Goal: Task Accomplishment & Management: Use online tool/utility

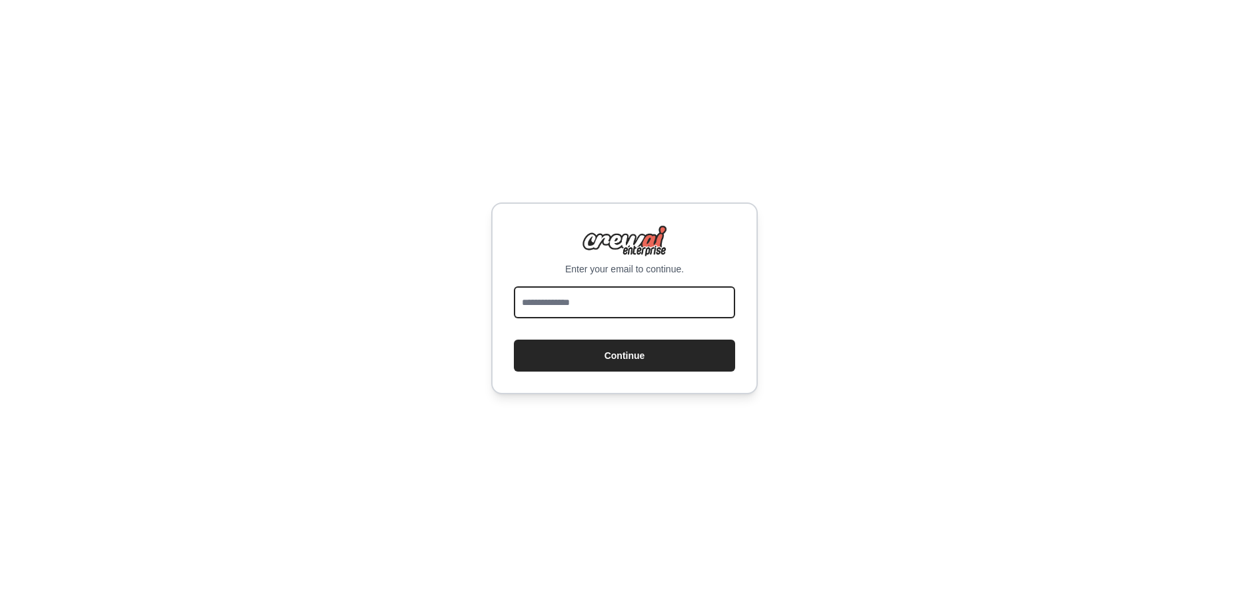
click at [581, 304] on input "email" at bounding box center [624, 303] width 221 height 32
type input "**********"
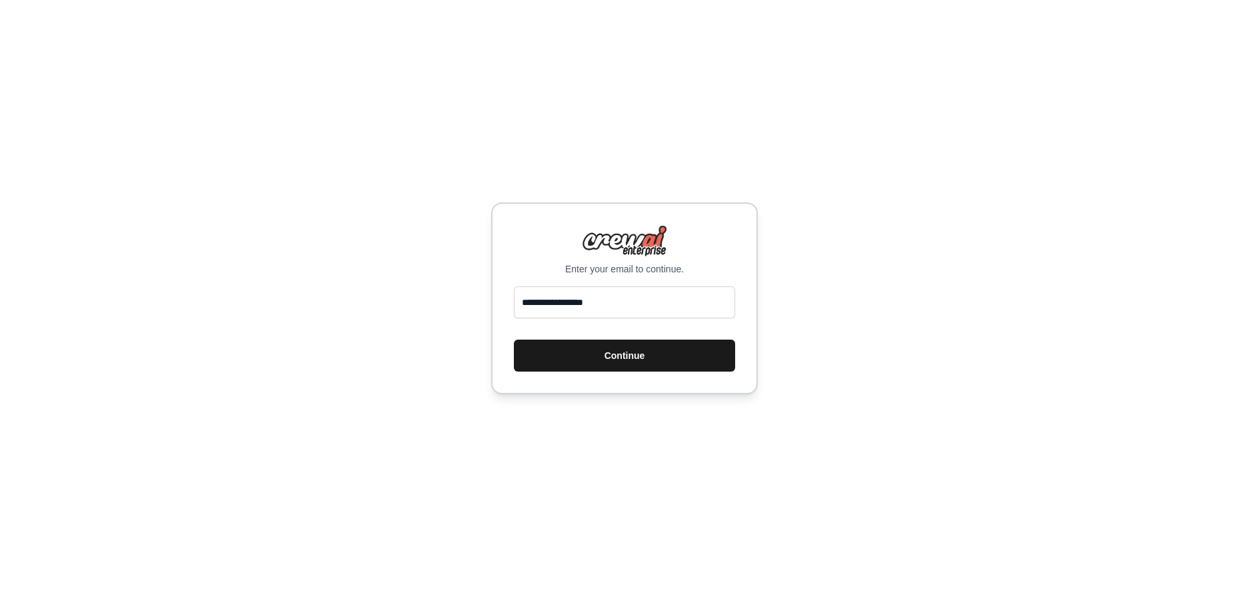
click at [592, 351] on button "Continue" at bounding box center [624, 356] width 221 height 32
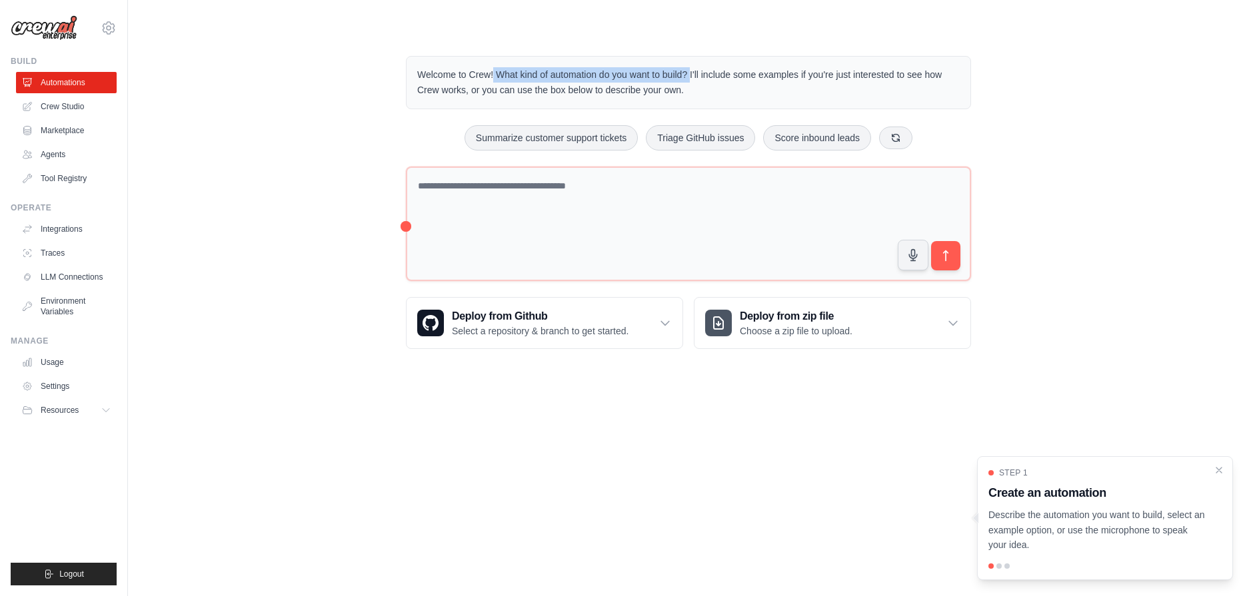
drag, startPoint x: 424, startPoint y: 74, endPoint x: 684, endPoint y: 74, distance: 260.6
click at [684, 74] on p "Welcome to Crew! What kind of automation do you want to build? I'll include som…" at bounding box center [688, 82] width 542 height 31
drag, startPoint x: 684, startPoint y: 74, endPoint x: 415, endPoint y: 75, distance: 269.2
click at [415, 75] on div "Welcome to Crew! What kind of automation do you want to build? I'll include som…" at bounding box center [688, 82] width 565 height 53
click at [801, 83] on p "Welcome to Crew! What kind of automation do you want to build? I'll include som…" at bounding box center [688, 82] width 542 height 31
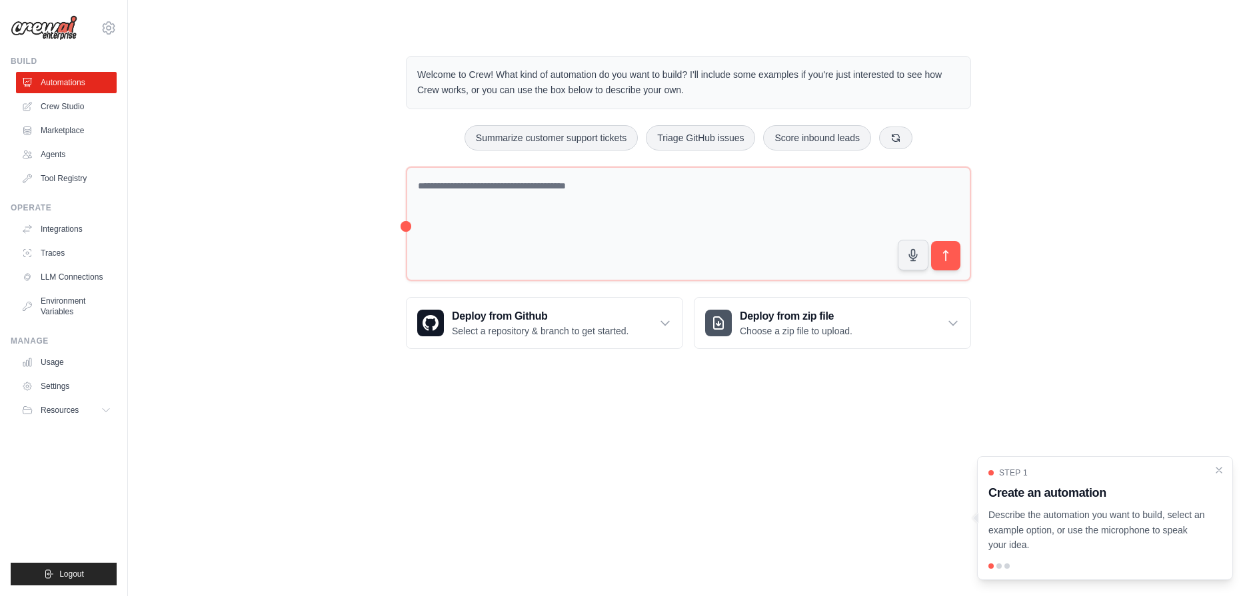
drag, startPoint x: 733, startPoint y: 69, endPoint x: 924, endPoint y: 93, distance: 192.0
click at [924, 93] on p "Welcome to Crew! What kind of automation do you want to build? I'll include som…" at bounding box center [688, 82] width 542 height 31
drag, startPoint x: 924, startPoint y: 93, endPoint x: 789, endPoint y: 107, distance: 135.4
click at [789, 107] on div "Welcome to Crew! What kind of automation do you want to build? I'll include som…" at bounding box center [688, 82] width 565 height 53
drag, startPoint x: 698, startPoint y: 92, endPoint x: 402, endPoint y: 73, distance: 297.1
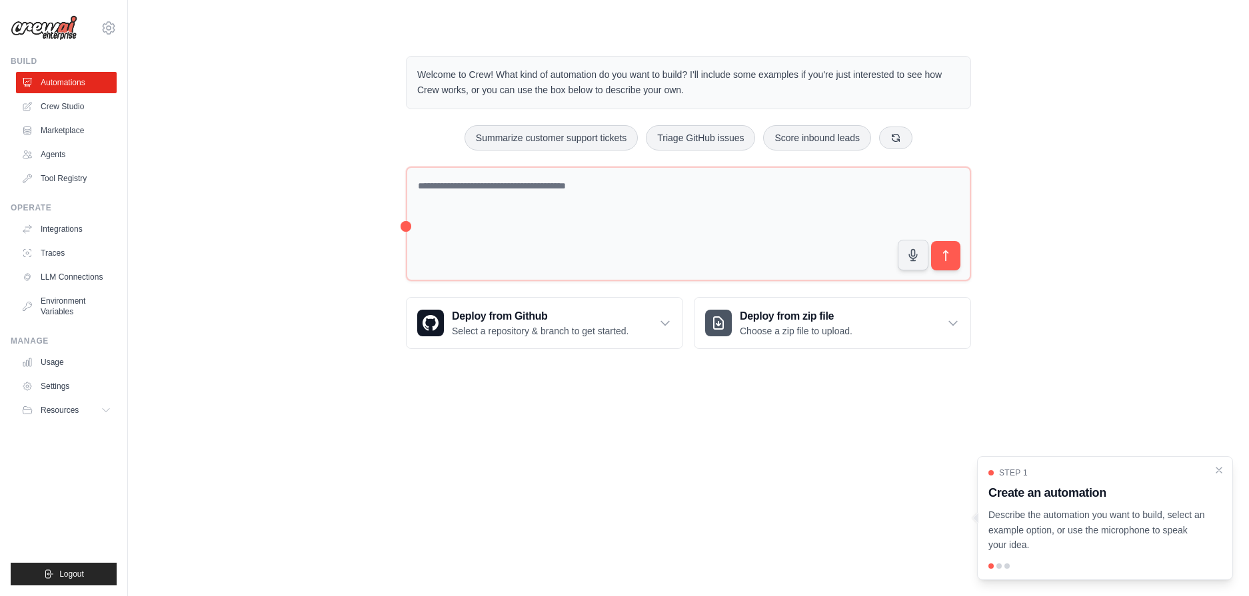
click at [402, 73] on div "Welcome to Crew! What kind of automation do you want to build? I'll include som…" at bounding box center [688, 203] width 597 height 336
drag, startPoint x: 402, startPoint y: 73, endPoint x: 680, endPoint y: 71, distance: 277.9
click at [680, 71] on p "Welcome to Crew! What kind of automation do you want to build? I'll include som…" at bounding box center [688, 82] width 542 height 31
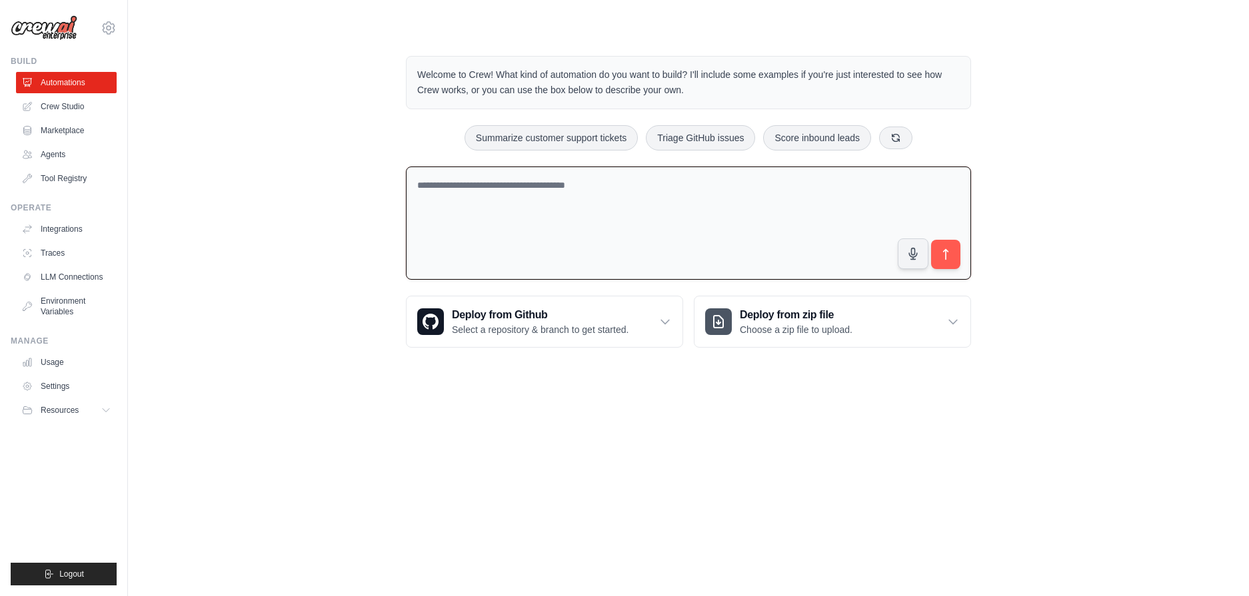
click at [562, 199] on textarea at bounding box center [688, 224] width 565 height 114
click at [73, 143] on ul "Automations Crew Studio Marketplace Agents Tool Registry" at bounding box center [66, 130] width 101 height 117
click at [70, 131] on link "Marketplace" at bounding box center [67, 130] width 101 height 21
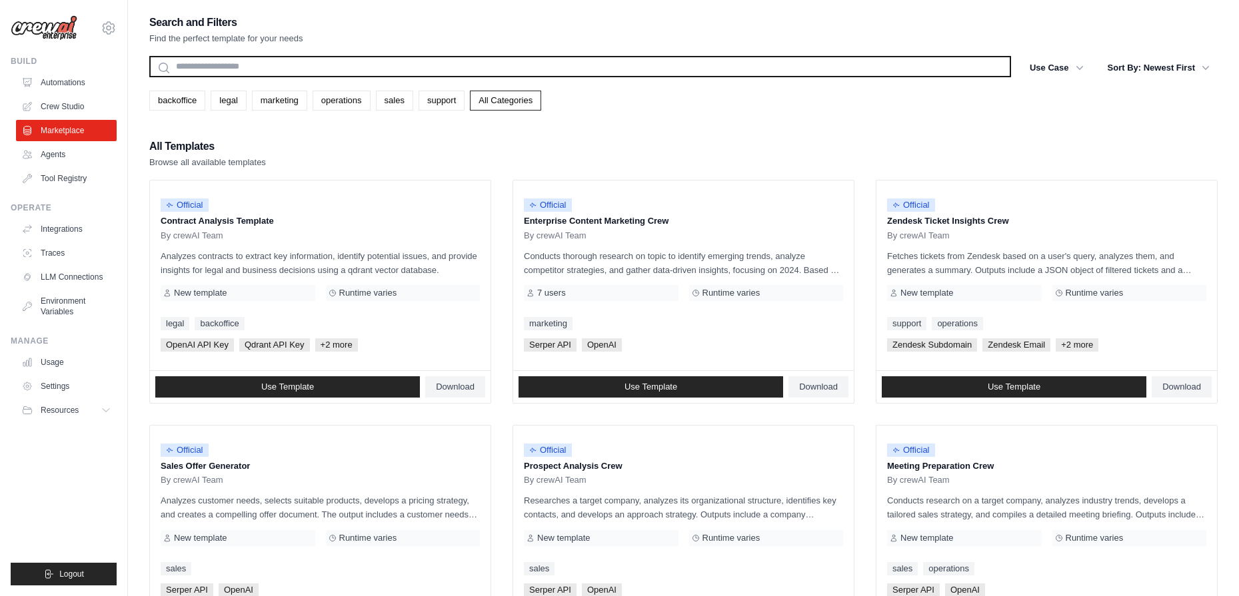
click at [390, 65] on input "text" at bounding box center [580, 66] width 862 height 21
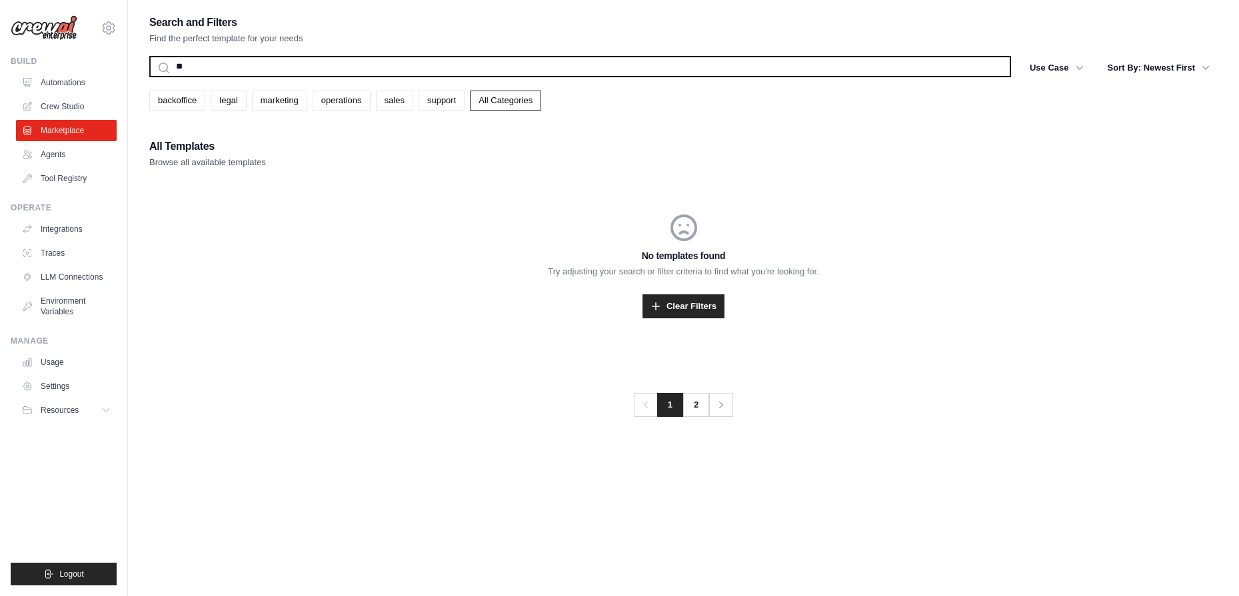
type input "*"
type input "*******"
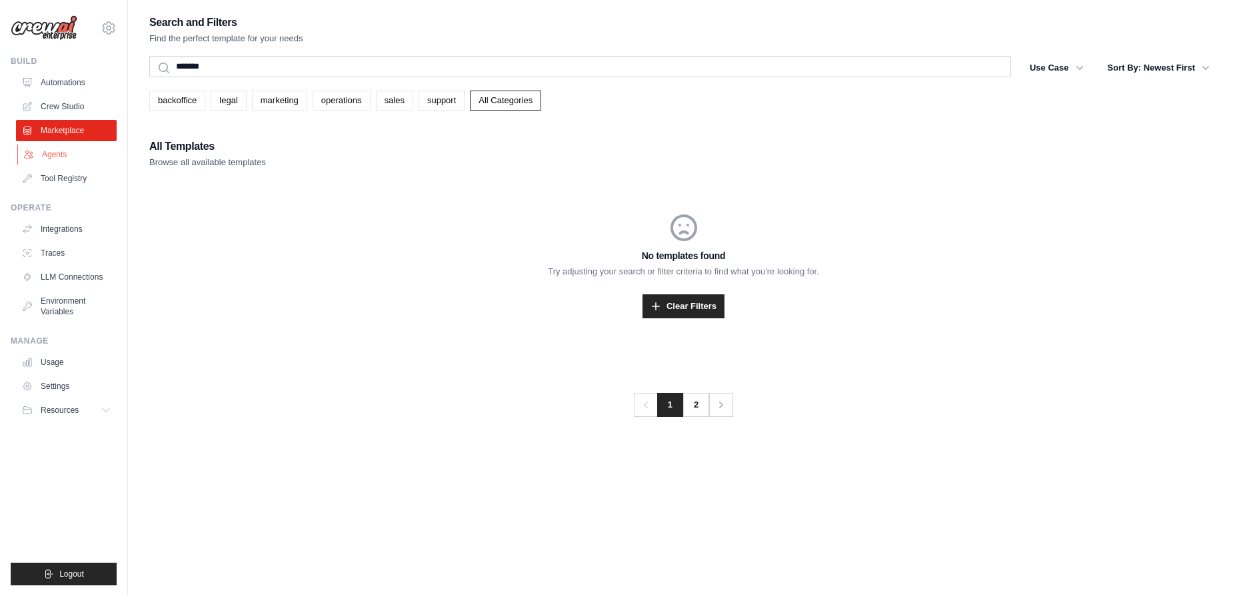
click at [63, 156] on link "Agents" at bounding box center [67, 154] width 101 height 21
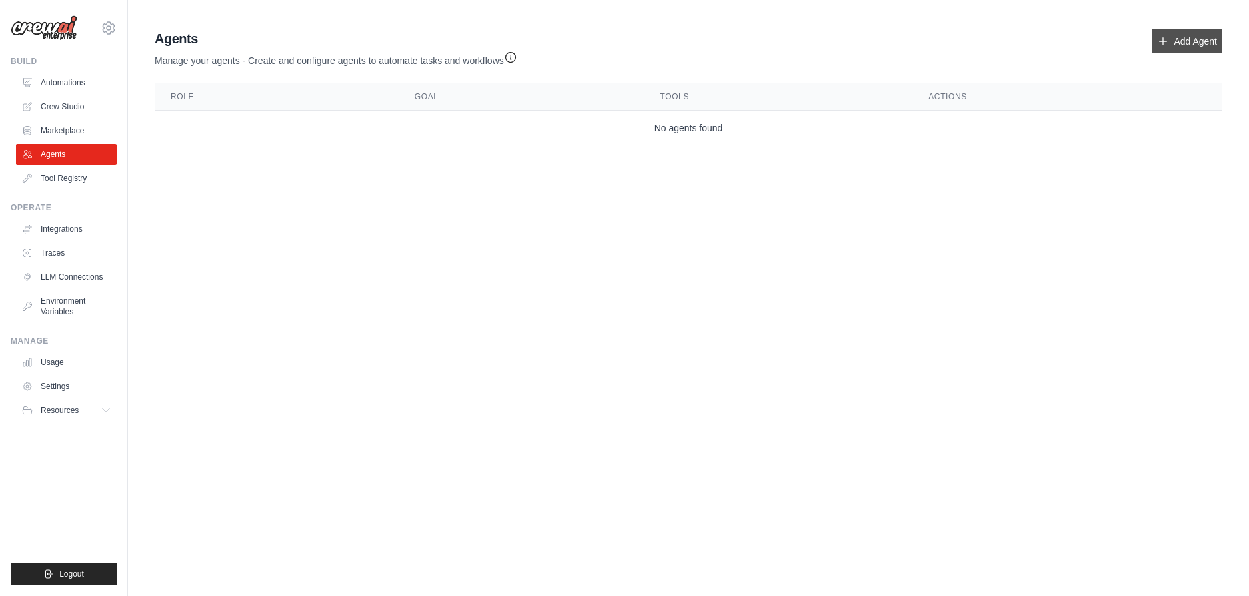
click at [1193, 43] on link "Add Agent" at bounding box center [1187, 41] width 70 height 24
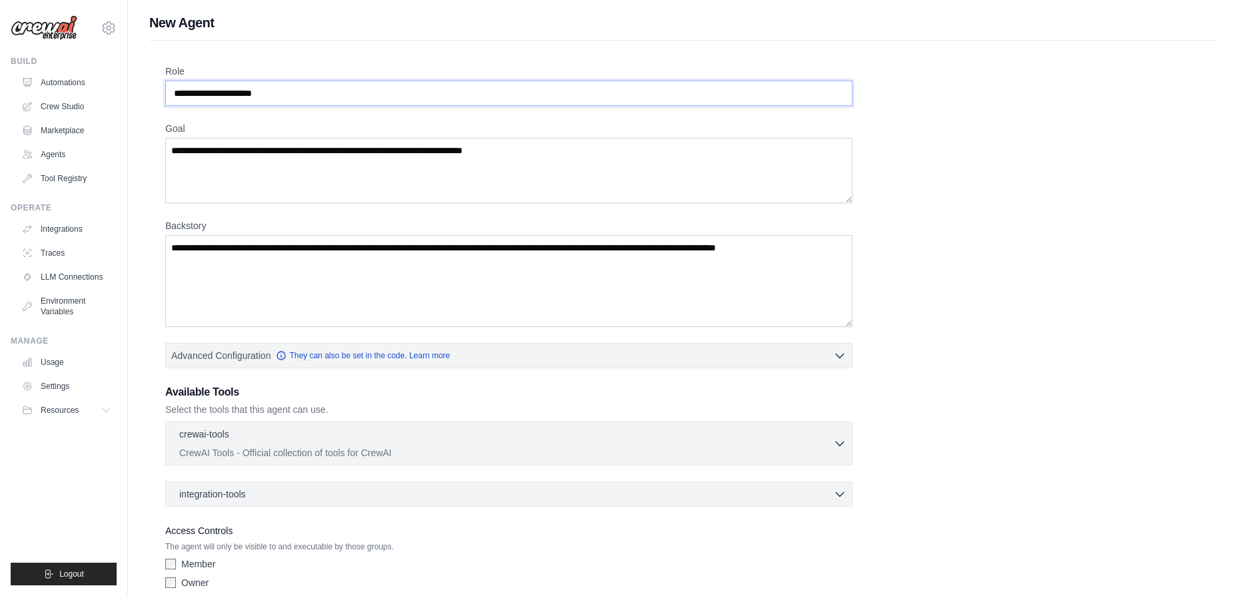
click at [225, 98] on input "Role" at bounding box center [508, 93] width 687 height 25
click at [205, 94] on input "Role" at bounding box center [508, 93] width 687 height 25
click at [209, 173] on textarea "Goal" at bounding box center [508, 170] width 687 height 65
drag, startPoint x: 217, startPoint y: 152, endPoint x: 449, endPoint y: 159, distance: 232.0
click at [447, 159] on textarea "Goal" at bounding box center [508, 170] width 687 height 65
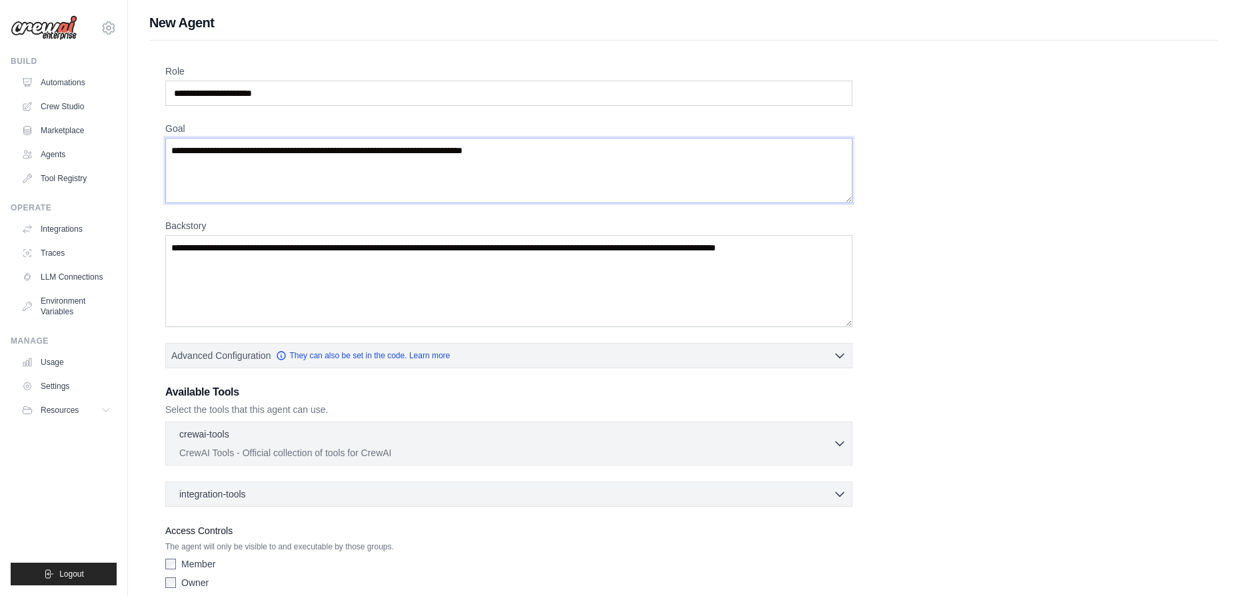
drag, startPoint x: 474, startPoint y: 149, endPoint x: 370, endPoint y: 142, distance: 104.8
click at [370, 142] on textarea "Goal" at bounding box center [508, 170] width 687 height 65
drag, startPoint x: 200, startPoint y: 244, endPoint x: 310, endPoint y: 277, distance: 114.9
click at [310, 277] on textarea "Backstory" at bounding box center [508, 281] width 687 height 92
click at [75, 81] on link "Automations" at bounding box center [67, 82] width 101 height 21
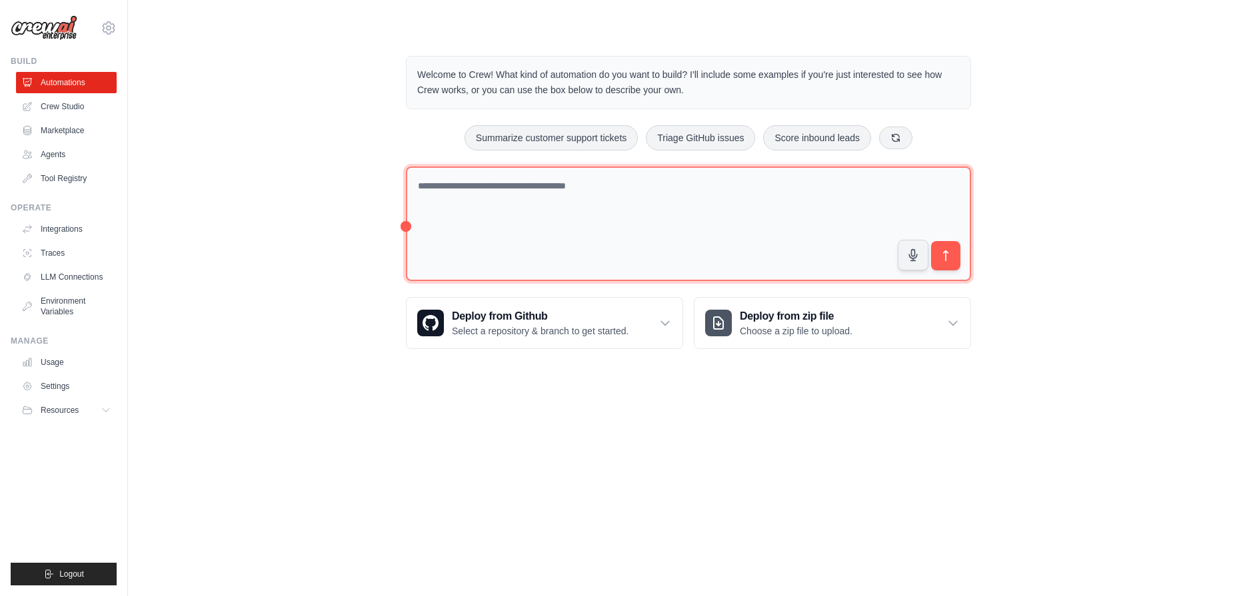
click at [609, 200] on textarea at bounding box center [688, 224] width 565 height 115
type textarea "**********"
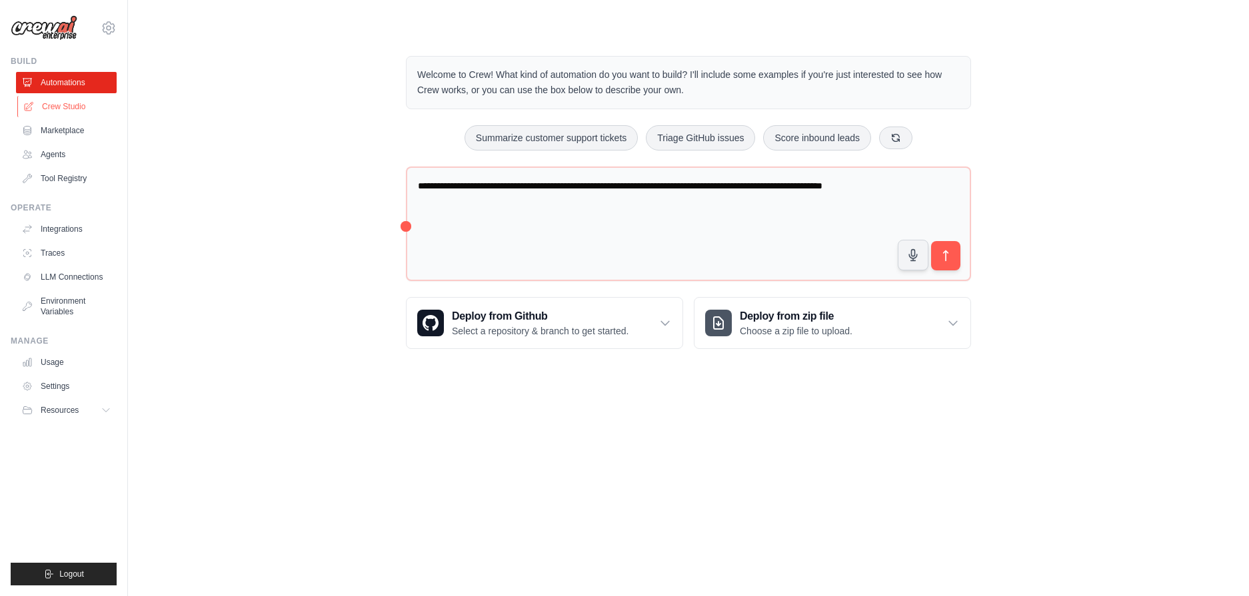
click at [67, 109] on link "Crew Studio" at bounding box center [67, 106] width 101 height 21
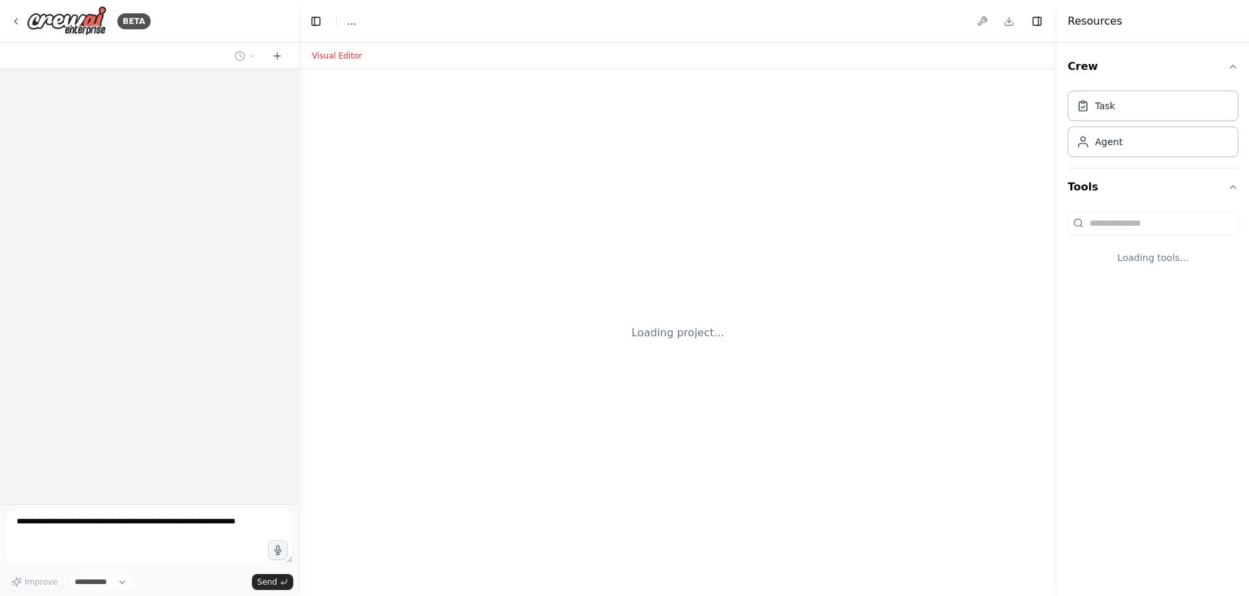
select select "****"
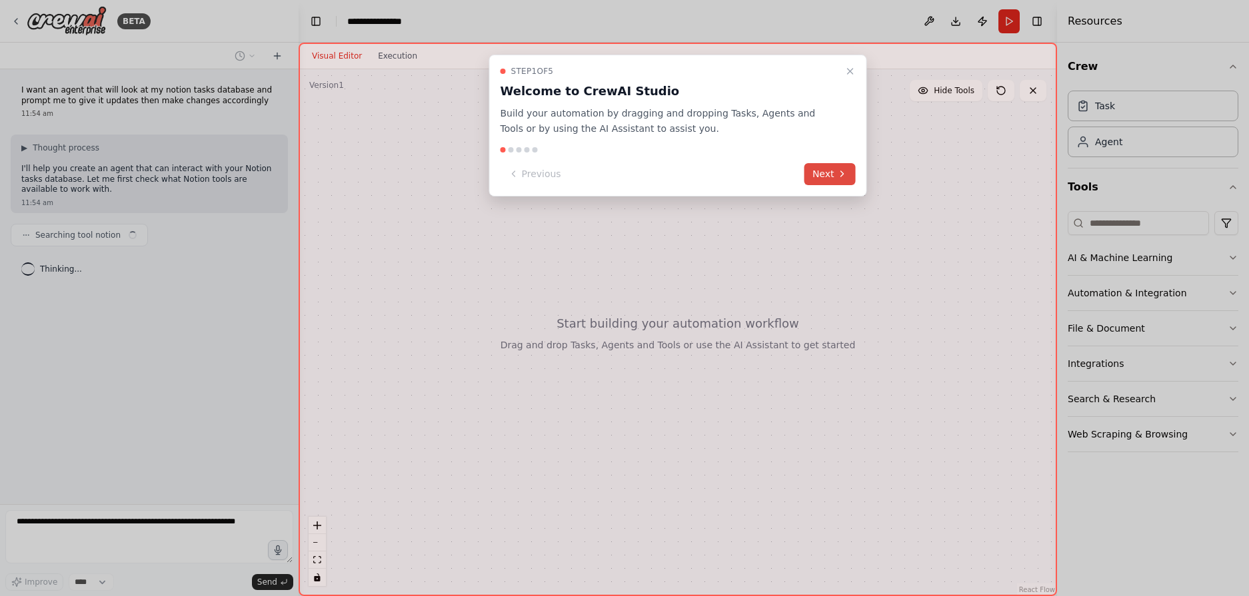
click at [826, 173] on button "Next" at bounding box center [829, 174] width 51 height 22
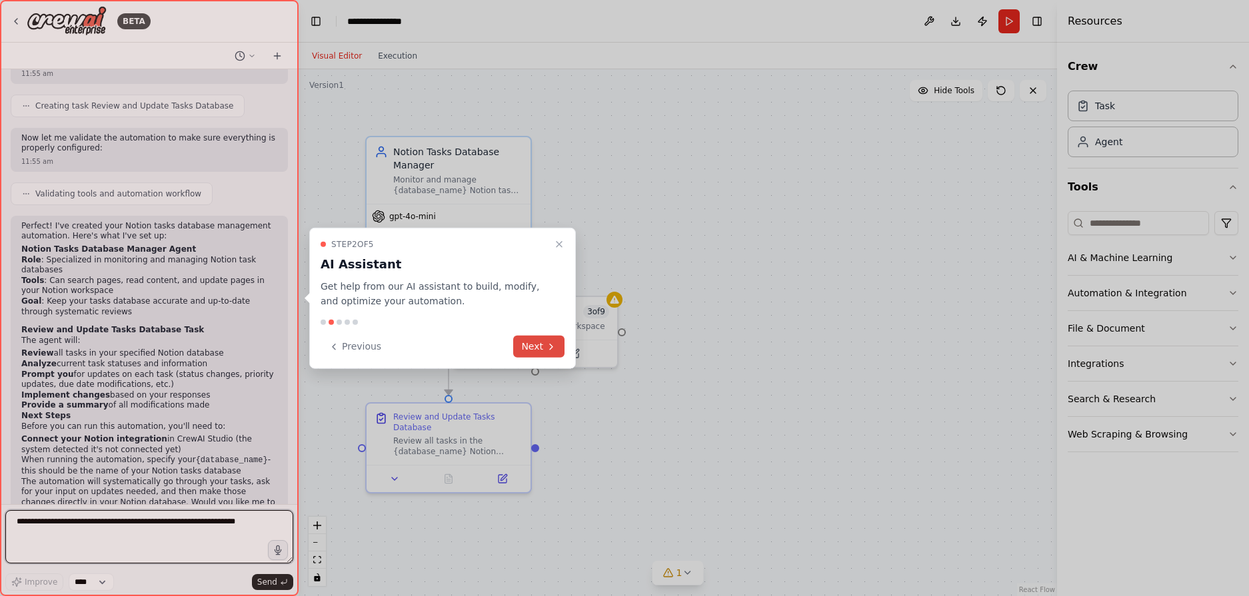
scroll to position [722, 0]
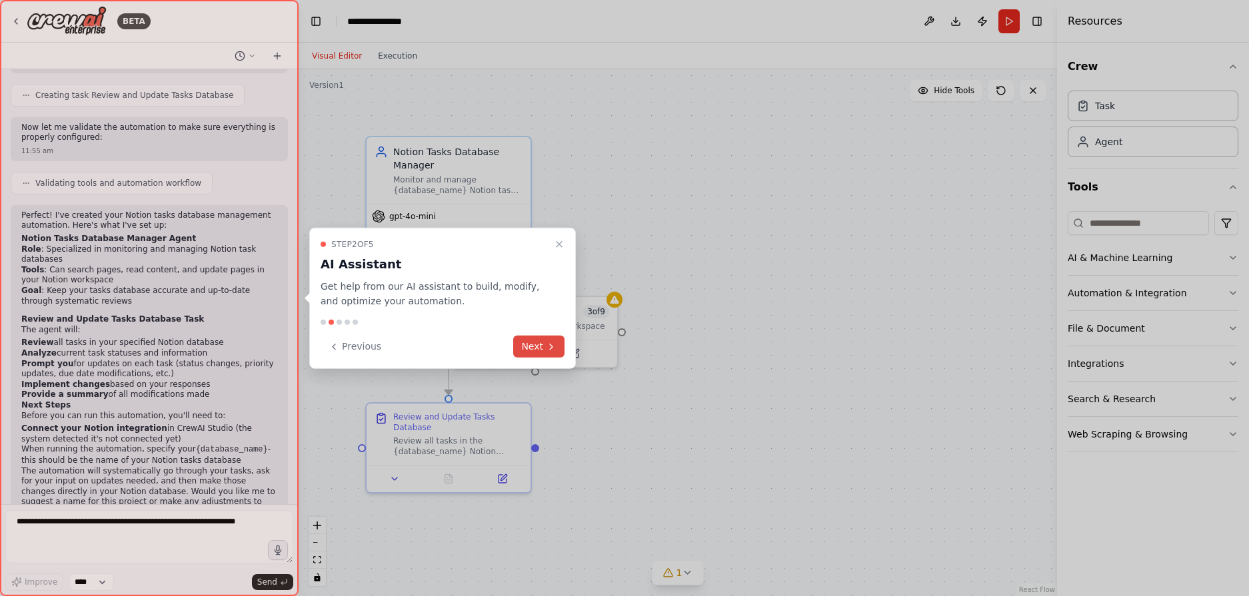
click at [550, 351] on icon at bounding box center [551, 346] width 11 height 11
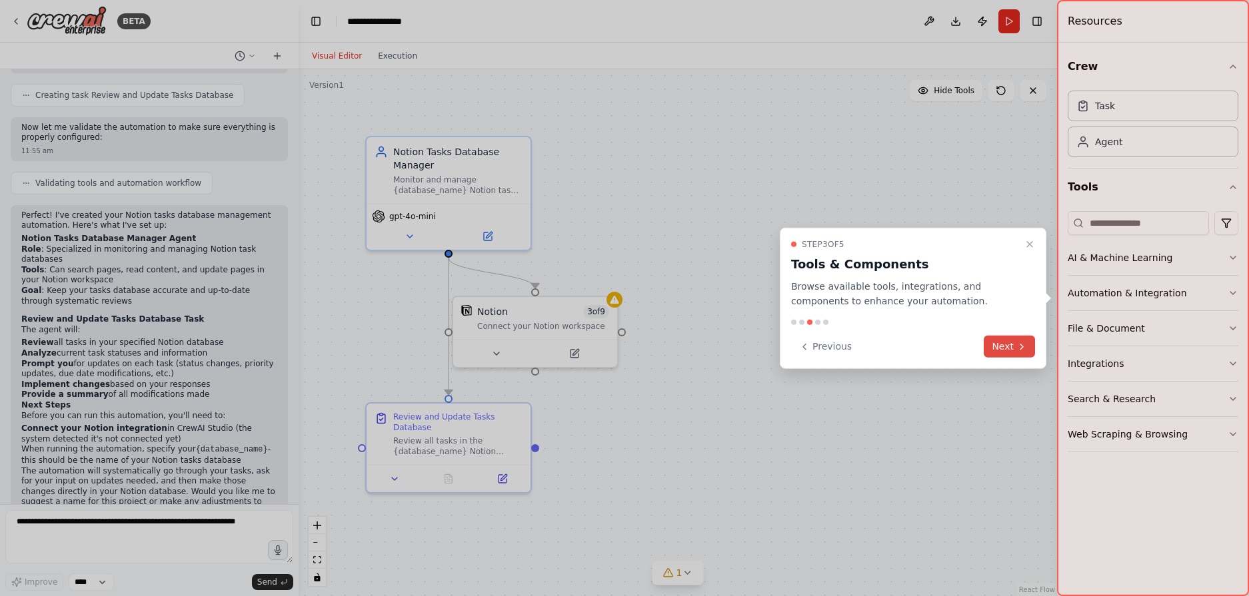
click at [1012, 344] on button "Next" at bounding box center [1009, 347] width 51 height 22
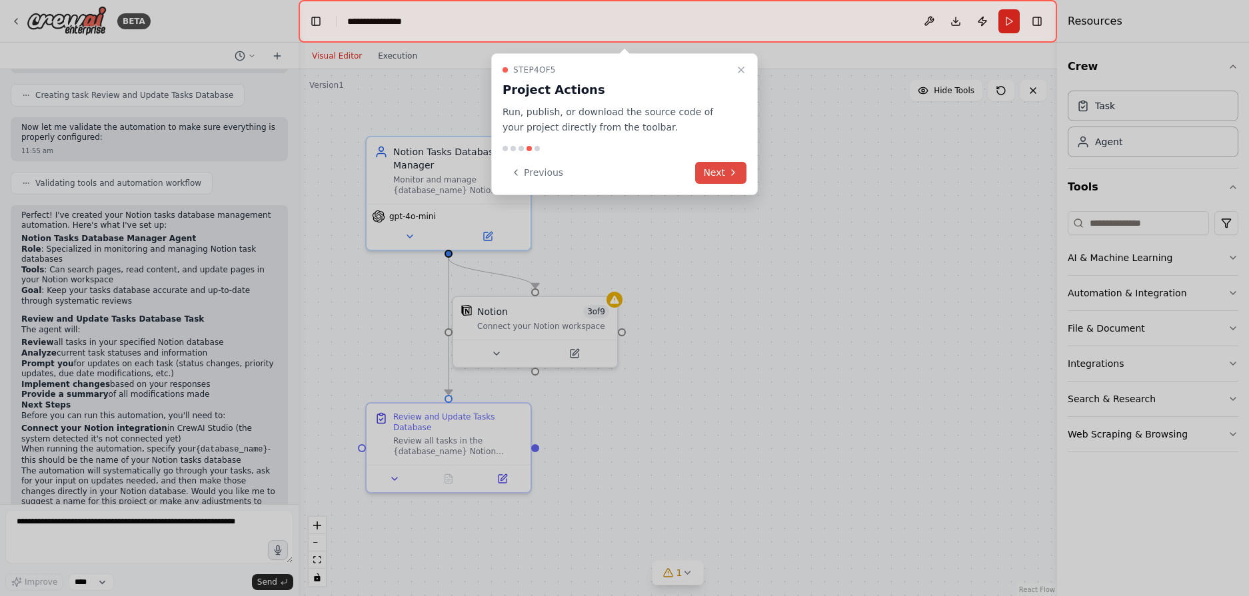
click at [729, 167] on icon at bounding box center [733, 172] width 11 height 11
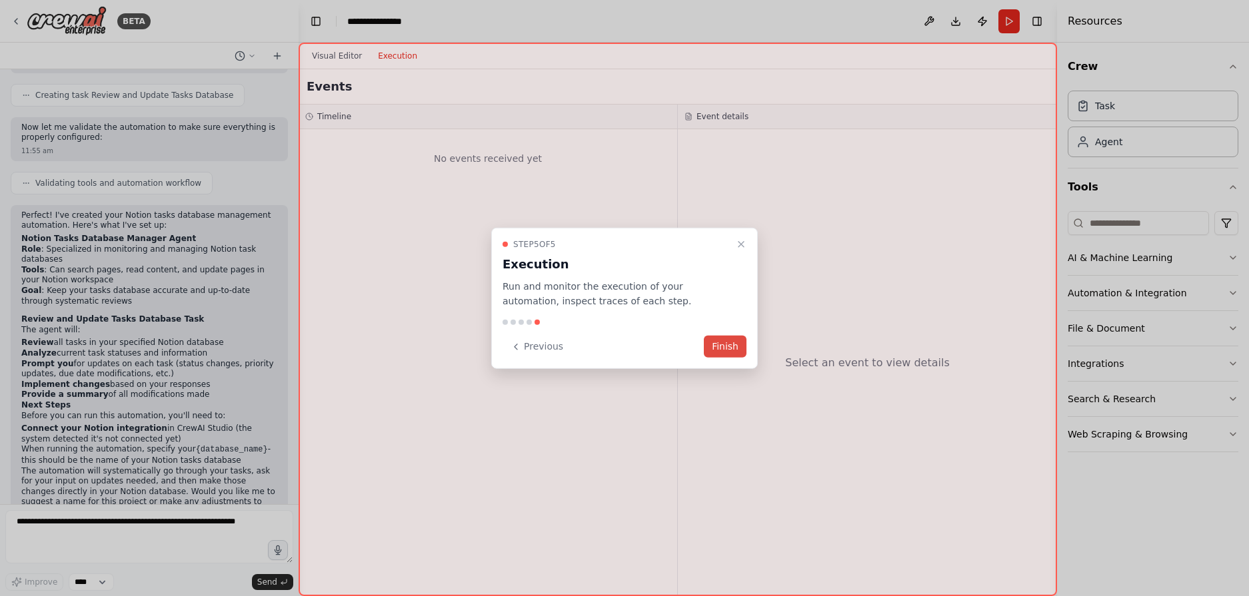
click at [724, 346] on button "Finish" at bounding box center [725, 347] width 43 height 22
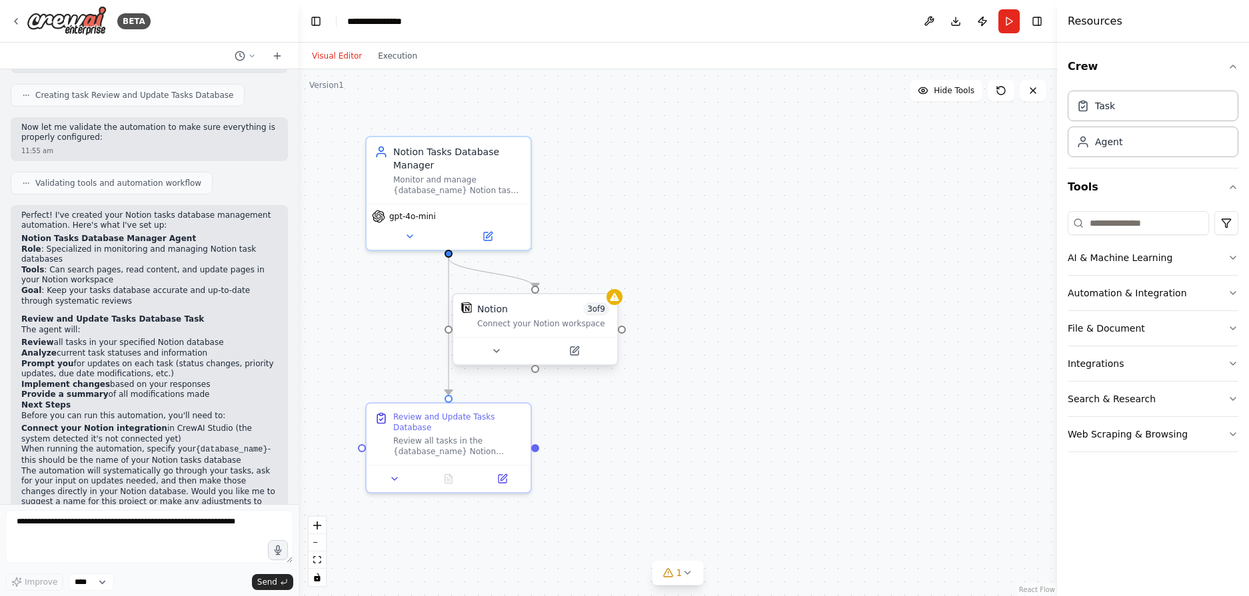
click at [558, 314] on div "Notion 3 of 9" at bounding box center [543, 309] width 132 height 13
click at [616, 301] on icon at bounding box center [614, 297] width 9 height 8
click at [516, 332] on div "Notion 3 of 9 Connect your Notion workspace" at bounding box center [535, 316] width 164 height 43
click at [618, 301] on icon at bounding box center [614, 297] width 9 height 8
click at [579, 352] on icon at bounding box center [581, 351] width 11 height 11
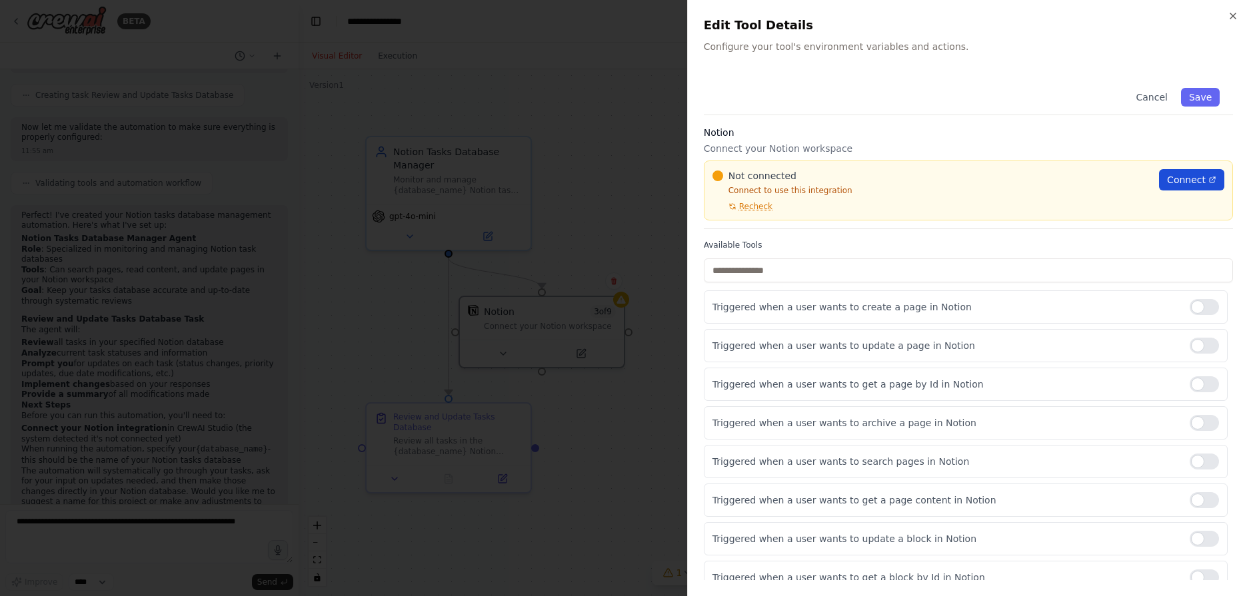
click at [1173, 181] on span "Connect" at bounding box center [1186, 179] width 39 height 13
click at [1176, 181] on span "Connect" at bounding box center [1186, 179] width 39 height 13
drag, startPoint x: 742, startPoint y: 199, endPoint x: 748, endPoint y: 202, distance: 7.2
click at [743, 199] on div "Not connected Connect to use this integration Recheck" at bounding box center [931, 190] width 438 height 43
click at [748, 205] on span "Recheck" at bounding box center [755, 206] width 33 height 11
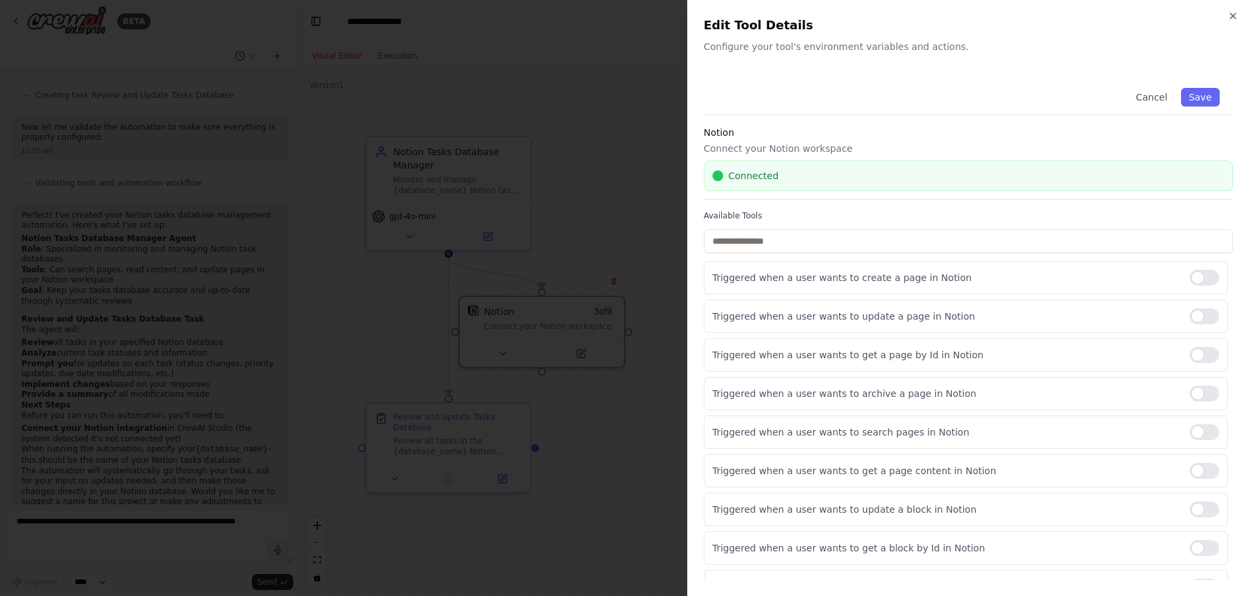
click at [678, 201] on div at bounding box center [624, 298] width 1249 height 596
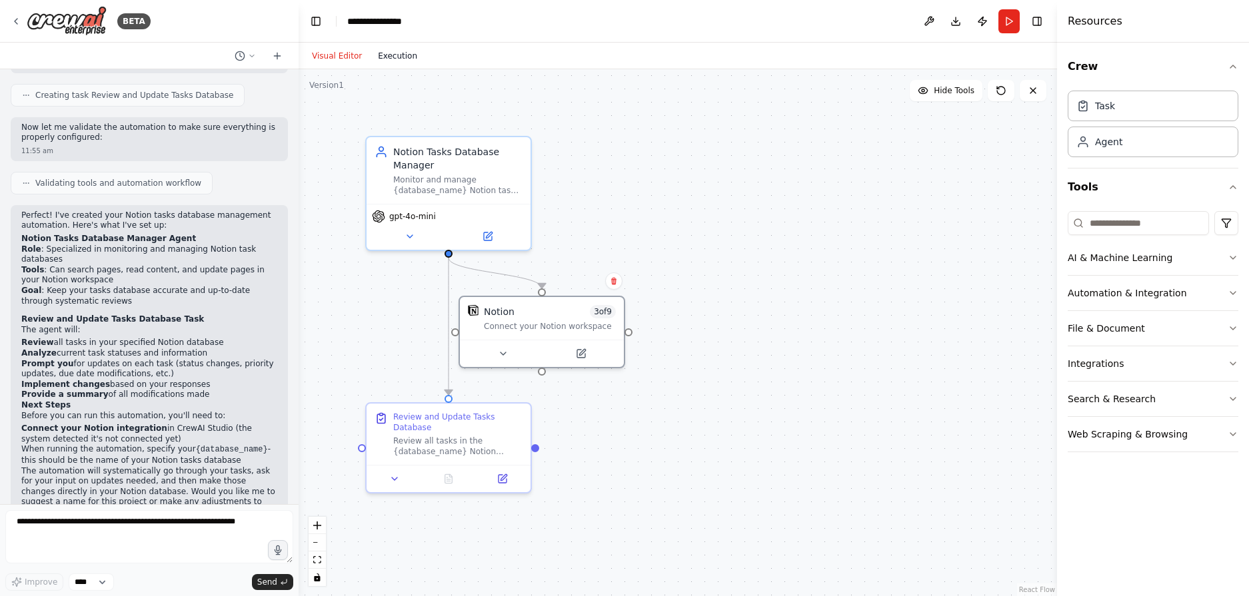
click at [389, 57] on button "Execution" at bounding box center [397, 56] width 55 height 16
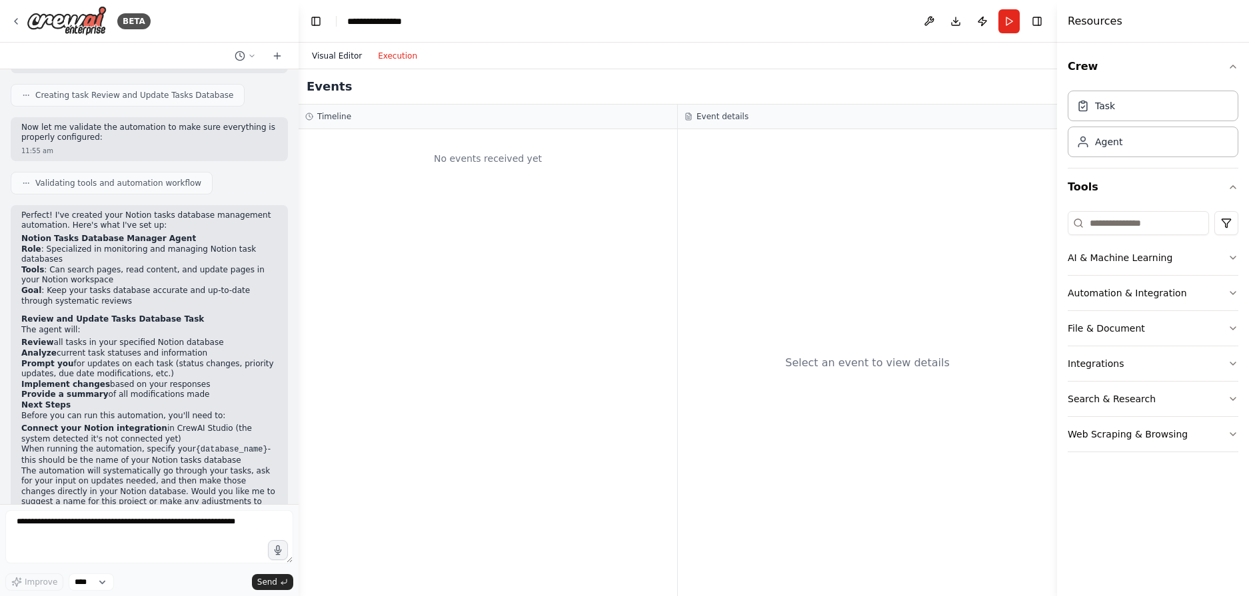
click at [342, 57] on button "Visual Editor" at bounding box center [337, 56] width 66 height 16
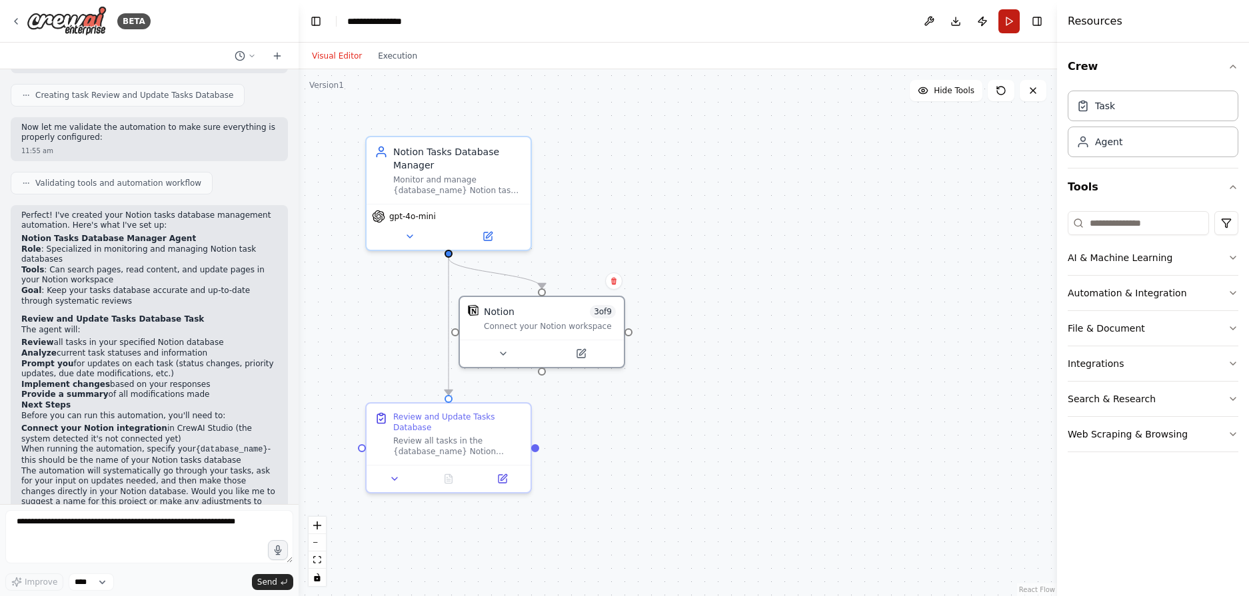
click at [1006, 30] on button "Run" at bounding box center [1008, 21] width 21 height 24
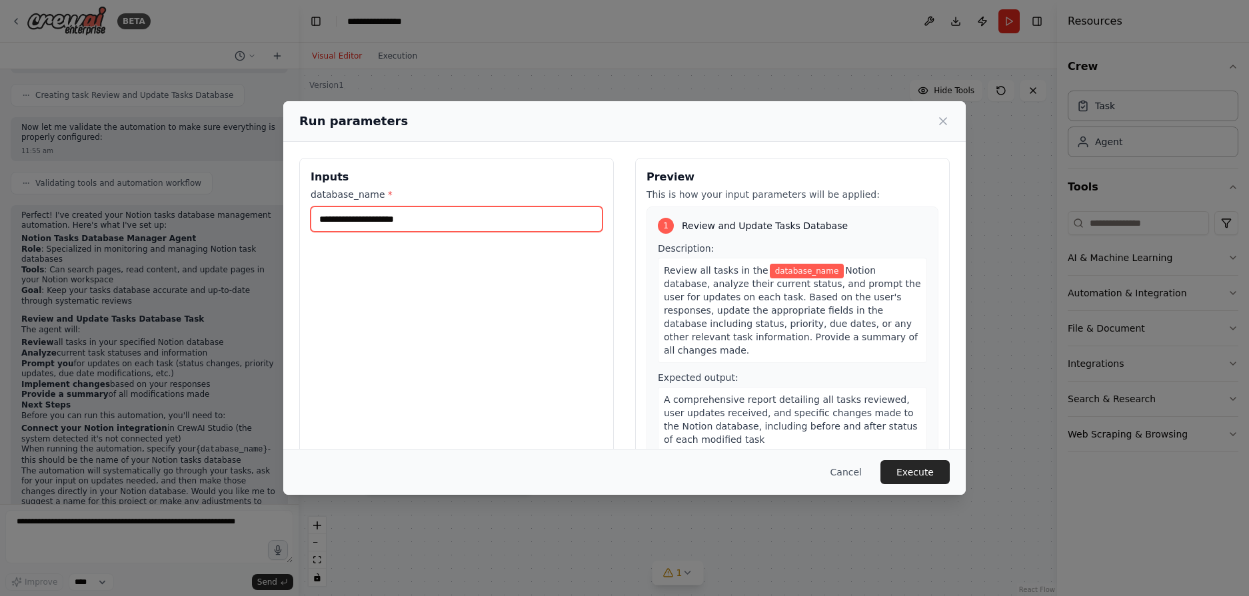
click at [382, 212] on input "database_name *" at bounding box center [457, 219] width 292 height 25
click at [384, 214] on input "database_name *" at bounding box center [457, 219] width 292 height 25
paste input "**********"
type input "**********"
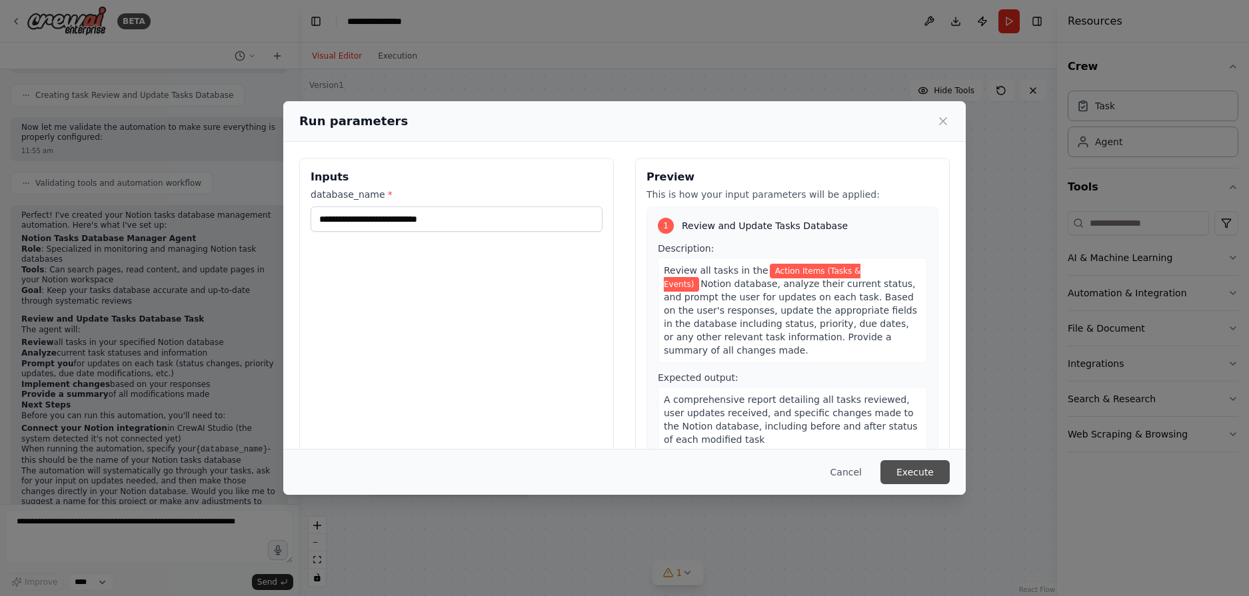
click at [933, 470] on button "Execute" at bounding box center [914, 472] width 69 height 24
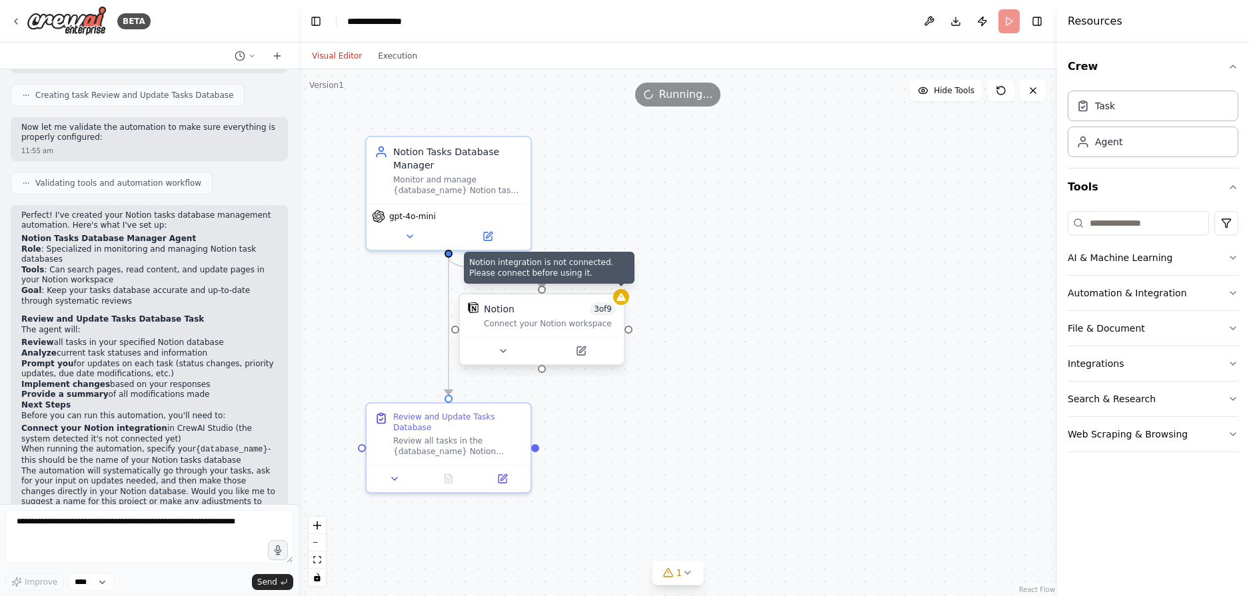
click at [625, 304] on div at bounding box center [621, 297] width 16 height 16
click at [530, 334] on div "Notion 3 of 9 Connect your Notion workspace" at bounding box center [542, 316] width 164 height 43
click at [624, 300] on icon at bounding box center [620, 297] width 9 height 8
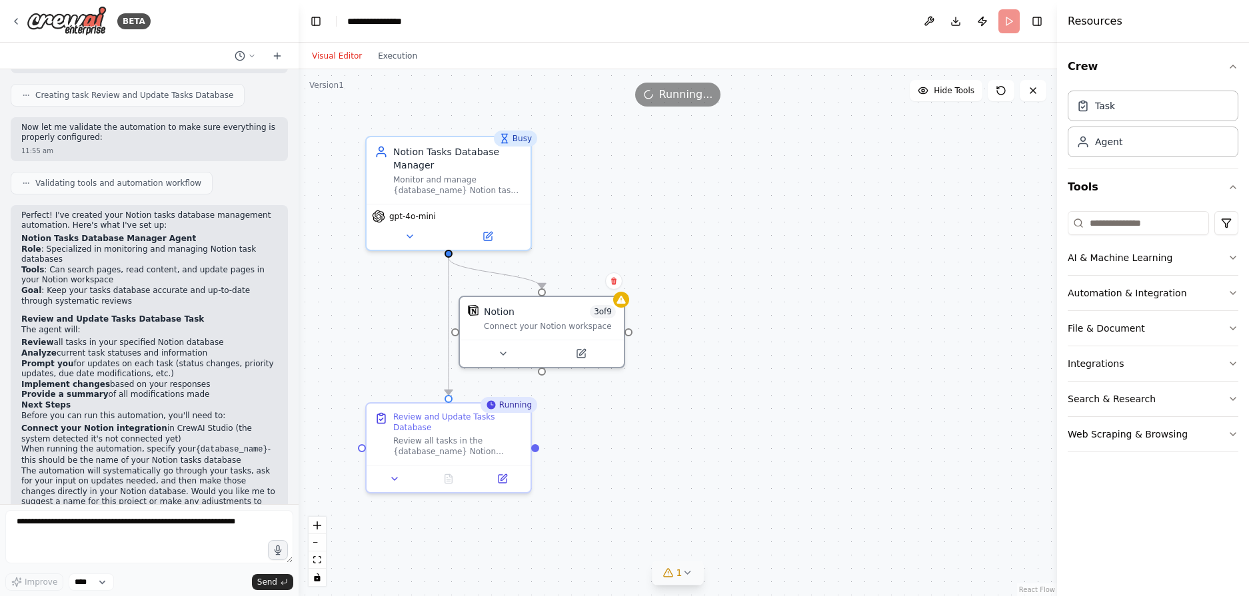
click at [680, 578] on span "1" at bounding box center [679, 572] width 6 height 13
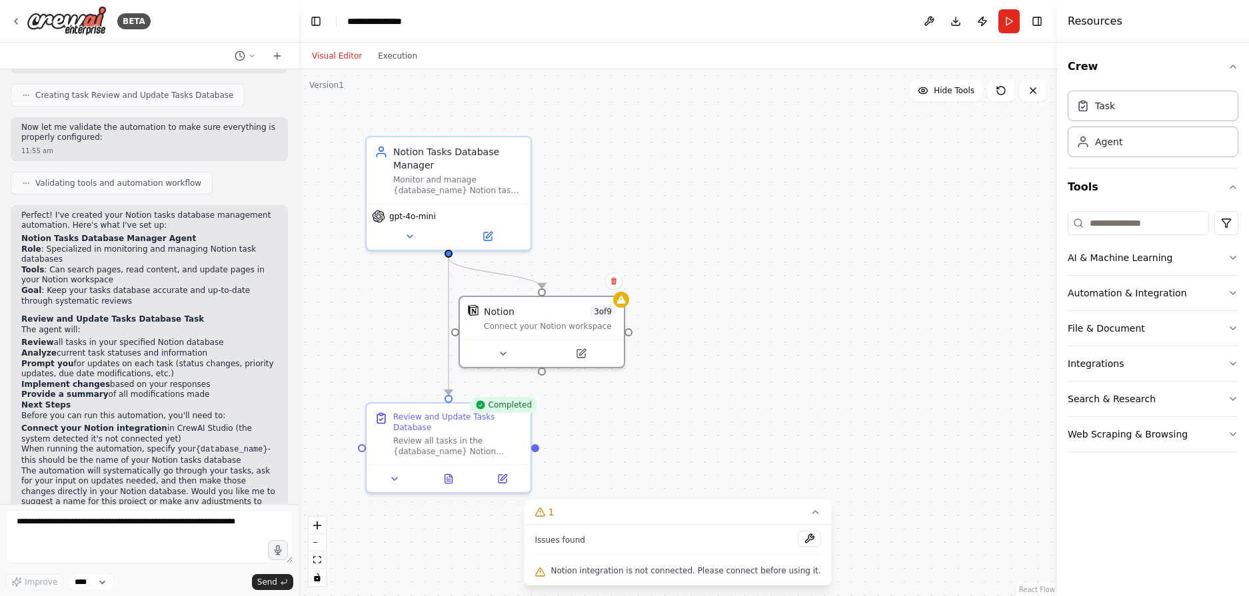
click at [644, 573] on span "Notion integration is not connected. Please connect before using it." at bounding box center [685, 571] width 270 height 11
click at [646, 439] on div ".deletable-edge-delete-btn { width: 20px; height: 20px; border: 0px solid #ffff…" at bounding box center [678, 332] width 758 height 527
click at [476, 437] on div "Review all tasks in the {database_name} Notion database, analyze their current …" at bounding box center [457, 443] width 129 height 21
click at [498, 442] on div "Review all tasks in the {database_name} Notion database, analyze their current …" at bounding box center [457, 443] width 129 height 21
click at [455, 437] on div "Review all tasks in the {database_name} Notion database, analyze their current …" at bounding box center [457, 443] width 129 height 21
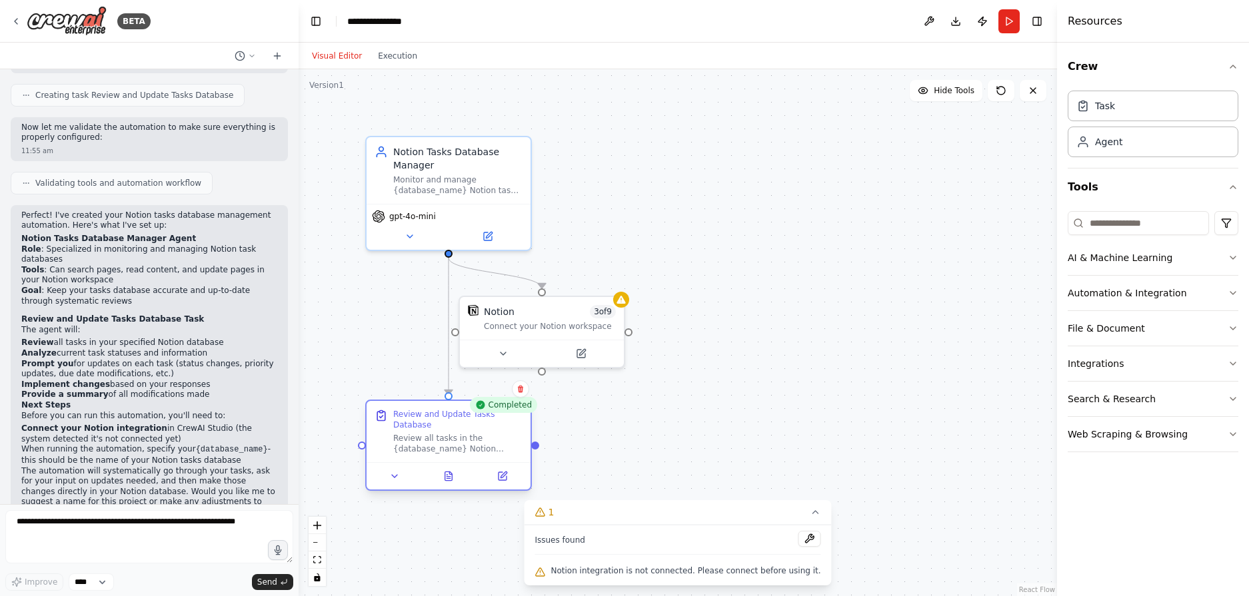
click at [455, 437] on div "Review all tasks in the {database_name} Notion database, analyze their current …" at bounding box center [457, 443] width 129 height 21
click at [394, 471] on icon at bounding box center [394, 476] width 11 height 11
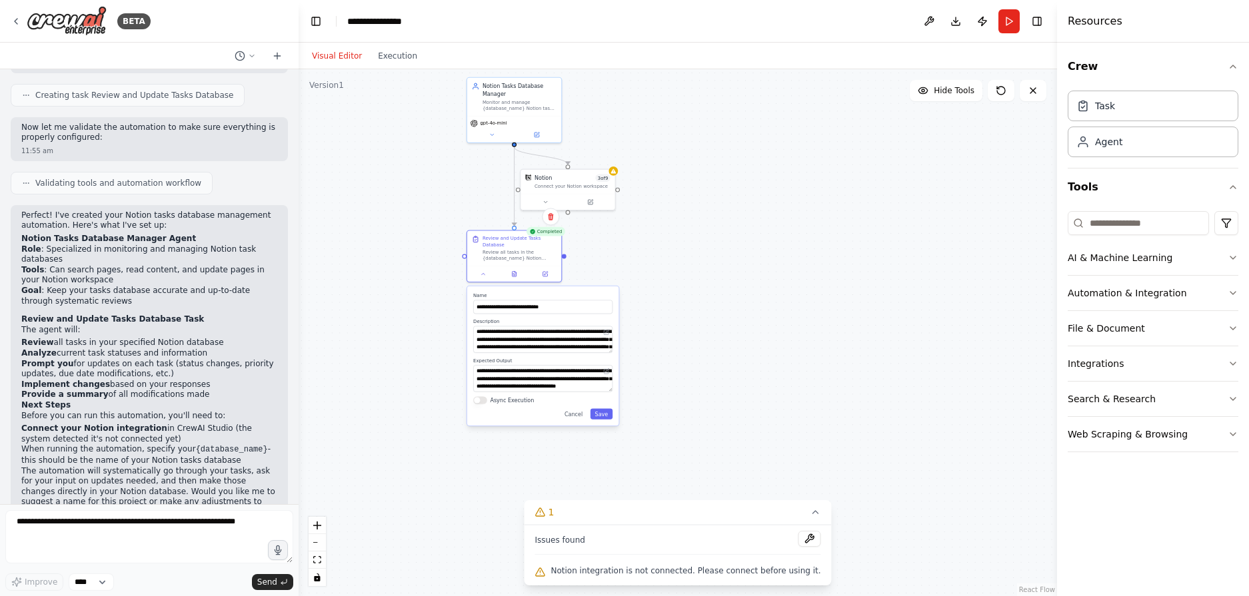
drag, startPoint x: 870, startPoint y: 463, endPoint x: 834, endPoint y: 228, distance: 237.9
click at [834, 228] on div ".deletable-edge-delete-btn { width: 20px; height: 20px; border: 0px solid #ffff…" at bounding box center [678, 332] width 758 height 527
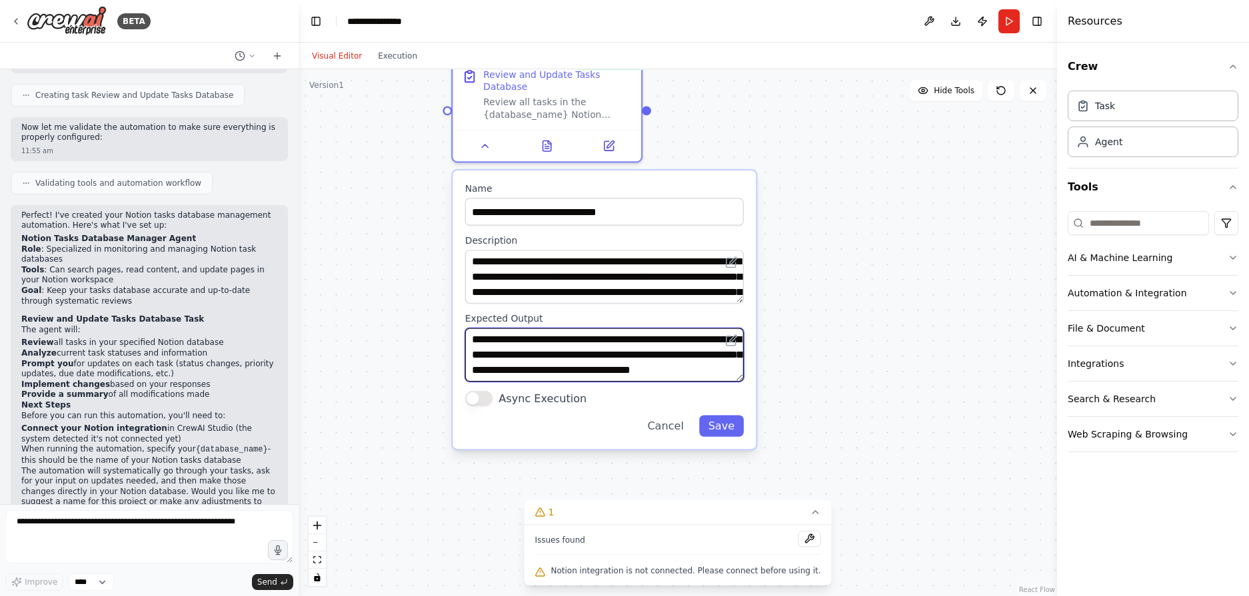
scroll to position [13, 0]
drag, startPoint x: 595, startPoint y: 335, endPoint x: 683, endPoint y: 363, distance: 92.3
click at [683, 363] on textarea "**********" at bounding box center [604, 355] width 279 height 53
click at [643, 360] on textarea "**********" at bounding box center [604, 355] width 279 height 53
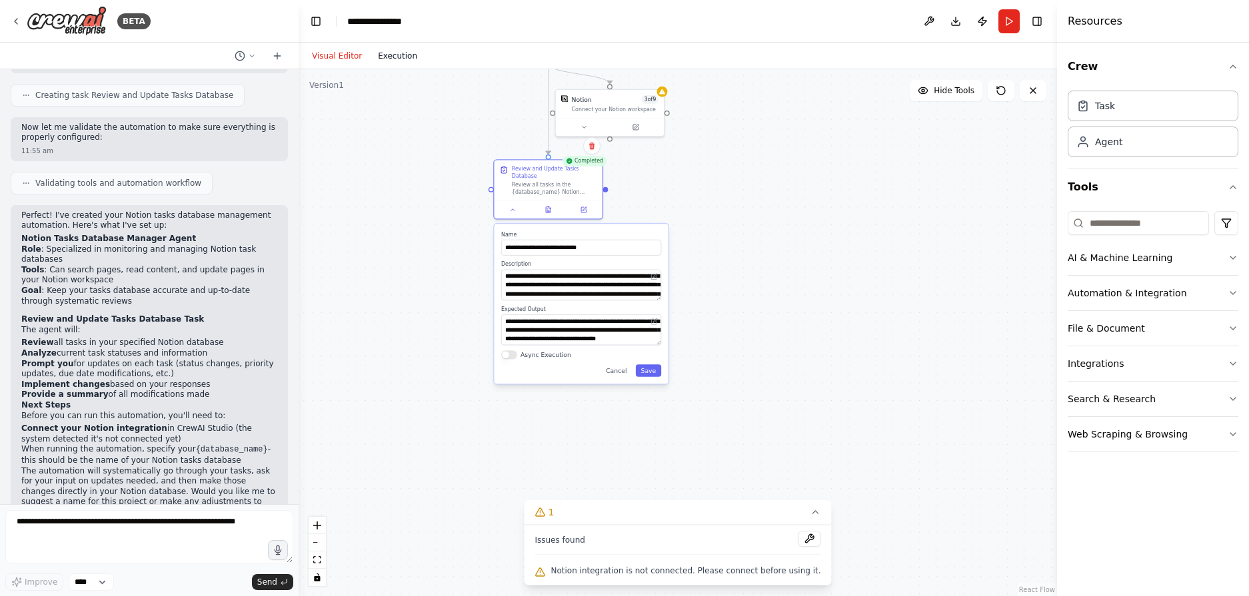
click at [385, 53] on button "Execution" at bounding box center [397, 56] width 55 height 16
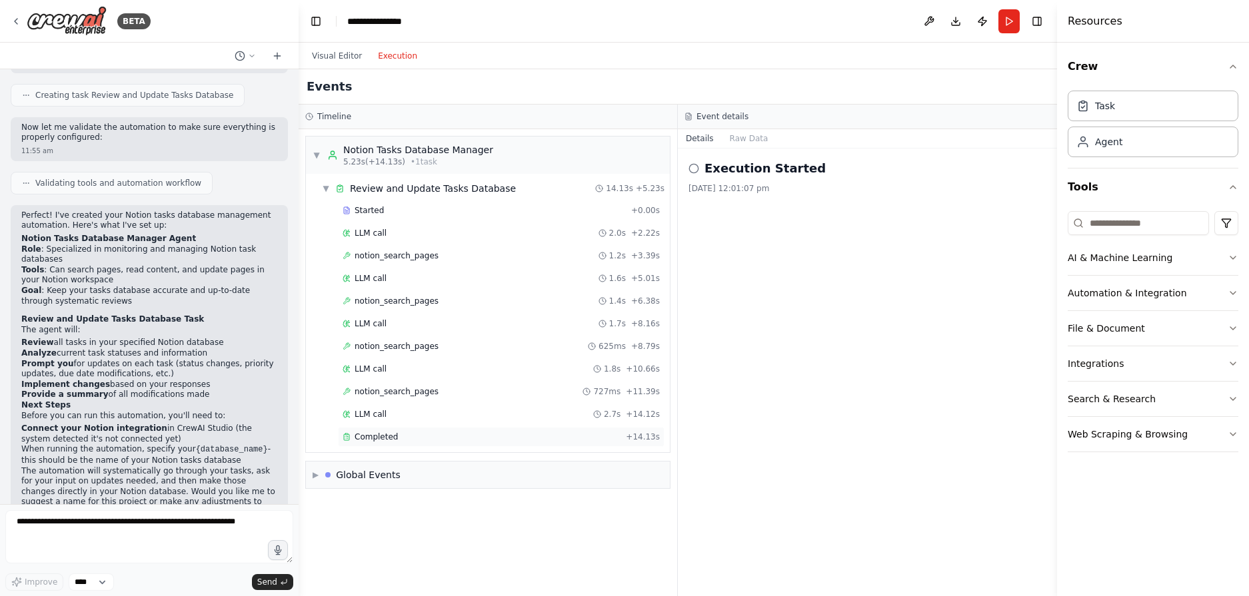
click at [396, 432] on div "Completed" at bounding box center [482, 437] width 278 height 11
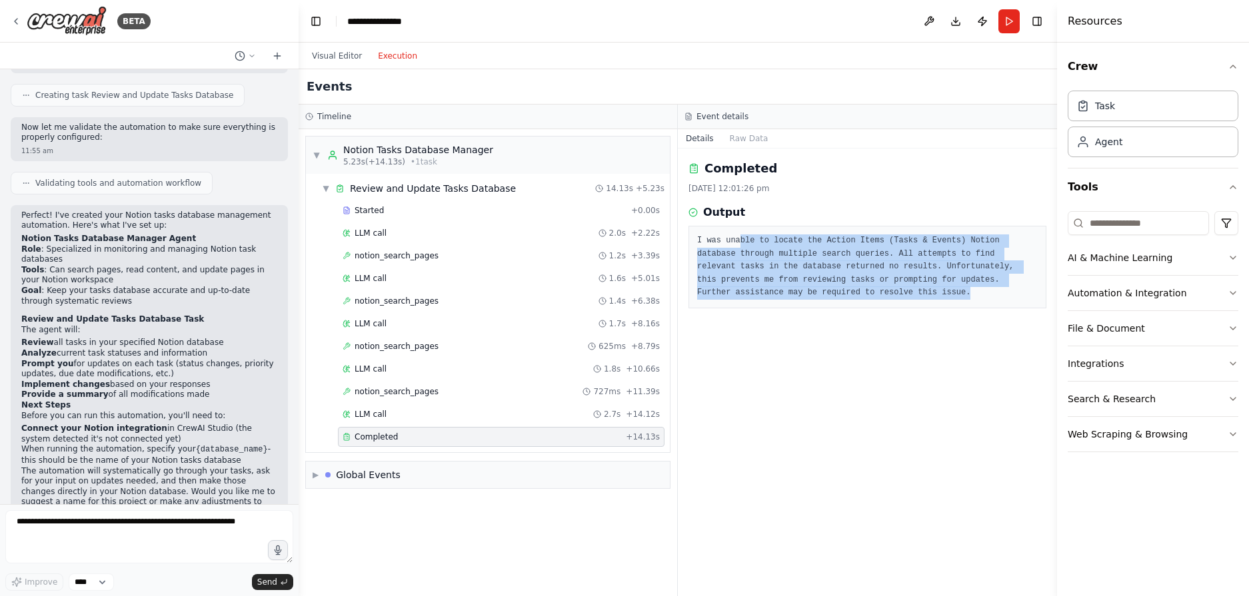
drag, startPoint x: 742, startPoint y: 238, endPoint x: 1024, endPoint y: 294, distance: 286.7
click at [1024, 294] on pre "I was unable to locate the Action Items (Tasks & Events) Notion database throug…" at bounding box center [867, 267] width 341 height 65
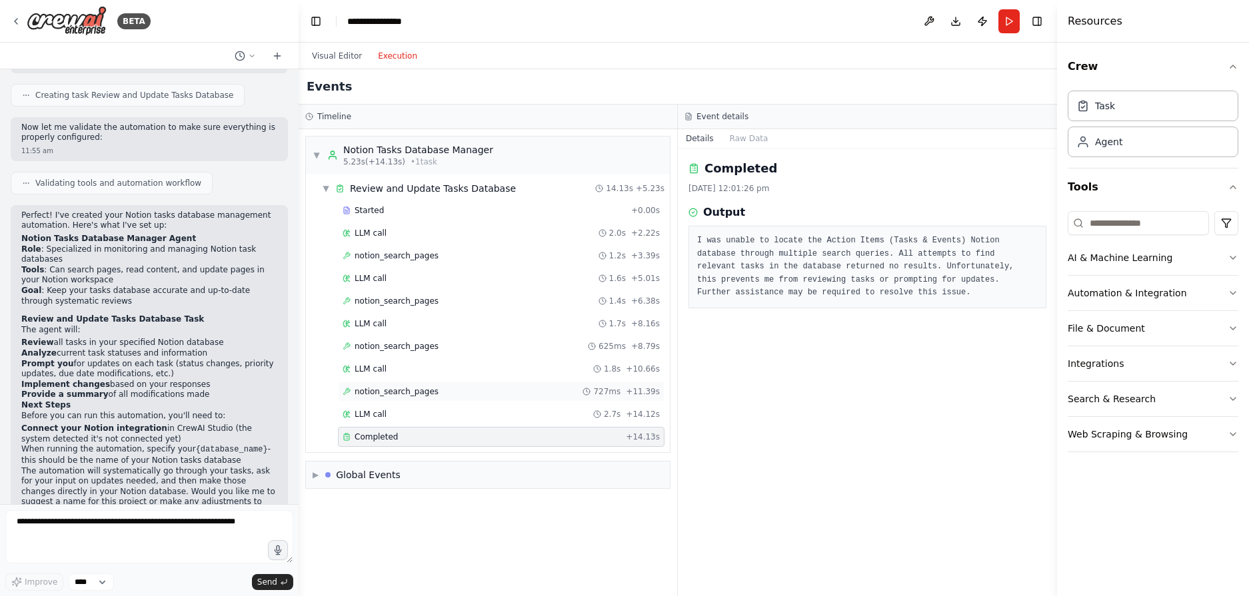
click at [422, 392] on span "notion_search_pages" at bounding box center [397, 391] width 84 height 11
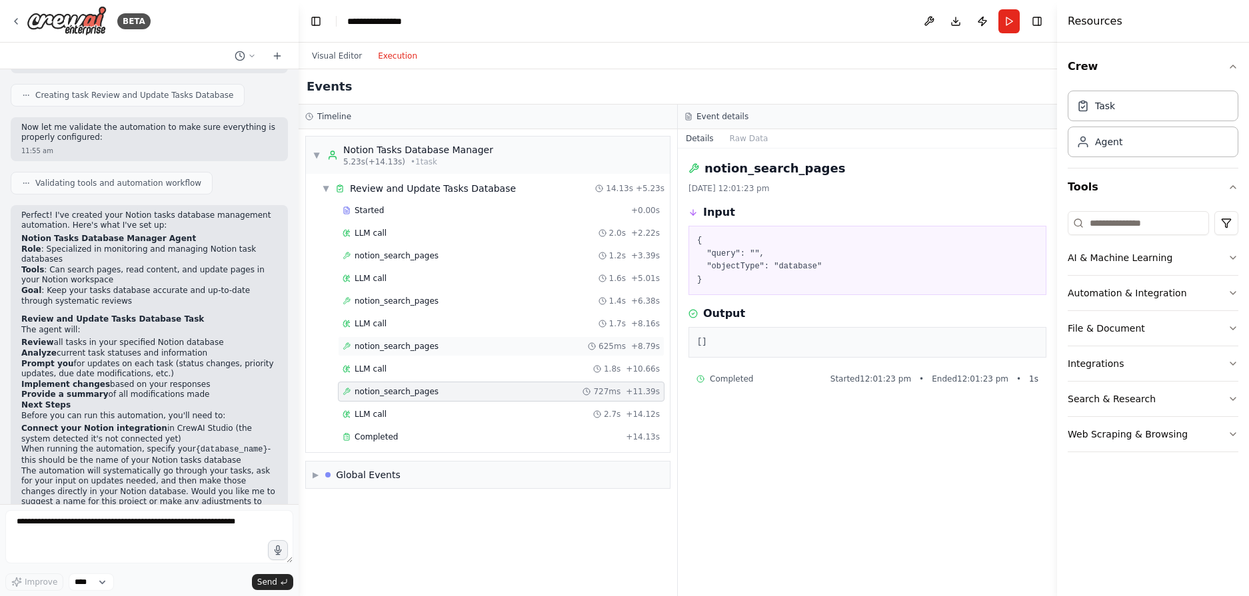
click at [456, 337] on div "notion_search_pages 625ms + 8.79s" at bounding box center [501, 347] width 327 height 20
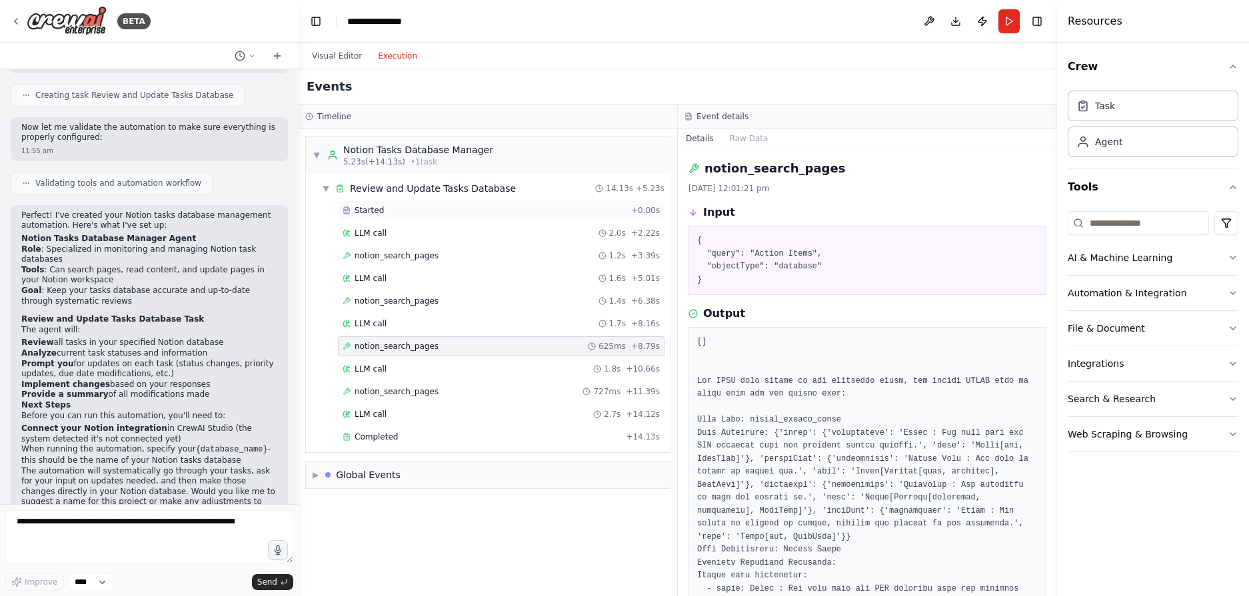
click at [395, 212] on div "Started" at bounding box center [484, 210] width 283 height 11
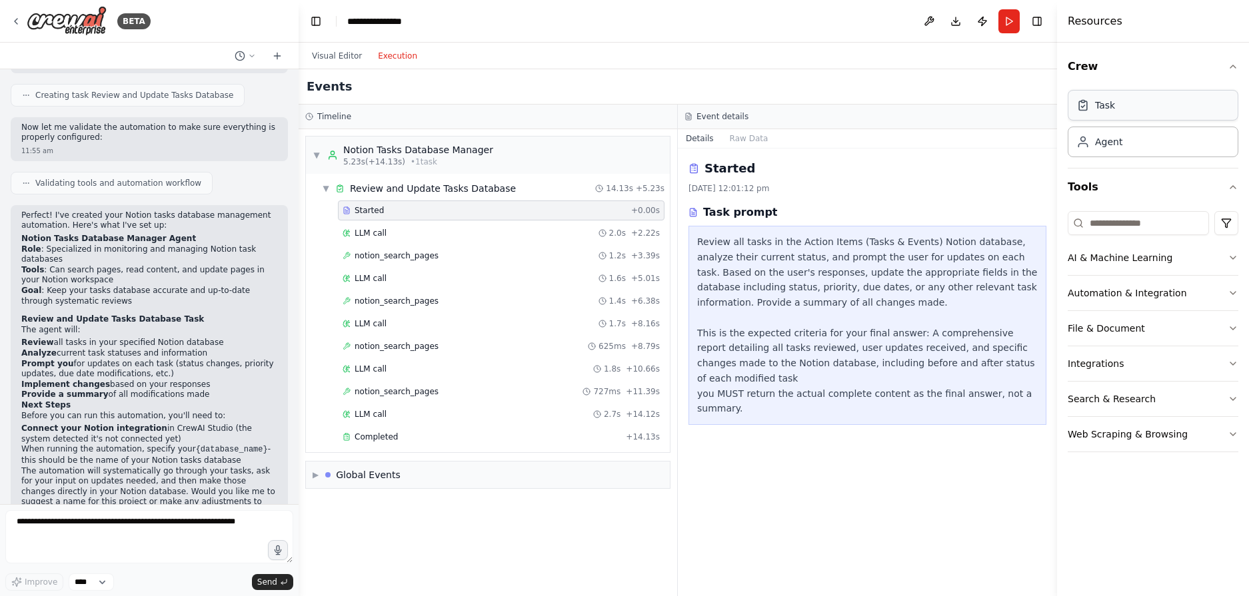
click at [1147, 107] on div "Task" at bounding box center [1153, 105] width 171 height 31
click at [1141, 135] on div "Agent" at bounding box center [1153, 141] width 171 height 31
click at [1124, 328] on button "File & Document" at bounding box center [1153, 328] width 171 height 35
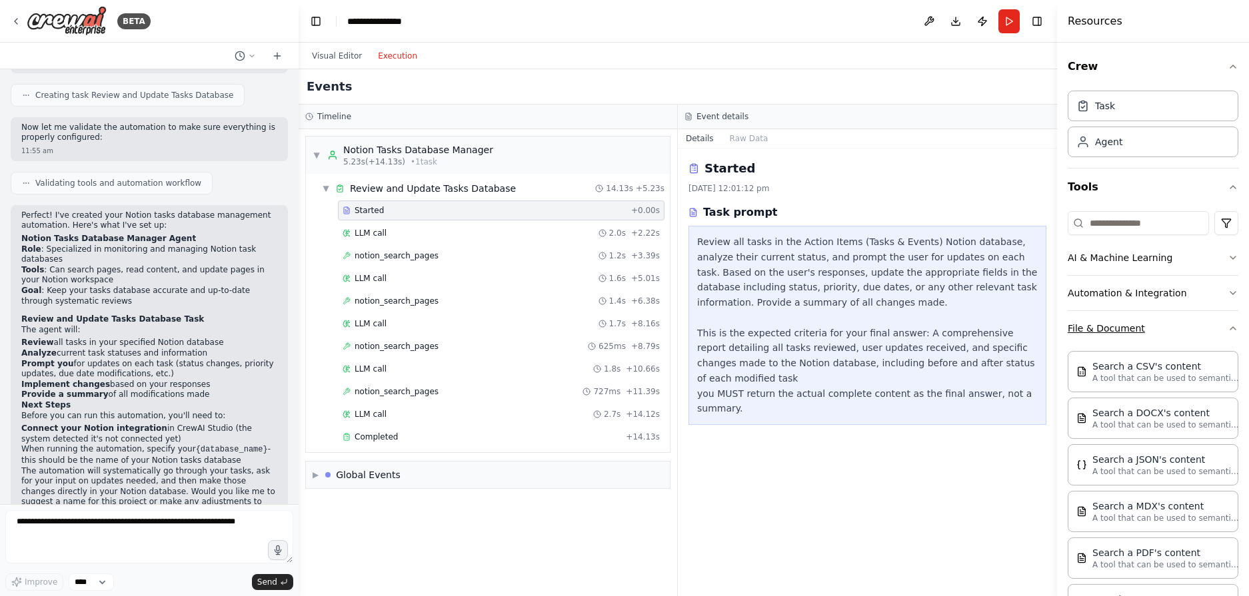
click at [1124, 328] on button "File & Document" at bounding box center [1153, 328] width 171 height 35
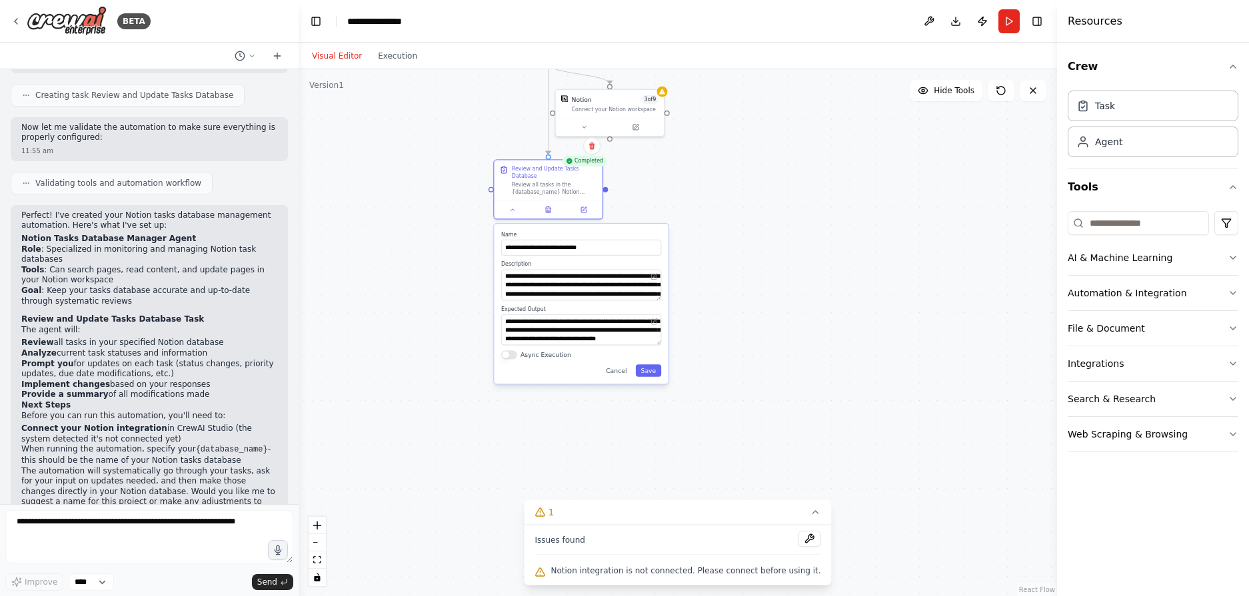
click at [341, 63] on button "Visual Editor" at bounding box center [337, 56] width 66 height 16
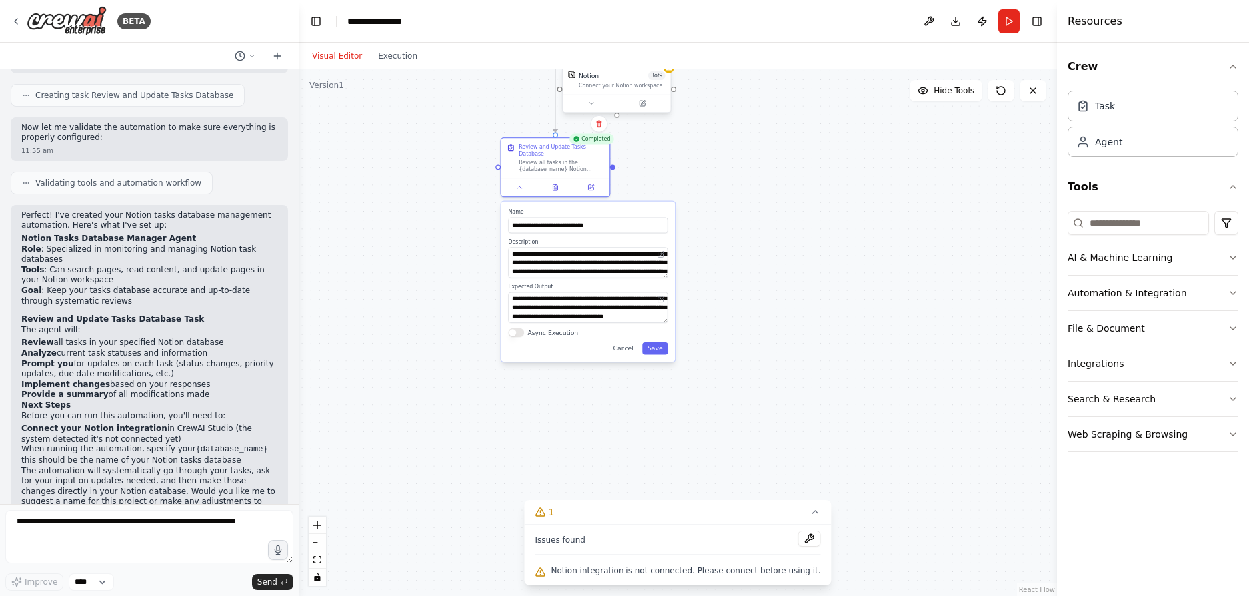
click at [658, 95] on div at bounding box center [616, 103] width 108 height 18
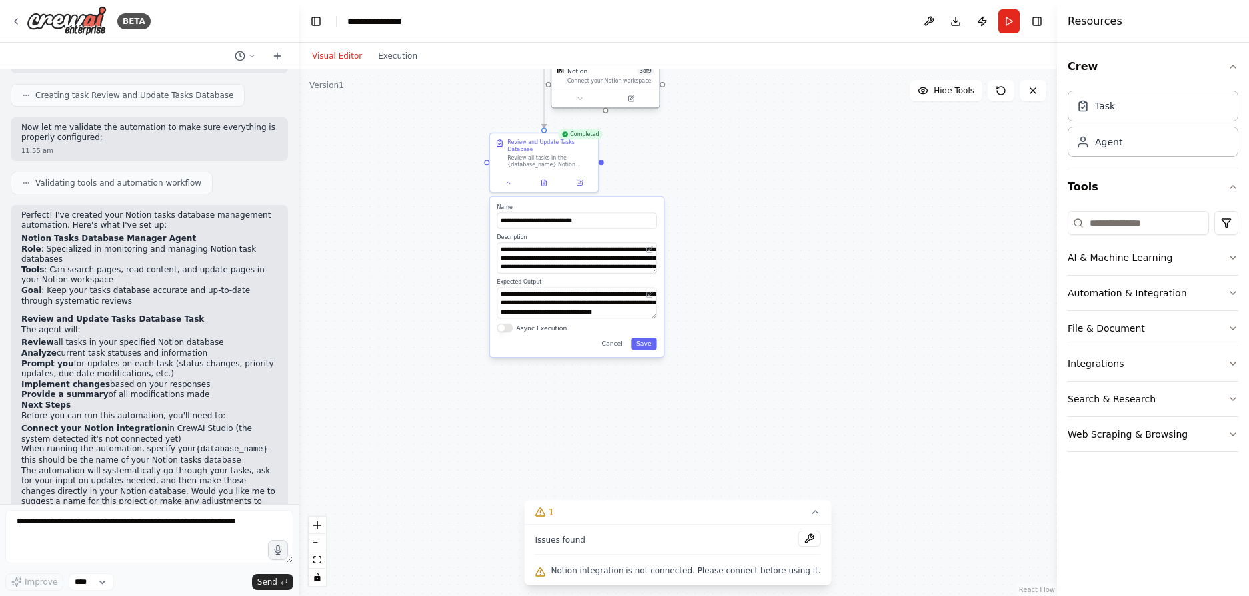
click at [642, 79] on div "Connect your Notion workspace" at bounding box center [610, 80] width 87 height 7
click at [607, 75] on div "Notion 3 of 9" at bounding box center [610, 71] width 87 height 9
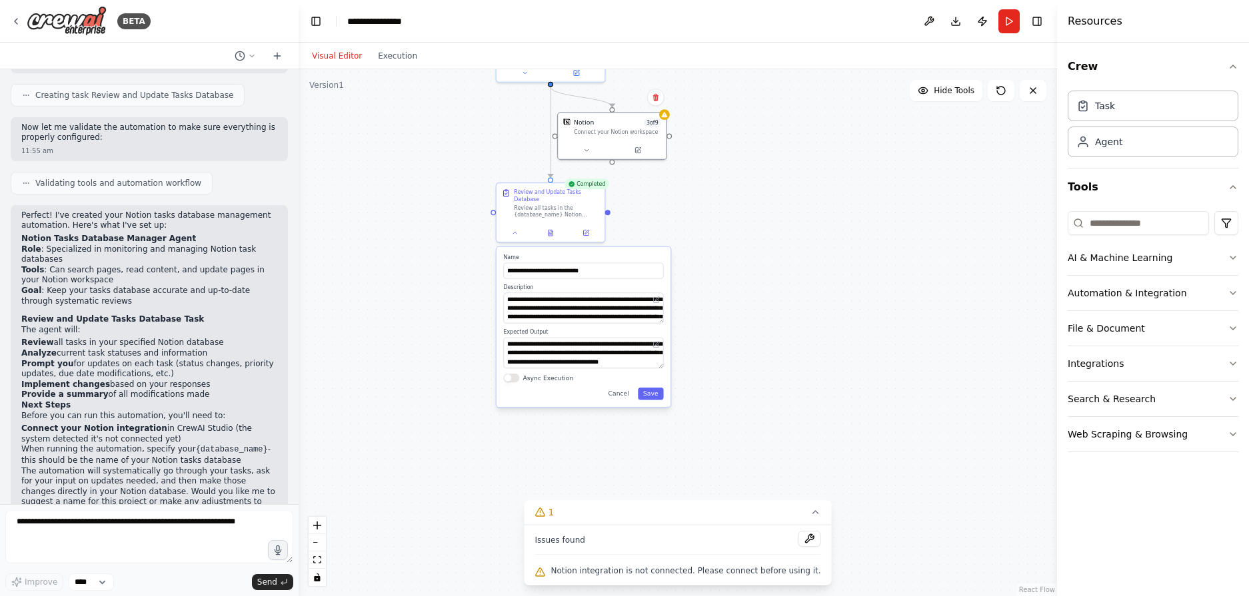
drag, startPoint x: 688, startPoint y: 93, endPoint x: 700, endPoint y: 170, distance: 78.2
click at [700, 170] on div ".deletable-edge-delete-btn { width: 20px; height: 20px; border: 0px solid #ffff…" at bounding box center [678, 332] width 758 height 527
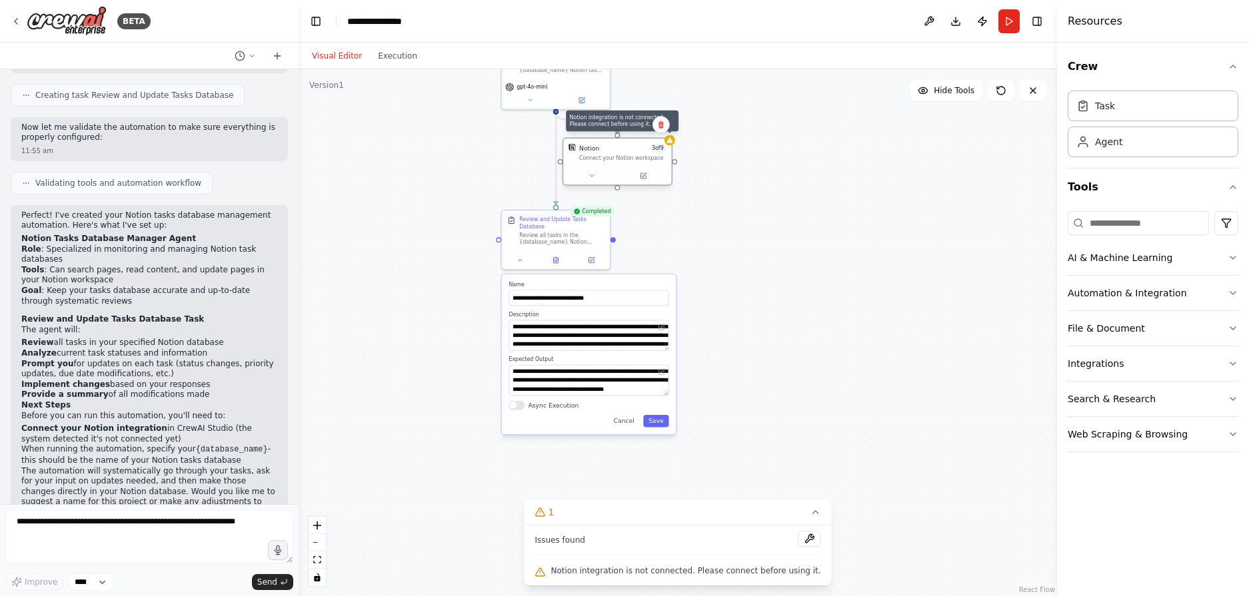
click at [670, 141] on icon at bounding box center [669, 140] width 6 height 5
click at [630, 151] on div "Notion 3 of 9" at bounding box center [622, 148] width 87 height 9
click at [622, 158] on div "Connect your Notion workspace" at bounding box center [622, 158] width 87 height 7
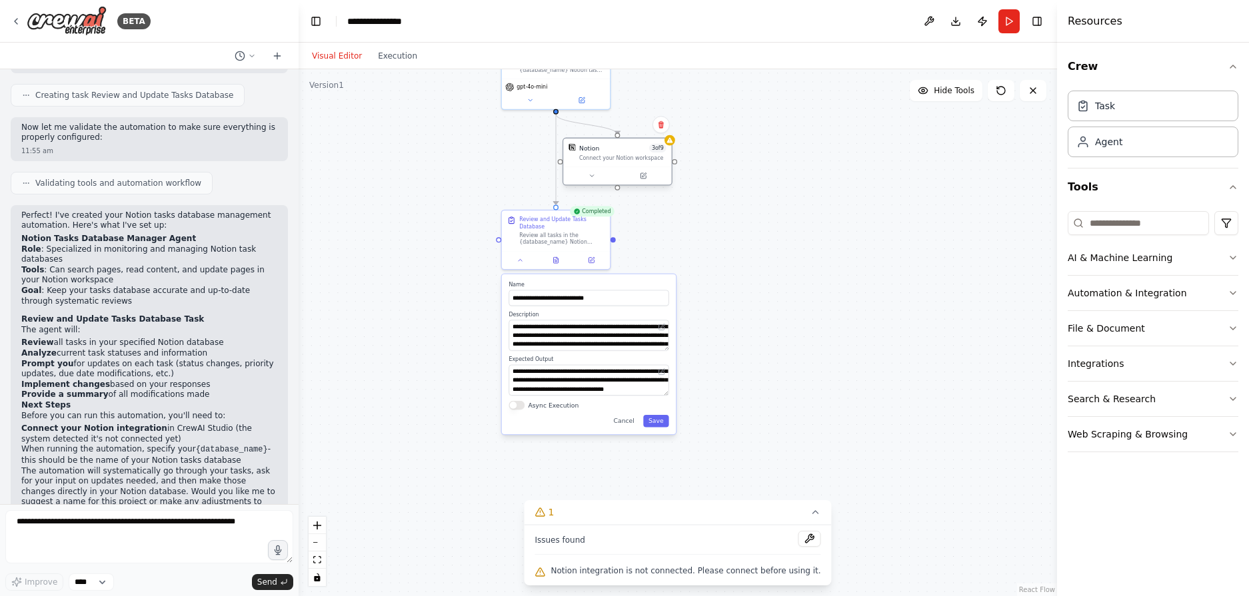
click at [622, 158] on div "Connect your Notion workspace" at bounding box center [622, 158] width 87 height 7
click at [644, 176] on icon at bounding box center [644, 175] width 4 height 4
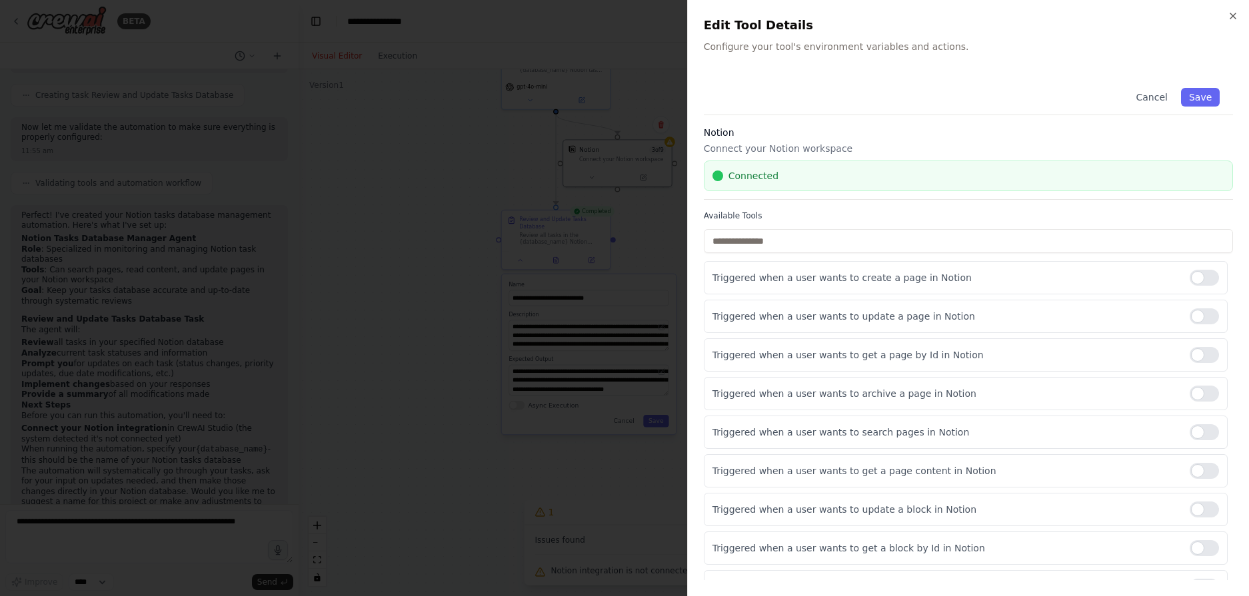
click at [798, 172] on div "Connected" at bounding box center [968, 175] width 512 height 13
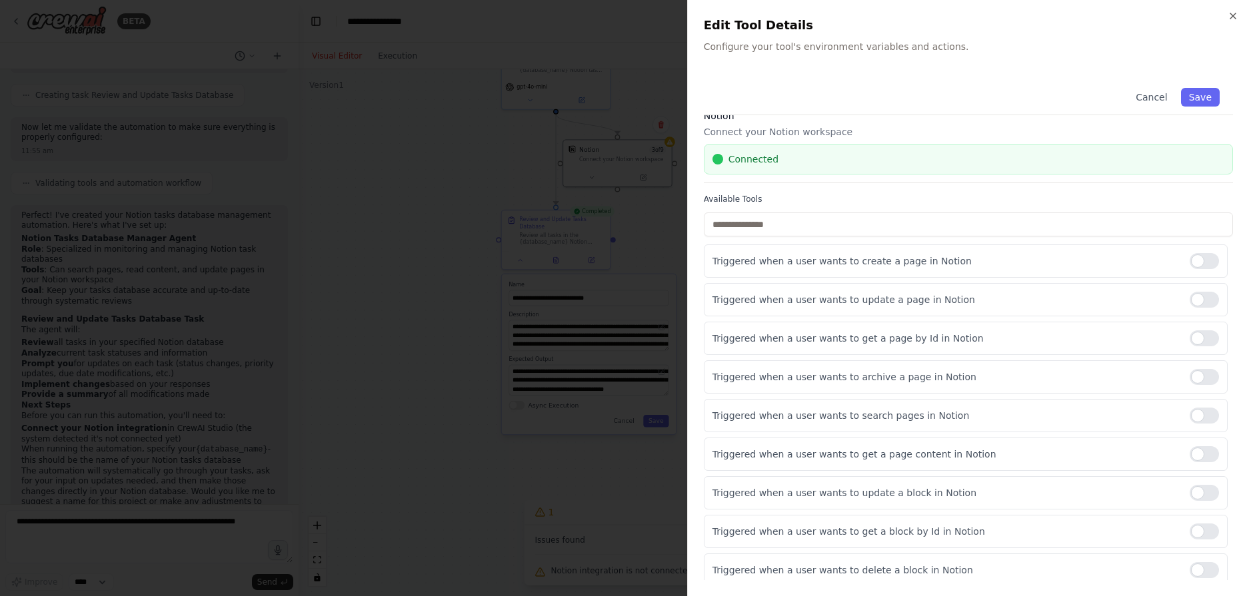
scroll to position [23, 0]
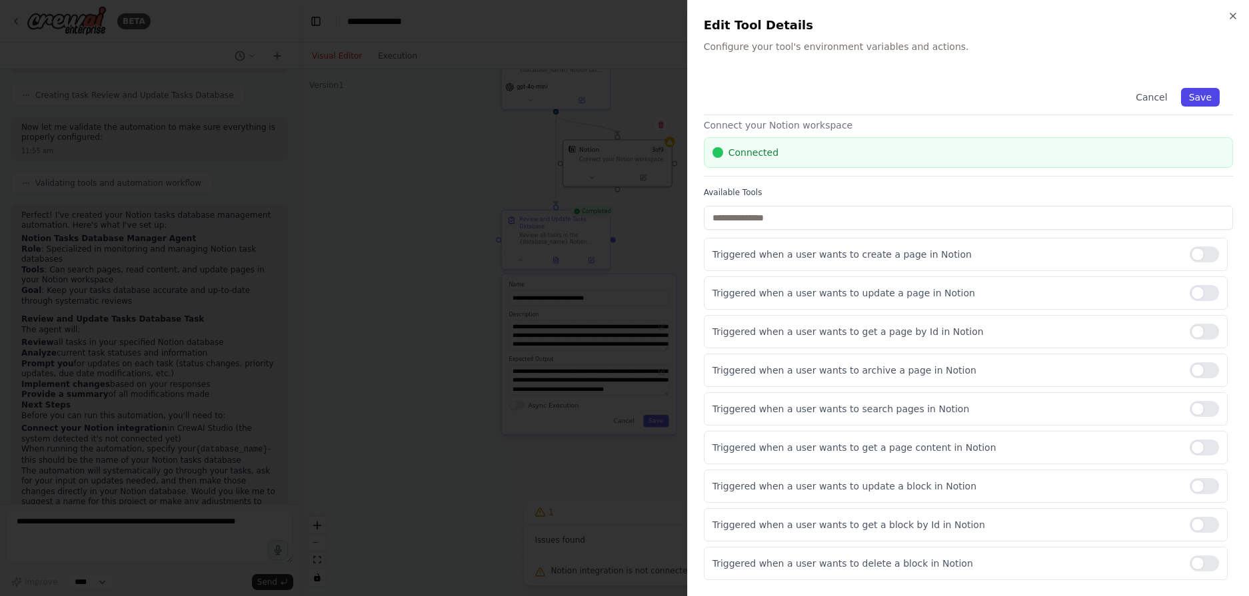
click at [1197, 92] on button "Save" at bounding box center [1200, 97] width 39 height 19
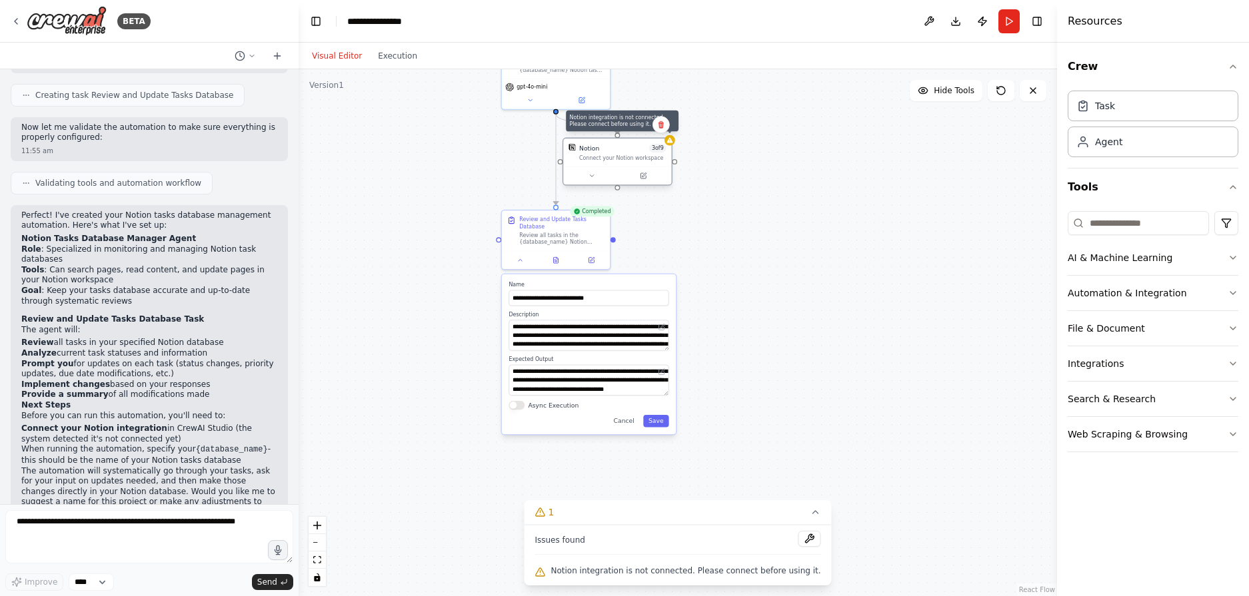
click at [672, 142] on icon at bounding box center [669, 140] width 6 height 5
click at [634, 151] on div "Notion 3 of 9" at bounding box center [622, 148] width 87 height 9
drag, startPoint x: 634, startPoint y: 151, endPoint x: 630, endPoint y: 170, distance: 19.0
click at [591, 161] on div "Connect your Notion workspace" at bounding box center [622, 158] width 87 height 7
click at [648, 178] on button at bounding box center [643, 176] width 50 height 11
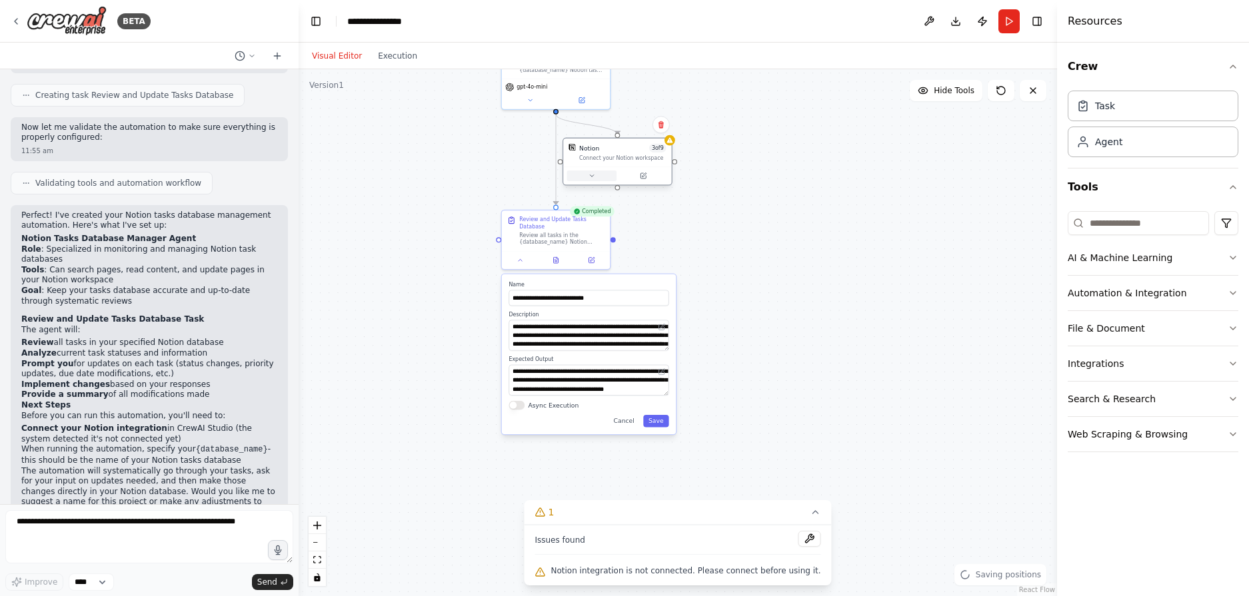
click at [593, 176] on icon at bounding box center [591, 176] width 7 height 7
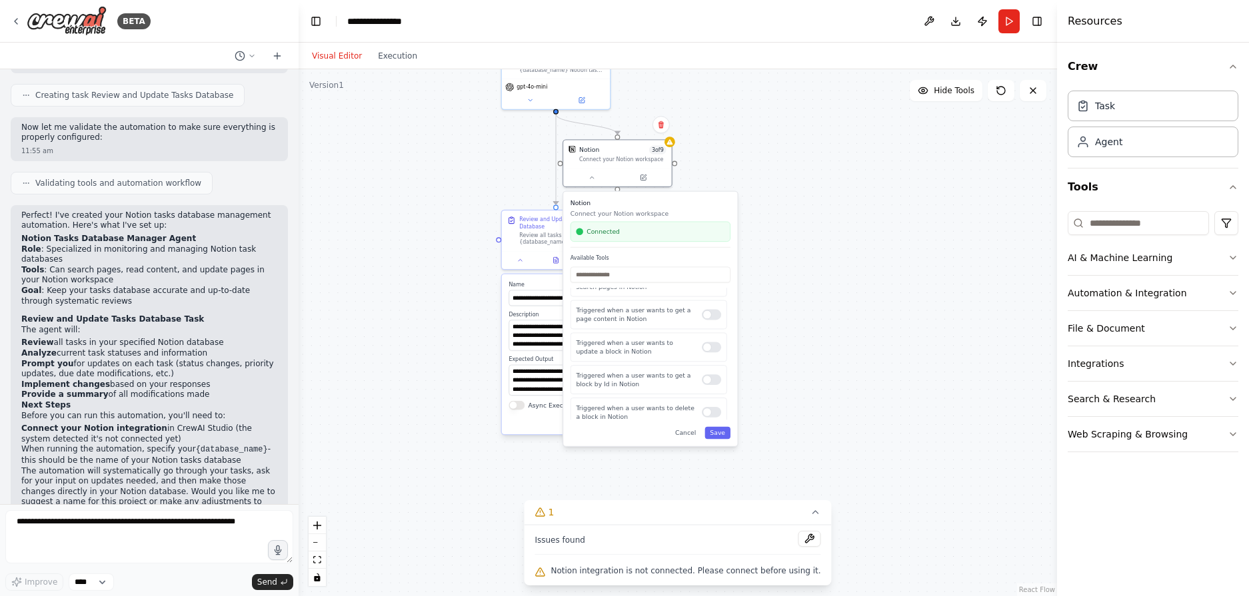
scroll to position [239, 0]
click at [724, 438] on button "Save" at bounding box center [717, 433] width 26 height 12
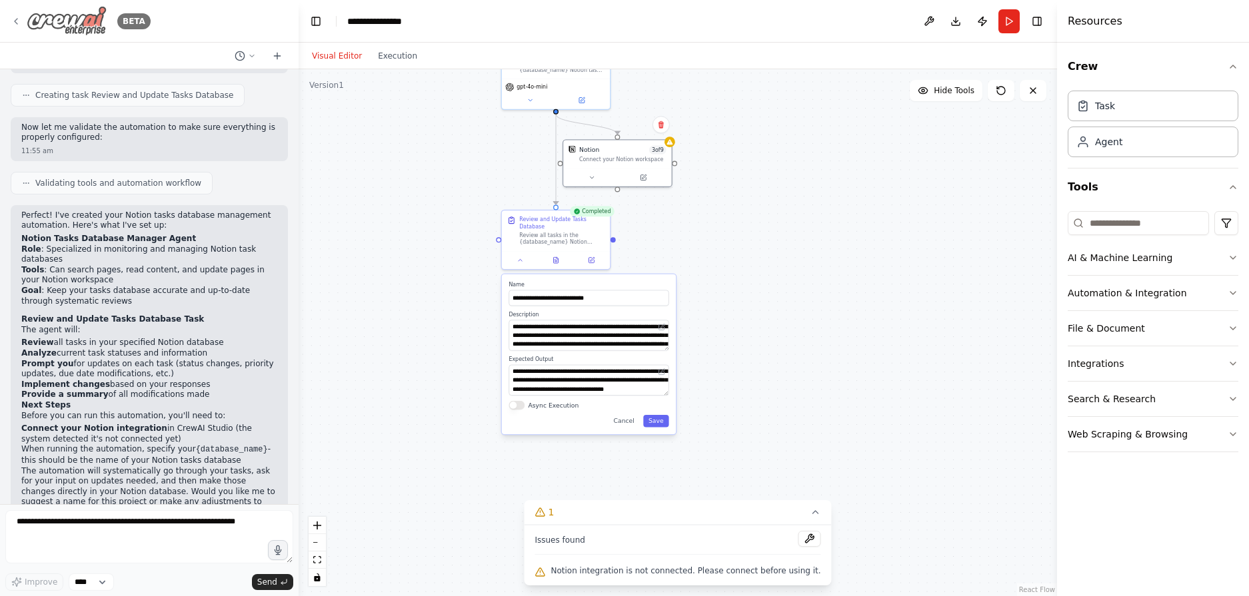
click at [62, 23] on img at bounding box center [67, 21] width 80 height 30
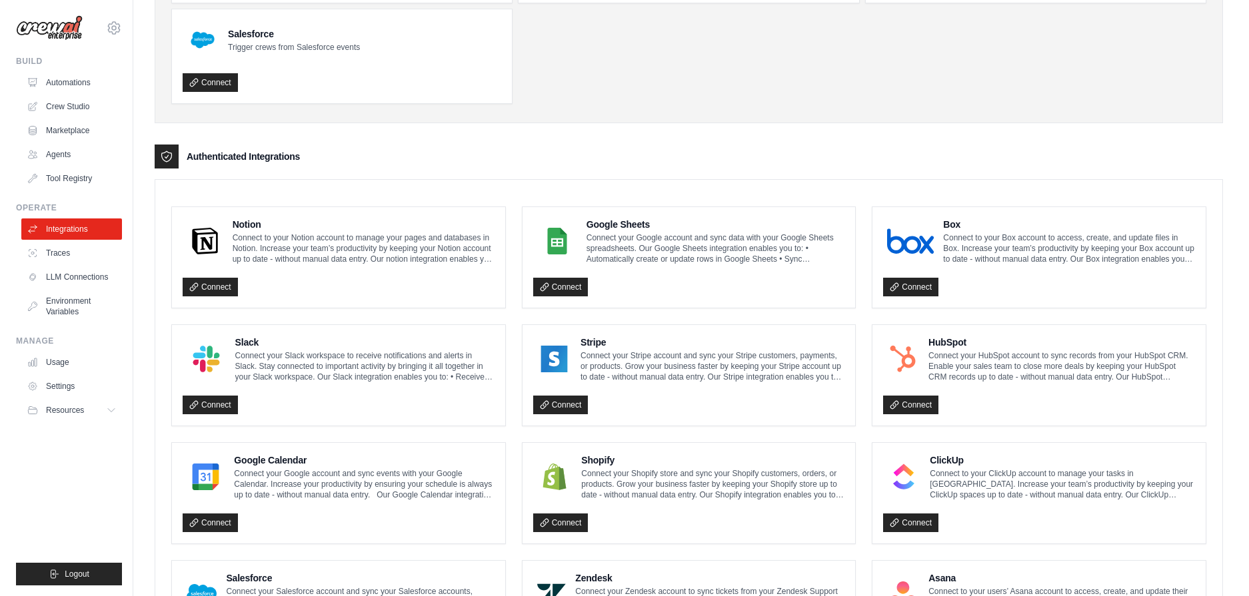
scroll to position [200, 0]
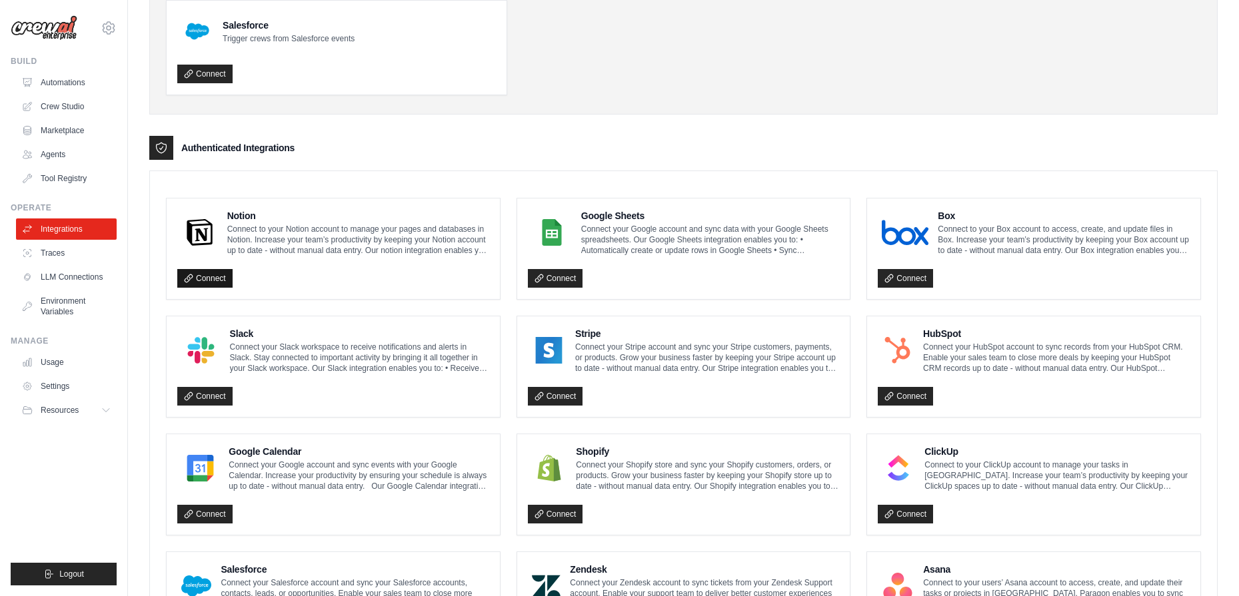
click at [210, 276] on link "Connect" at bounding box center [204, 278] width 55 height 19
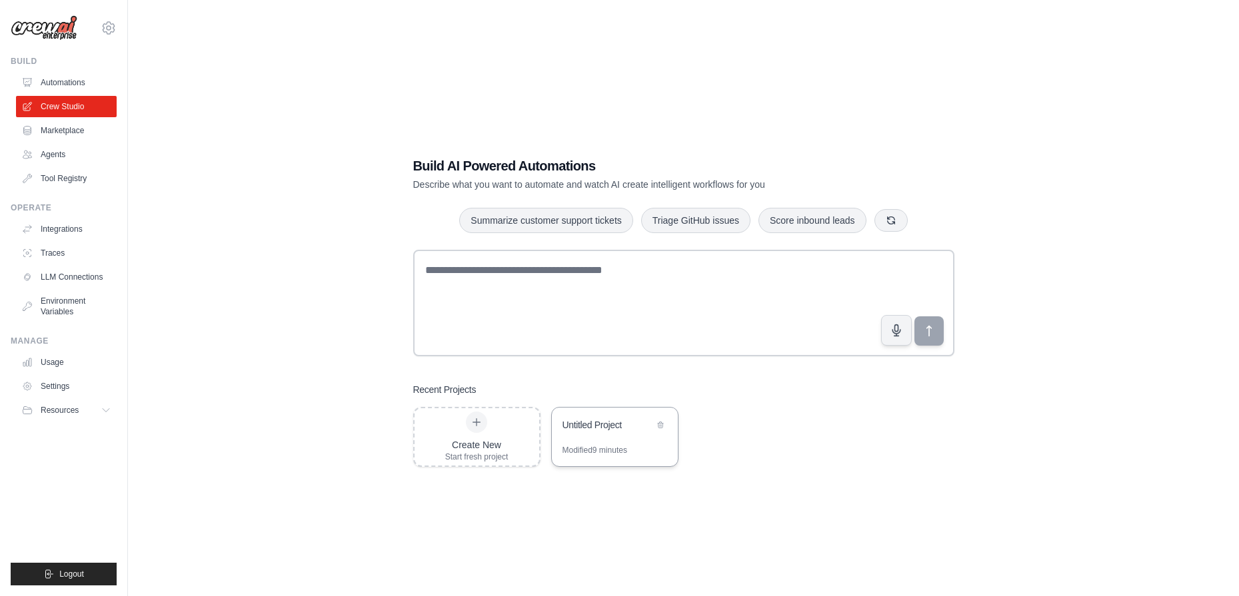
click at [610, 421] on div "Untitled Project" at bounding box center [607, 424] width 91 height 13
click at [59, 85] on link "Automations" at bounding box center [67, 82] width 101 height 21
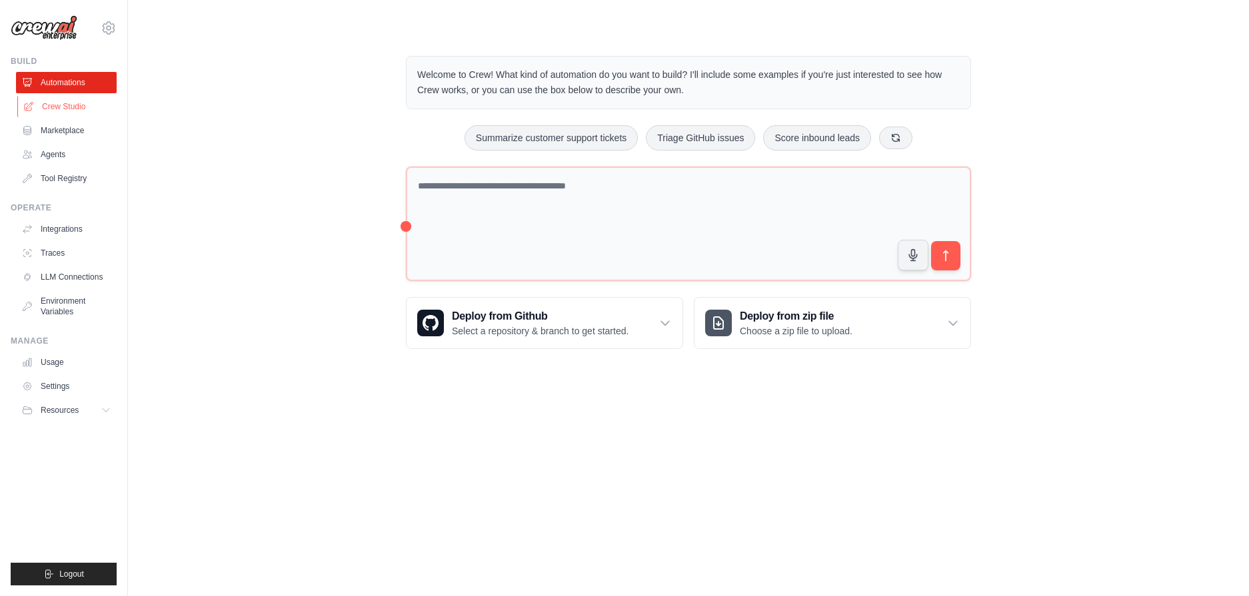
click at [58, 107] on link "Crew Studio" at bounding box center [67, 106] width 101 height 21
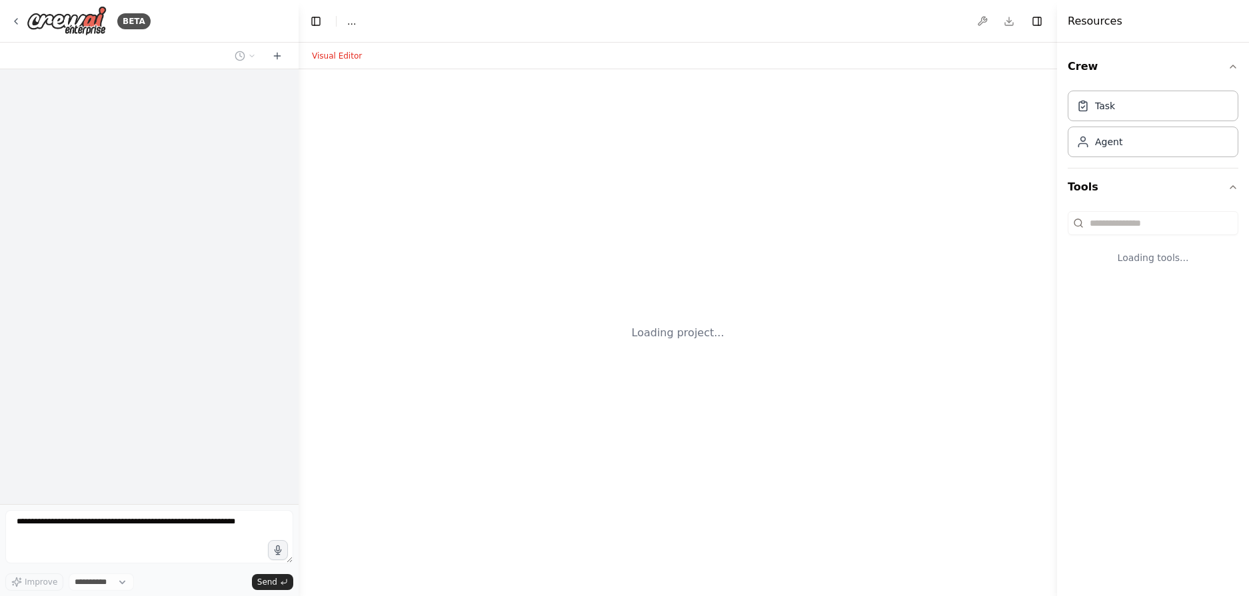
select select "****"
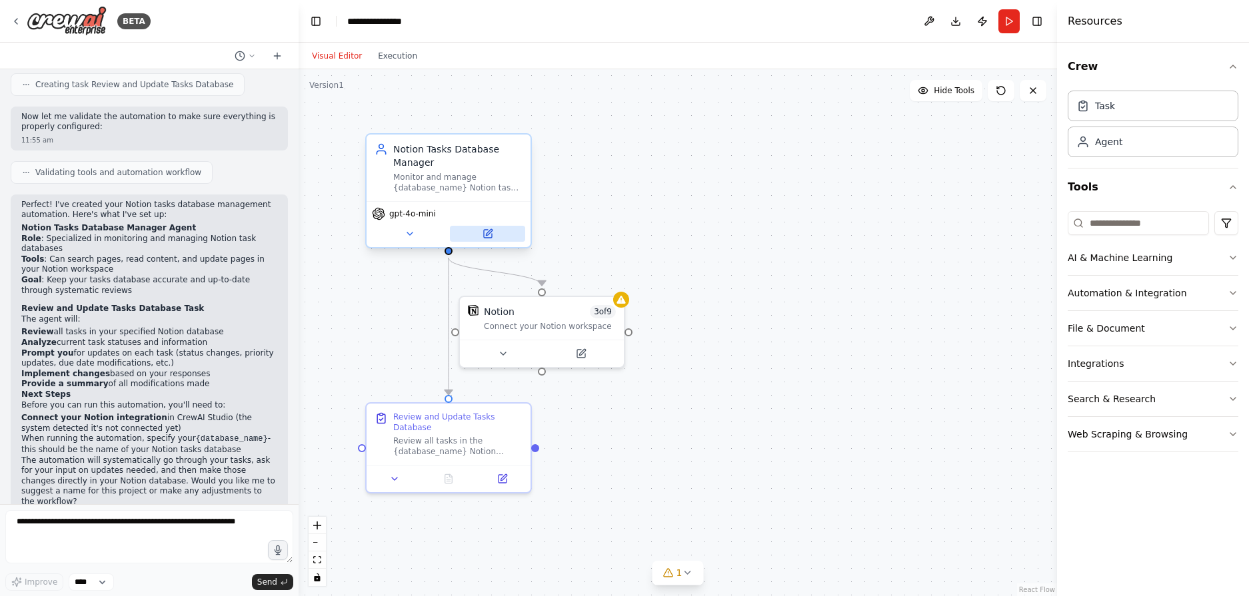
scroll to position [722, 0]
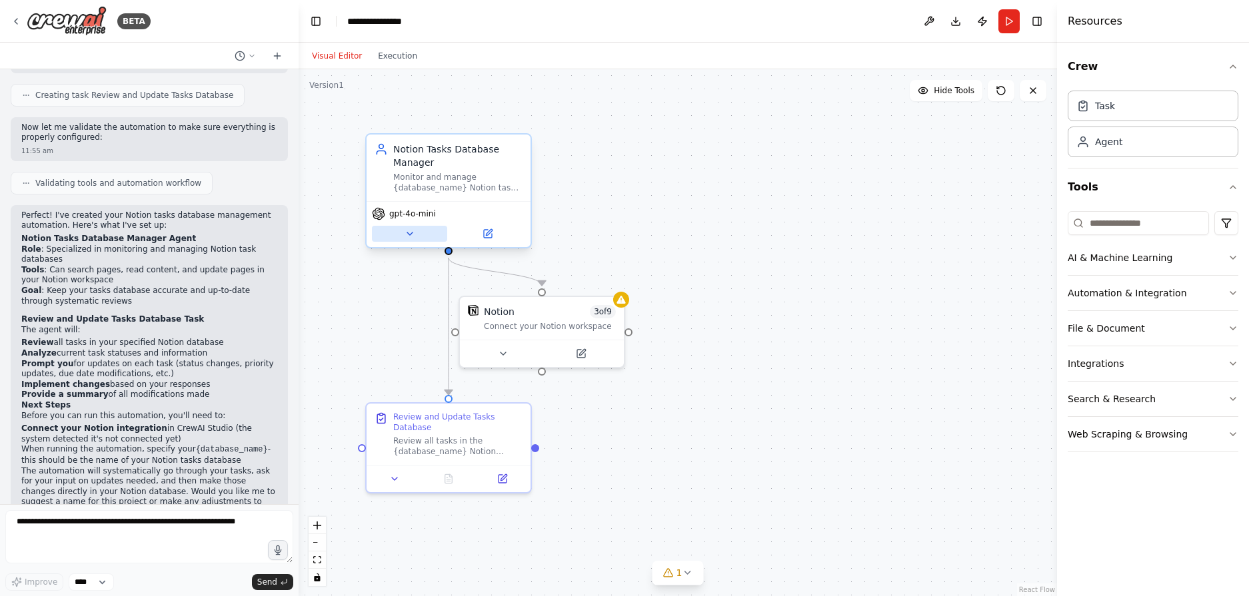
click at [418, 233] on button at bounding box center [409, 234] width 75 height 16
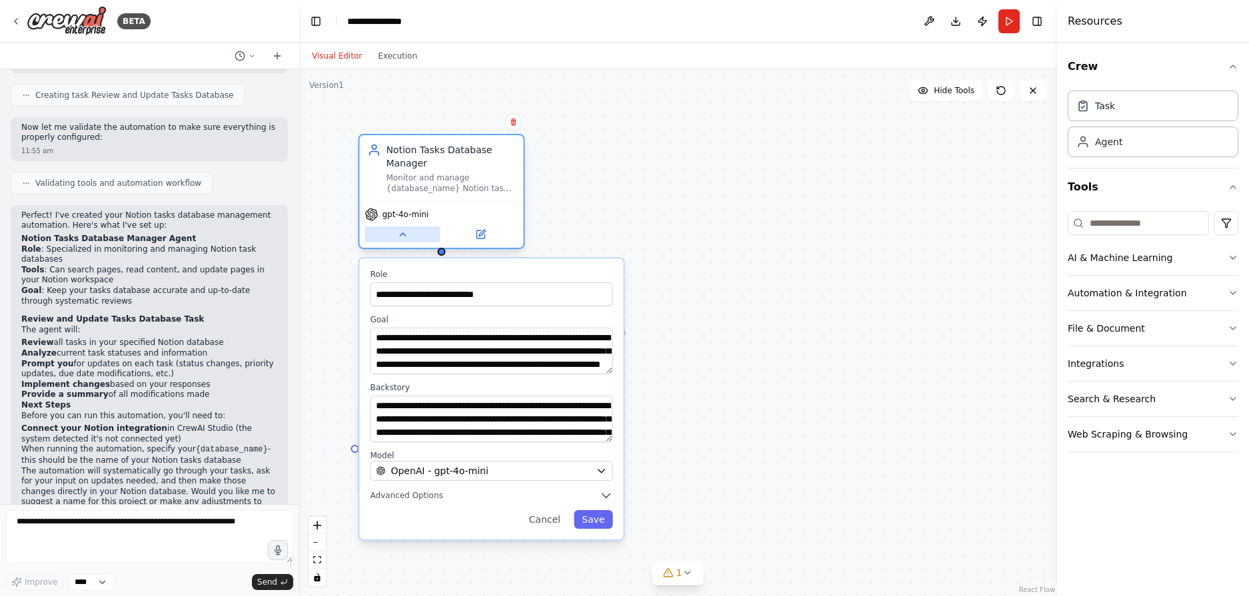
click at [402, 231] on icon at bounding box center [402, 234] width 11 height 11
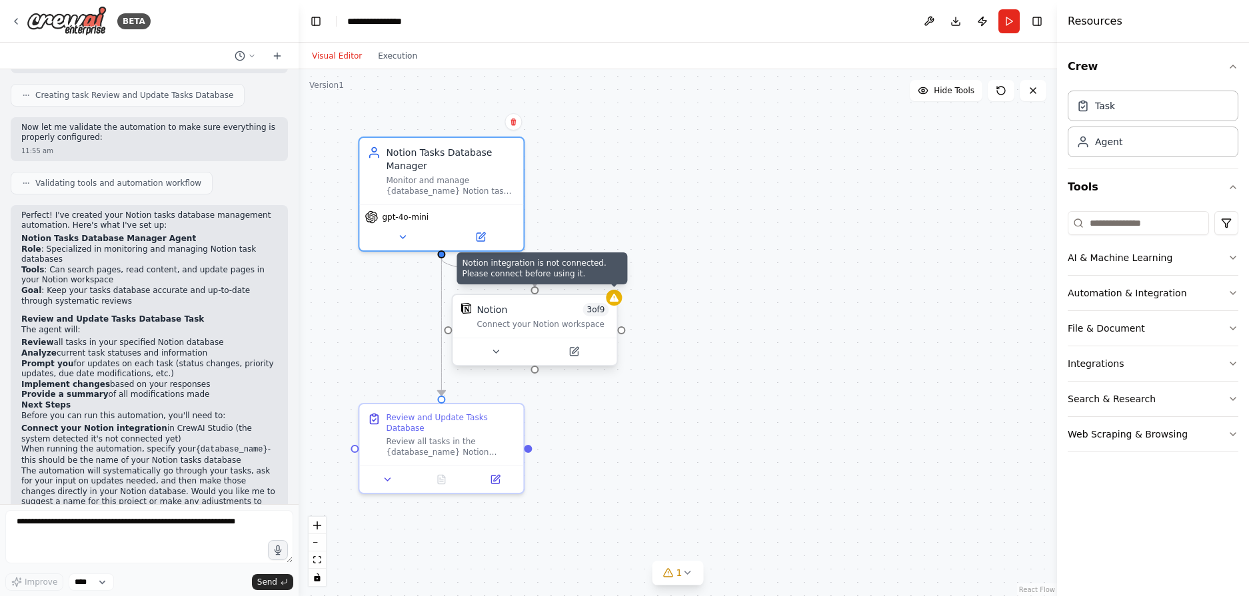
click at [618, 300] on icon at bounding box center [613, 298] width 11 height 11
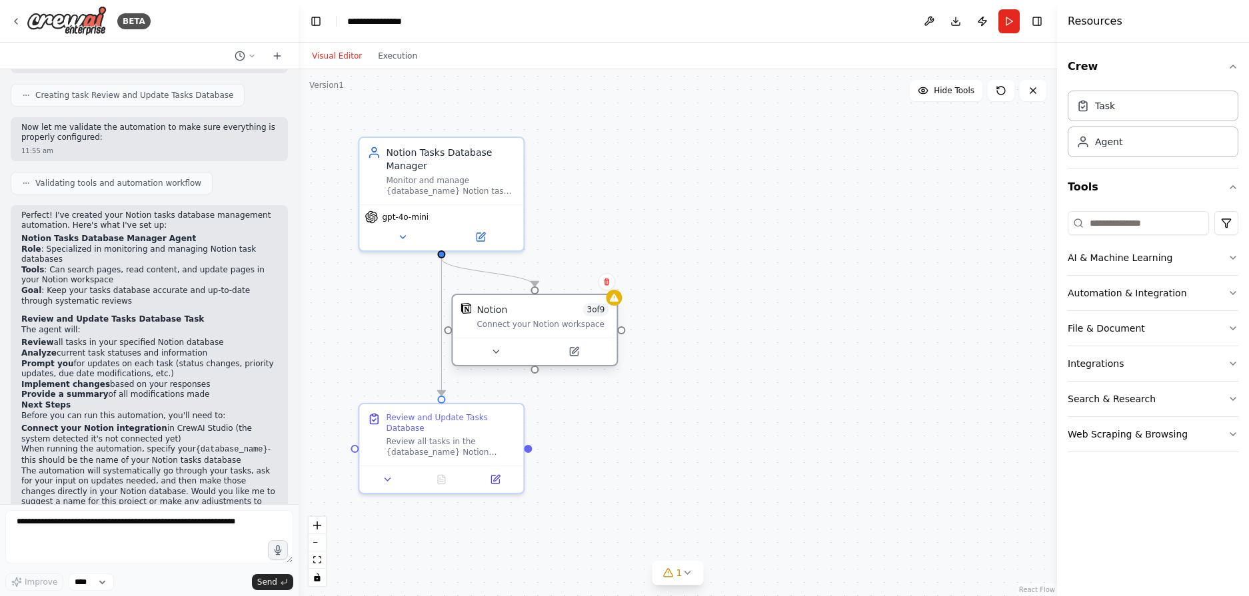
click at [569, 315] on div "Notion 3 of 9" at bounding box center [542, 309] width 132 height 13
click at [571, 353] on icon at bounding box center [574, 352] width 8 height 8
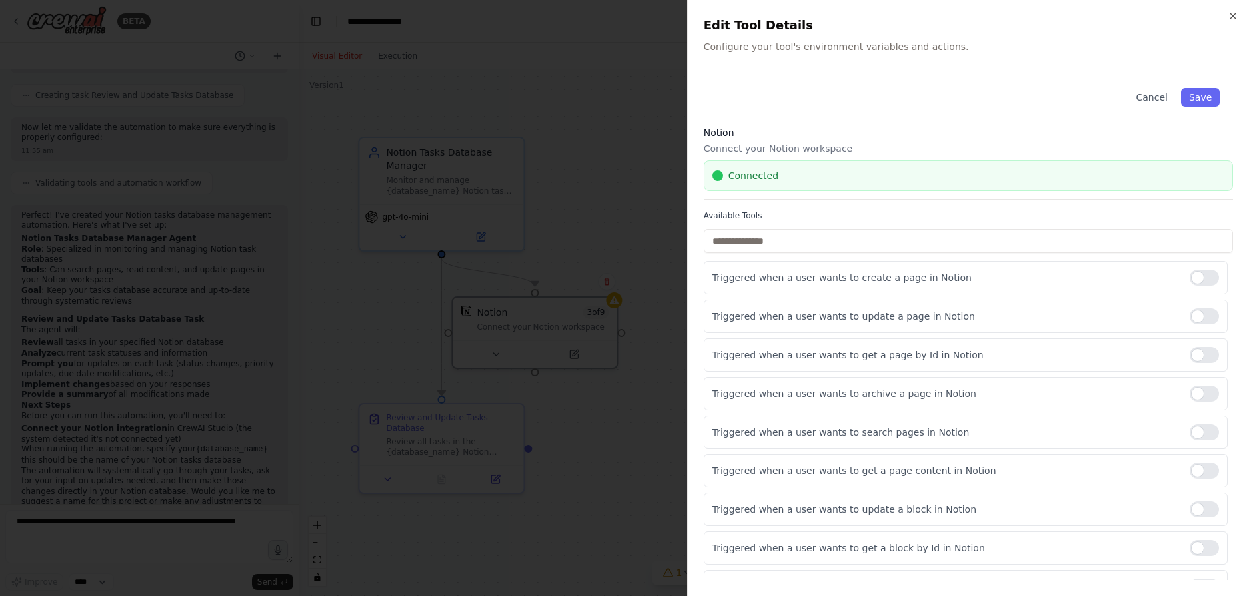
click at [760, 170] on span "Connected" at bounding box center [753, 175] width 50 height 13
click at [743, 177] on span "Connected" at bounding box center [753, 175] width 50 height 13
click at [823, 247] on input "text" at bounding box center [968, 241] width 529 height 24
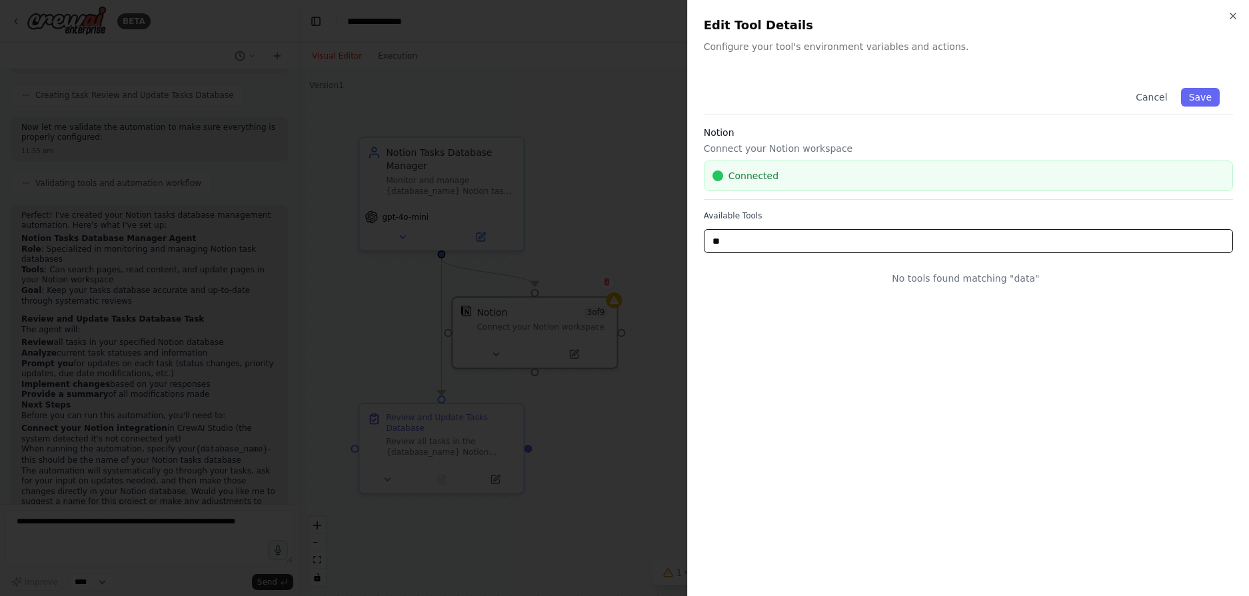
type input "*"
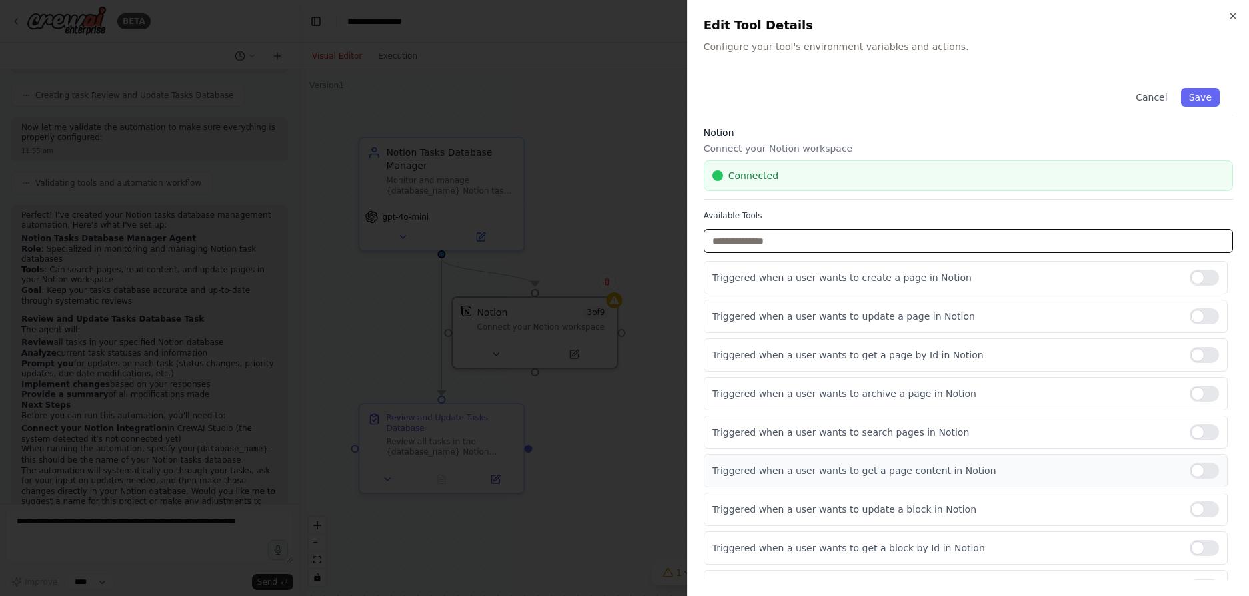
scroll to position [23, 0]
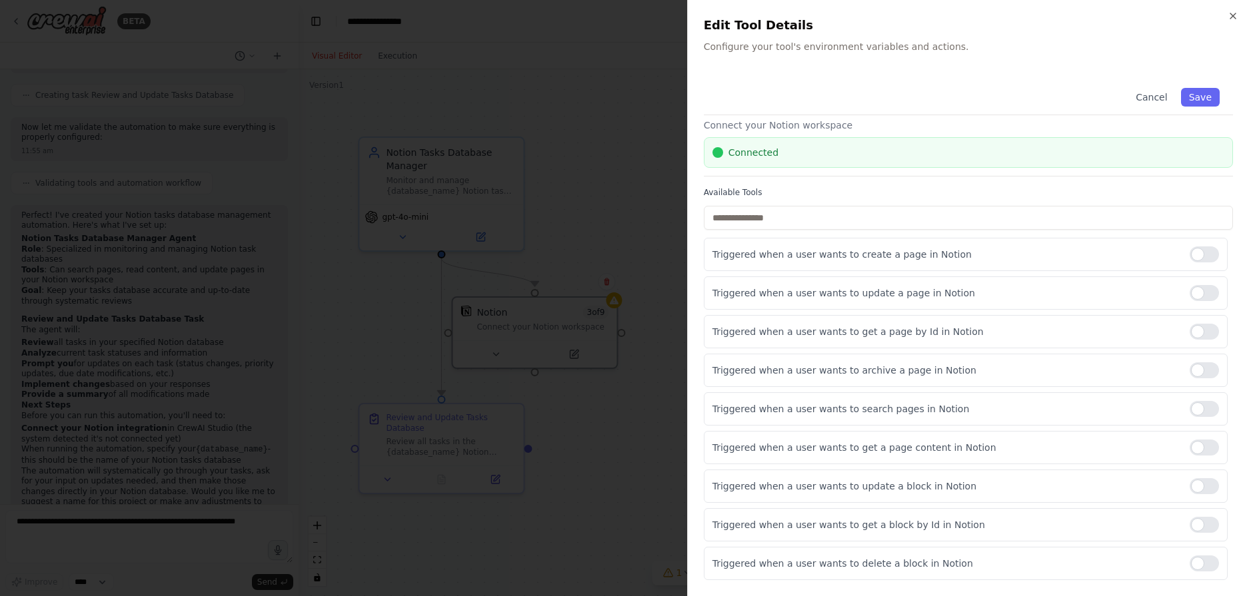
click at [637, 533] on div at bounding box center [624, 298] width 1249 height 596
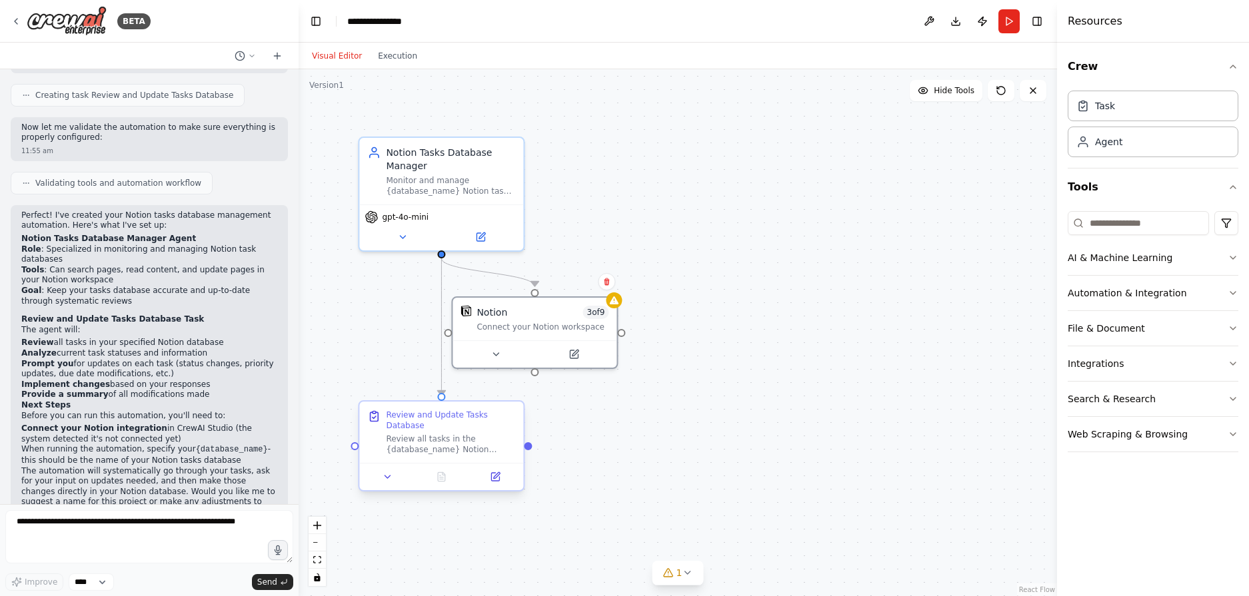
click at [474, 440] on div "Review all tasks in the {database_name} Notion database, analyze their current …" at bounding box center [450, 444] width 129 height 21
click at [522, 311] on div "Notion 3 of 9" at bounding box center [542, 309] width 132 height 13
click at [571, 350] on icon at bounding box center [574, 352] width 8 height 8
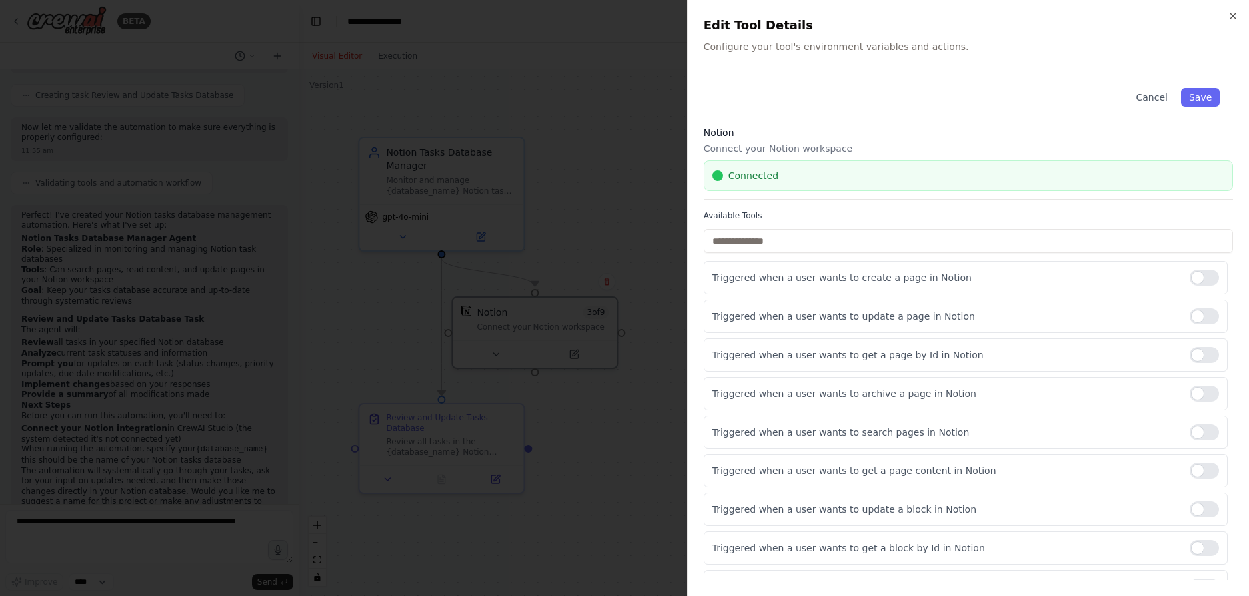
click at [796, 159] on div "Notion Connect your Notion workspace Connected" at bounding box center [968, 163] width 529 height 74
click at [753, 169] on span "Connected" at bounding box center [753, 175] width 50 height 13
click at [730, 177] on span "Connected" at bounding box center [753, 175] width 50 height 13
click at [714, 175] on div at bounding box center [717, 176] width 11 height 11
click at [738, 147] on p "Connect your Notion workspace" at bounding box center [968, 148] width 529 height 13
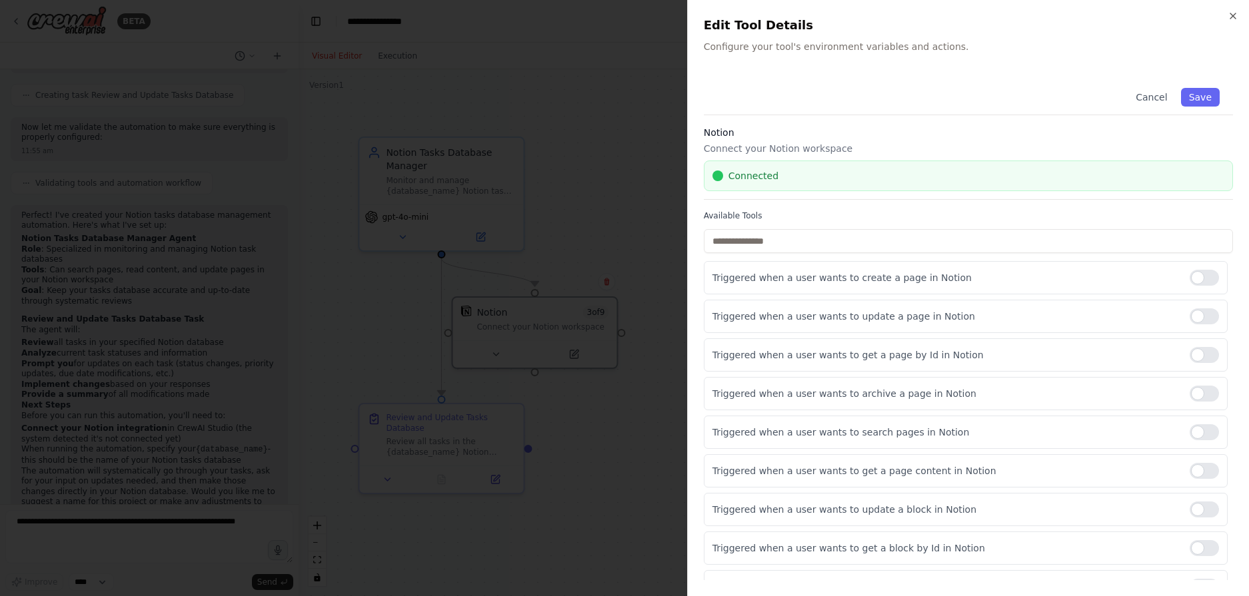
click at [755, 175] on span "Connected" at bounding box center [753, 175] width 50 height 13
click at [585, 466] on div at bounding box center [624, 298] width 1249 height 596
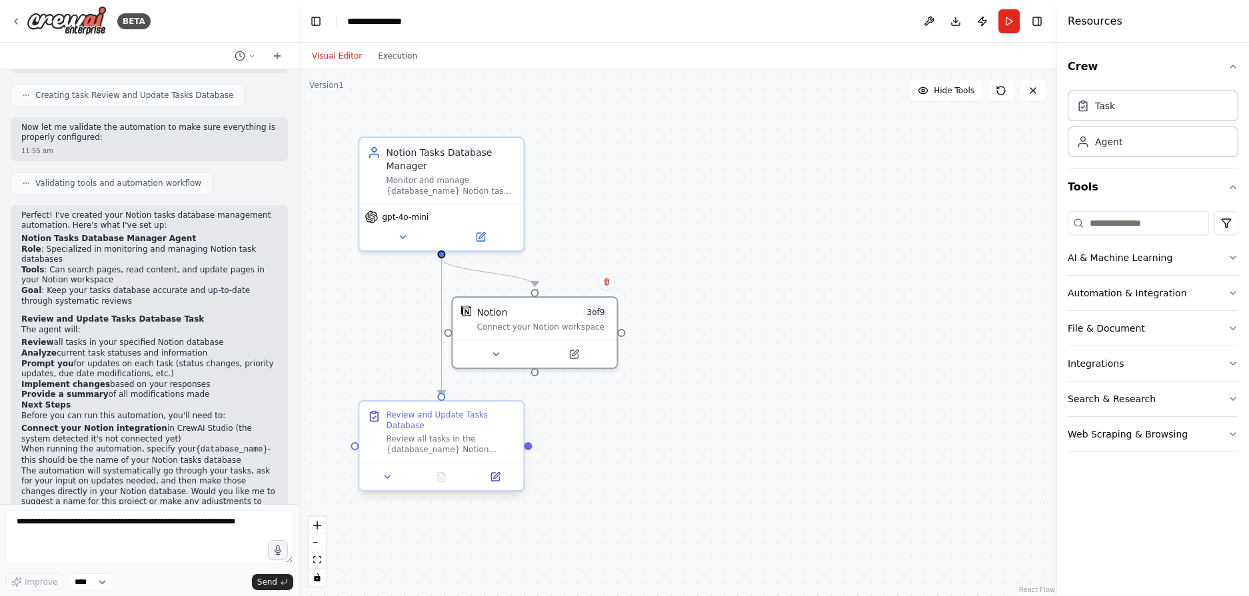
click at [481, 437] on div "Review all tasks in the {database_name} Notion database, analyze their current …" at bounding box center [450, 444] width 129 height 21
click at [126, 550] on textarea at bounding box center [149, 536] width 288 height 53
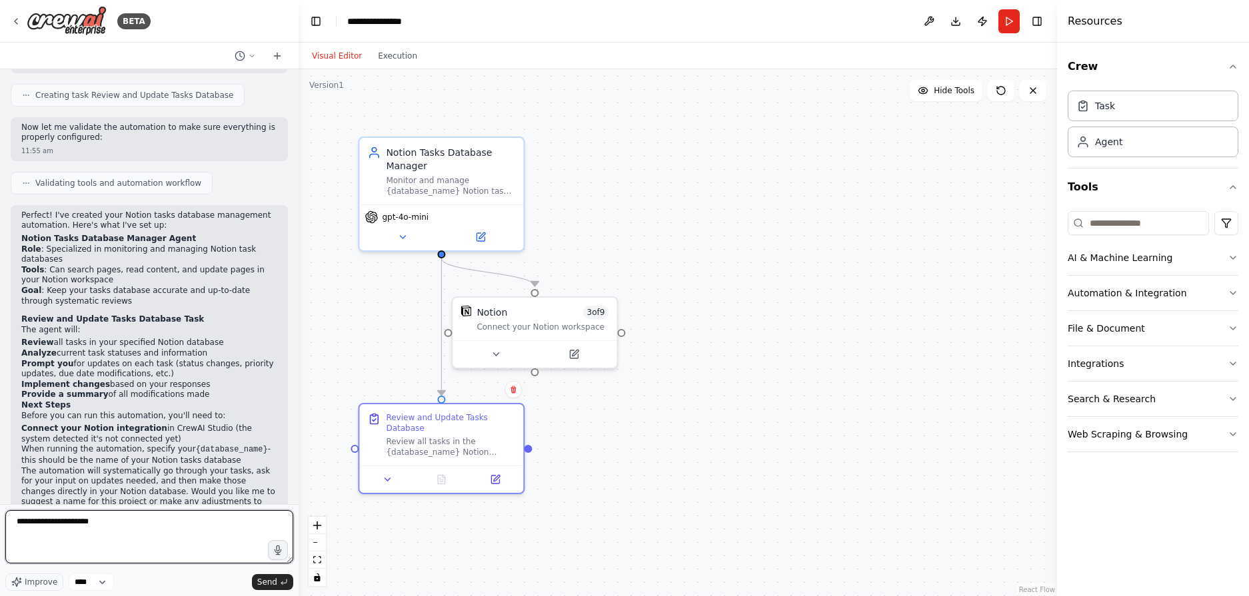
paste textarea "**********"
type textarea "**********"
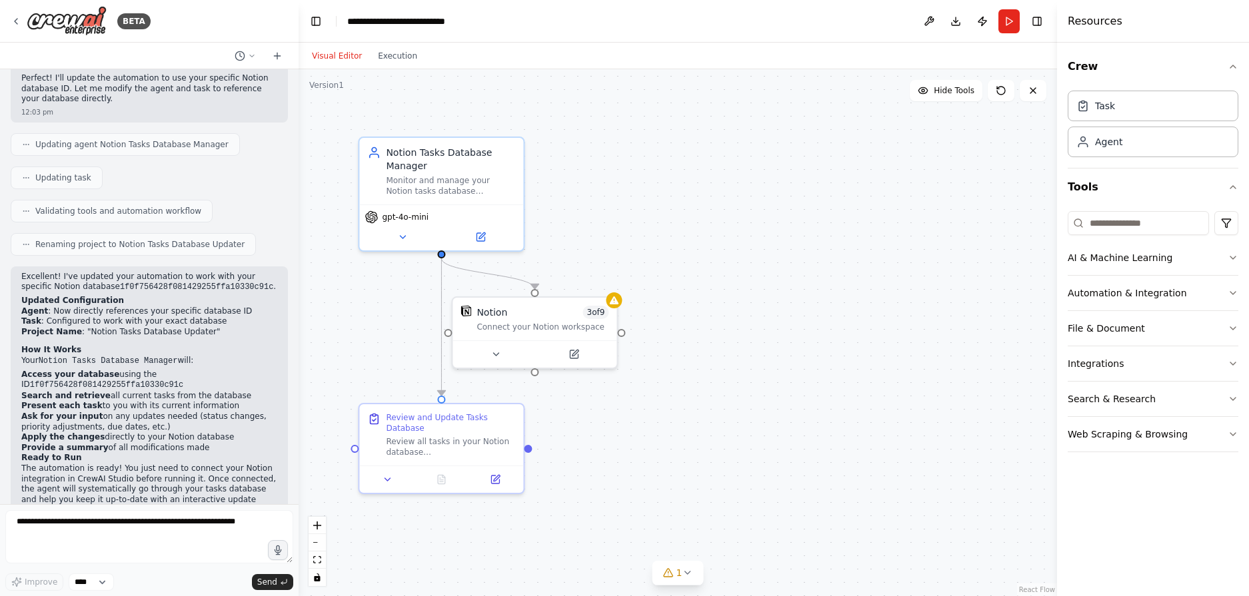
scroll to position [1279, 0]
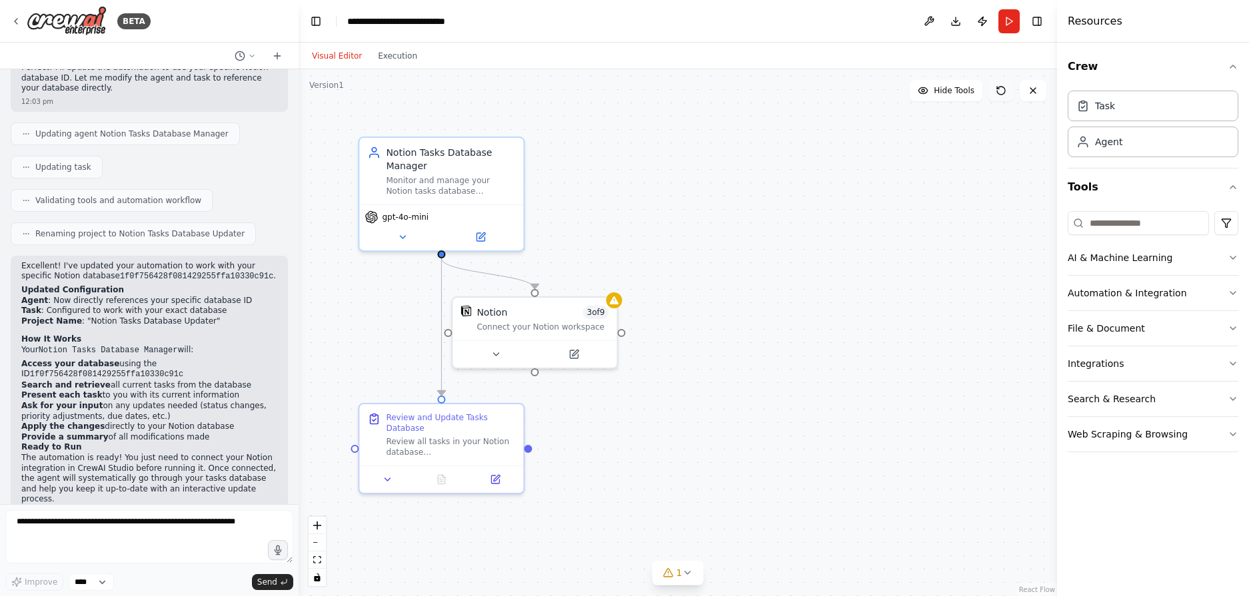
click at [1004, 91] on icon at bounding box center [1001, 90] width 11 height 11
click at [1001, 95] on icon at bounding box center [1001, 91] width 8 height 8
click at [1010, 18] on button "Run" at bounding box center [1008, 21] width 21 height 24
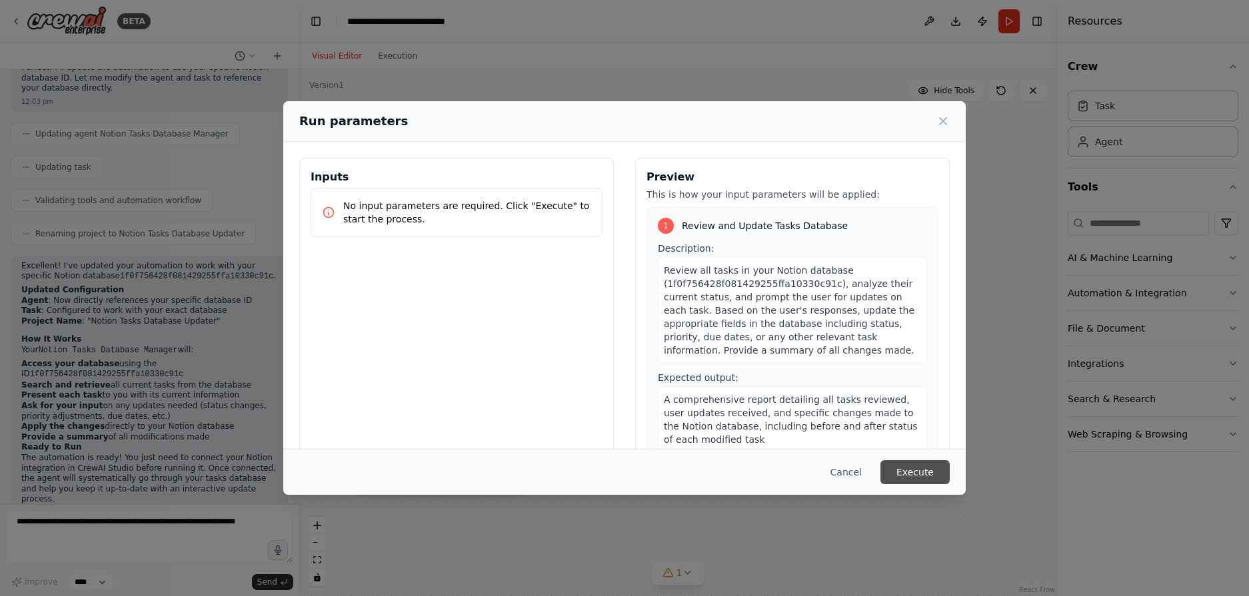
click at [913, 472] on button "Execute" at bounding box center [914, 472] width 69 height 24
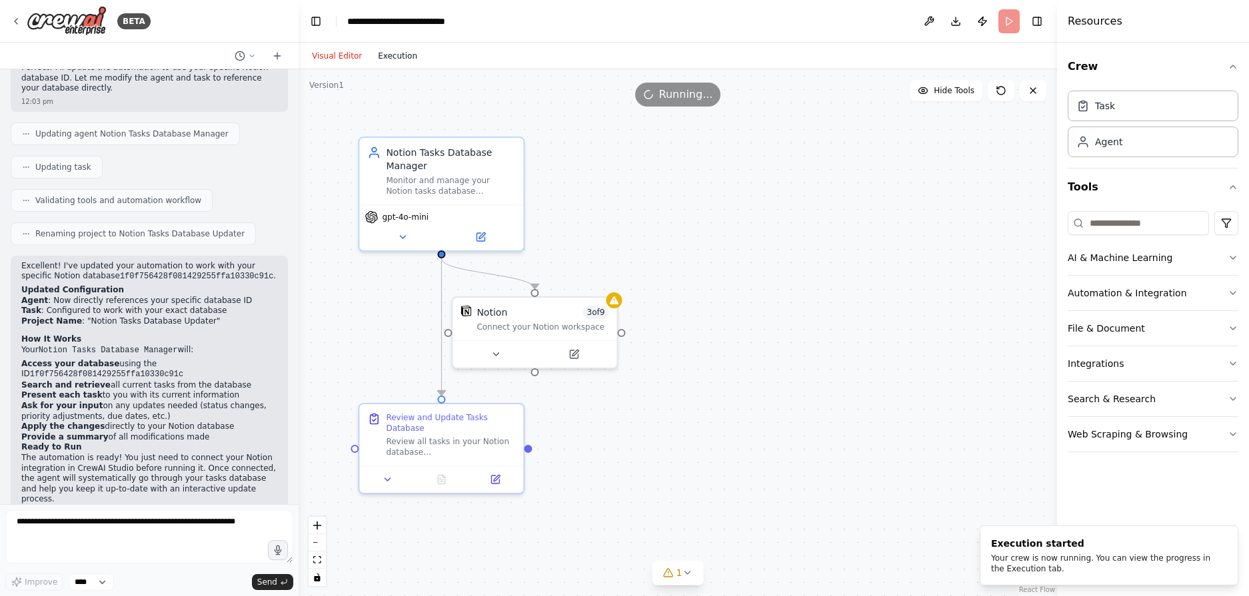
click at [404, 51] on button "Execution" at bounding box center [397, 56] width 55 height 16
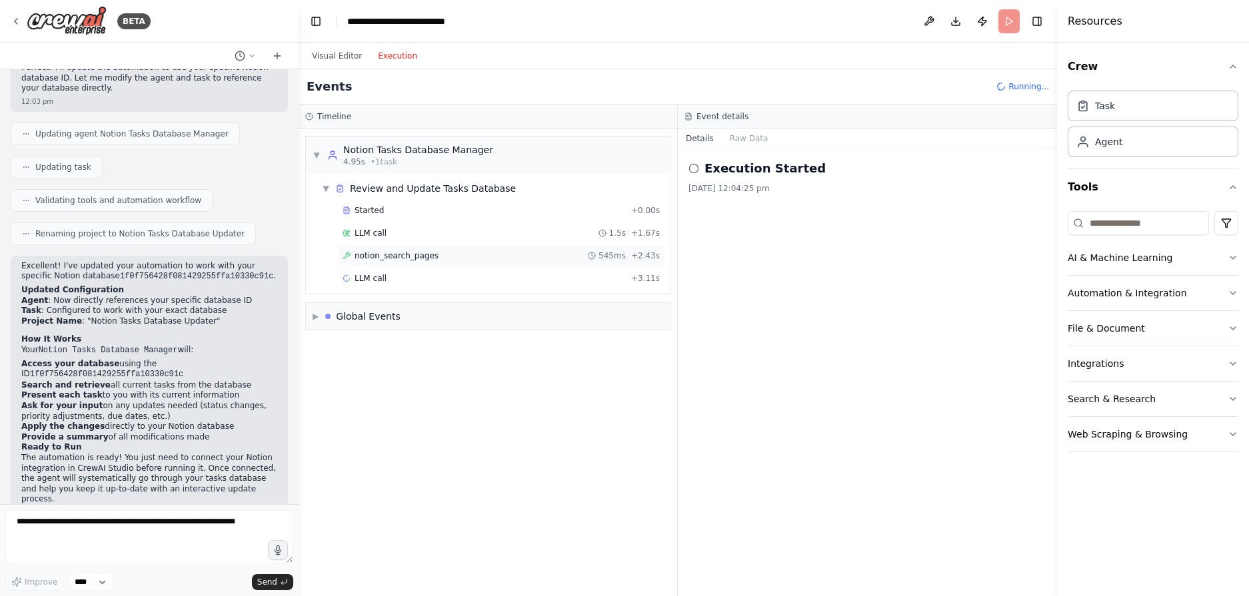
click at [436, 256] on div "notion_search_pages 545ms + 2.43s" at bounding box center [501, 256] width 317 height 11
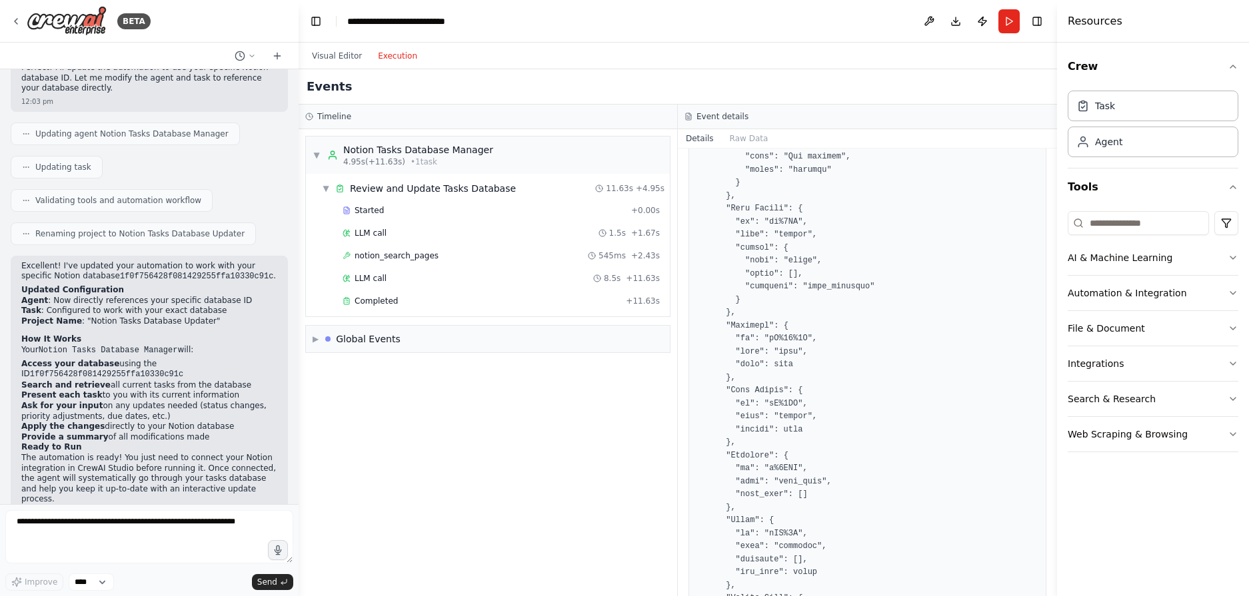
scroll to position [2266, 0]
click at [500, 304] on div "Completed" at bounding box center [482, 301] width 278 height 11
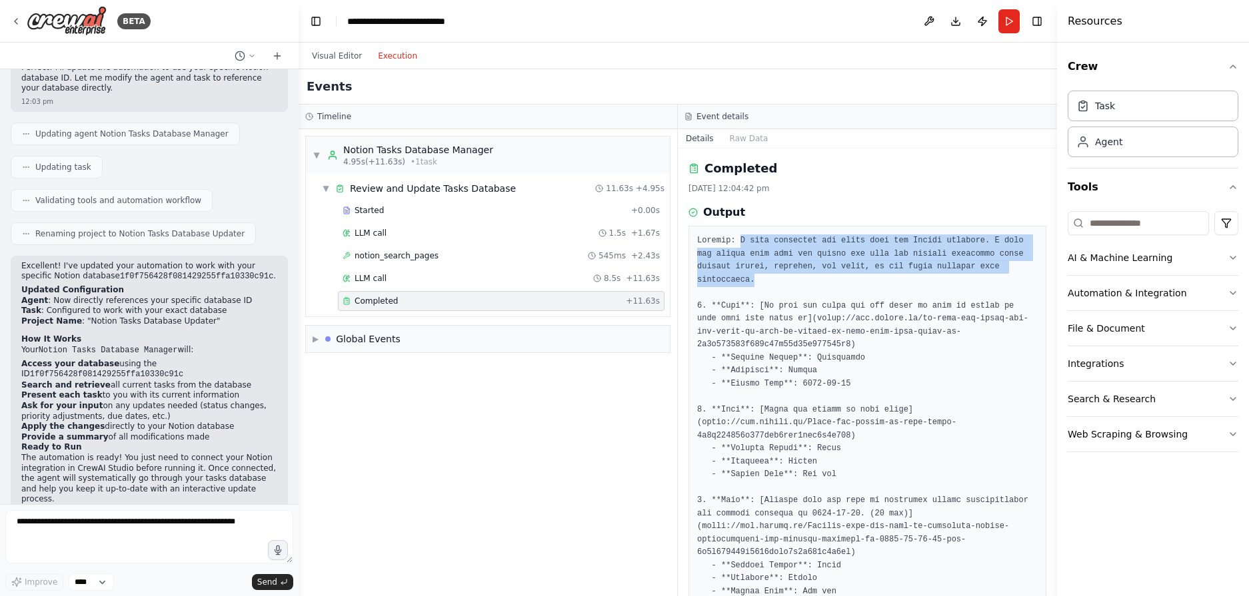
drag, startPoint x: 736, startPoint y: 241, endPoint x: 1006, endPoint y: 273, distance: 271.8
click at [1006, 273] on pre at bounding box center [867, 462] width 341 height 455
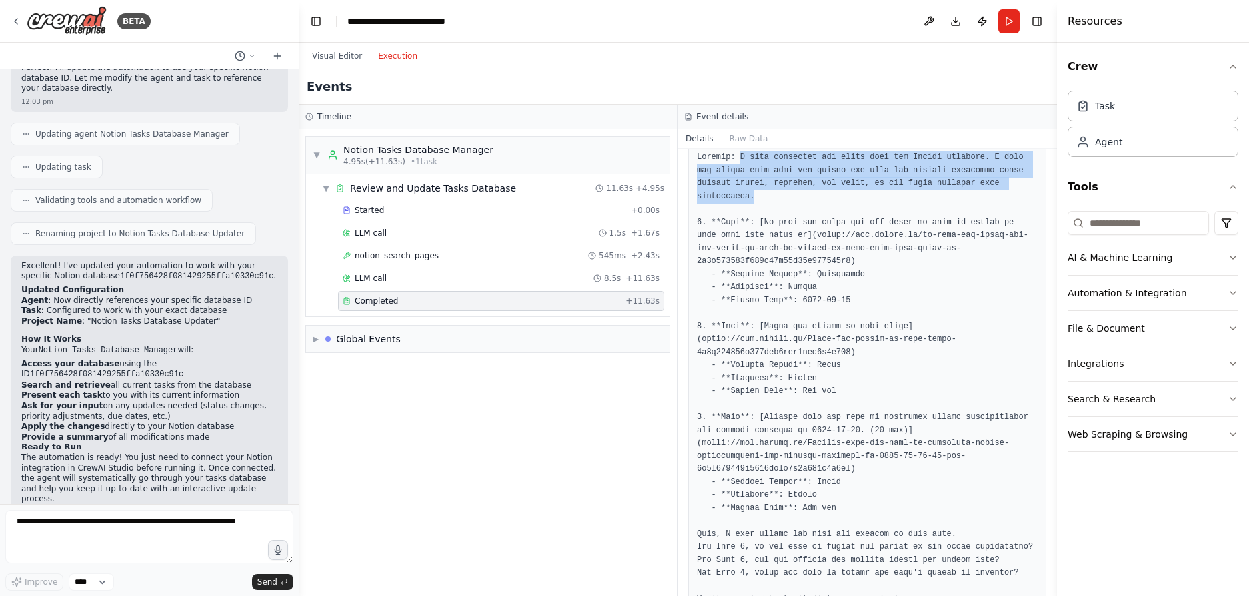
scroll to position [84, 0]
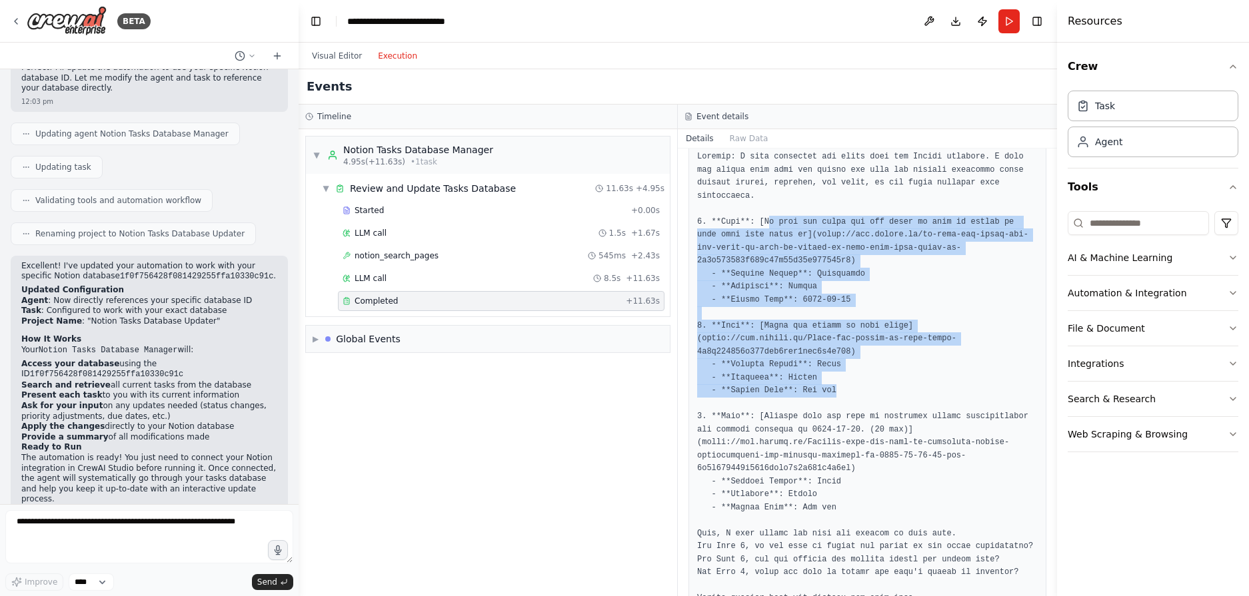
drag, startPoint x: 800, startPoint y: 207, endPoint x: 956, endPoint y: 368, distance: 224.3
click at [956, 368] on pre at bounding box center [867, 378] width 341 height 455
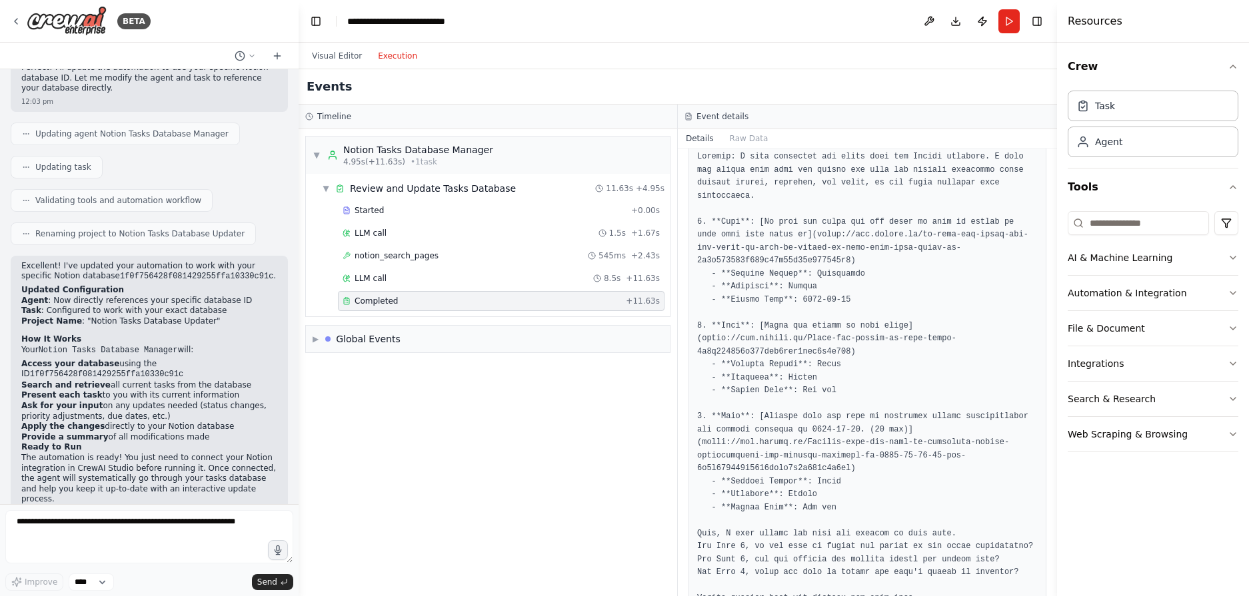
click at [743, 497] on pre at bounding box center [867, 378] width 341 height 455
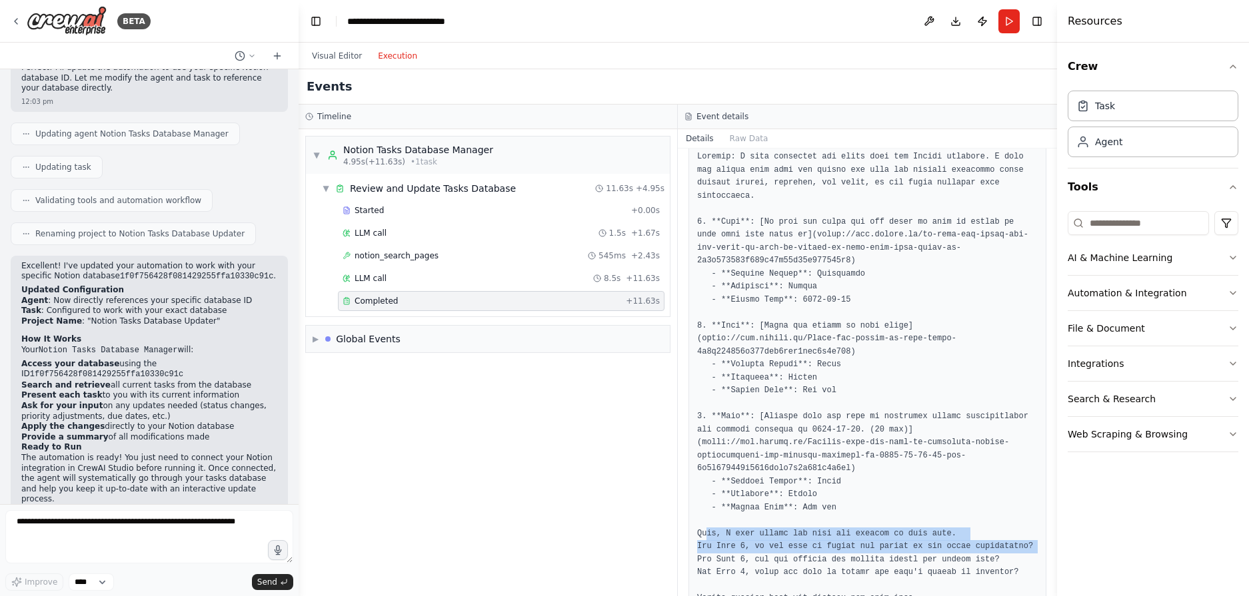
drag, startPoint x: 706, startPoint y: 492, endPoint x: 1008, endPoint y: 509, distance: 302.4
click at [1008, 509] on pre at bounding box center [867, 378] width 341 height 455
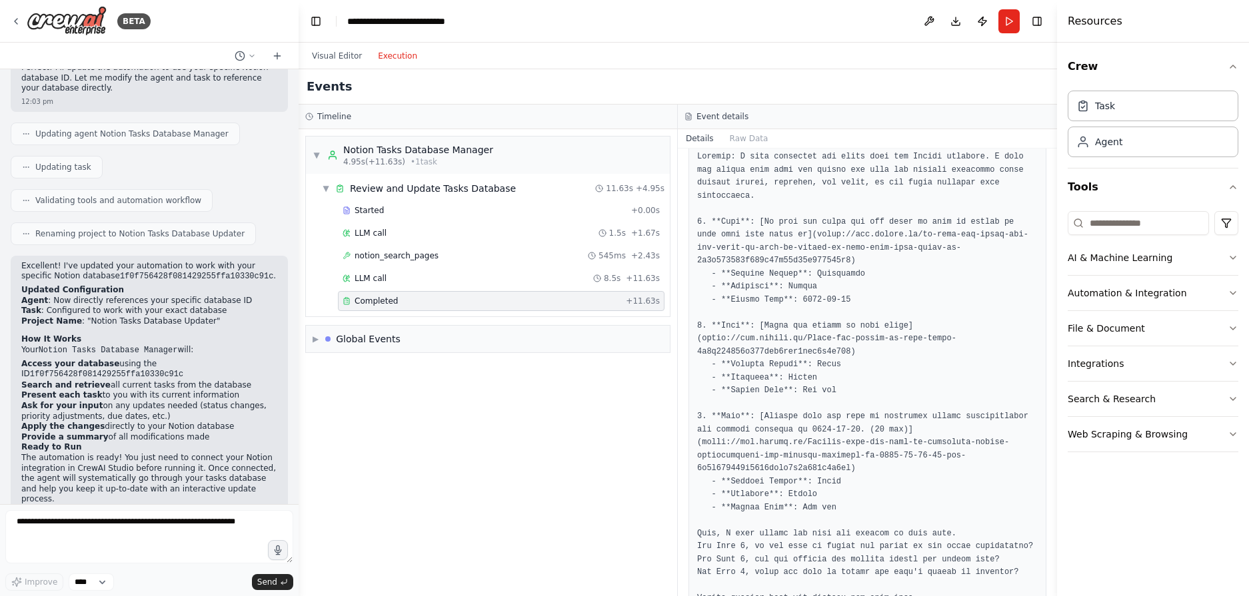
drag, startPoint x: 1008, startPoint y: 509, endPoint x: 946, endPoint y: 540, distance: 69.1
click at [946, 540] on pre at bounding box center [867, 378] width 341 height 455
click at [58, 20] on img at bounding box center [67, 21] width 80 height 30
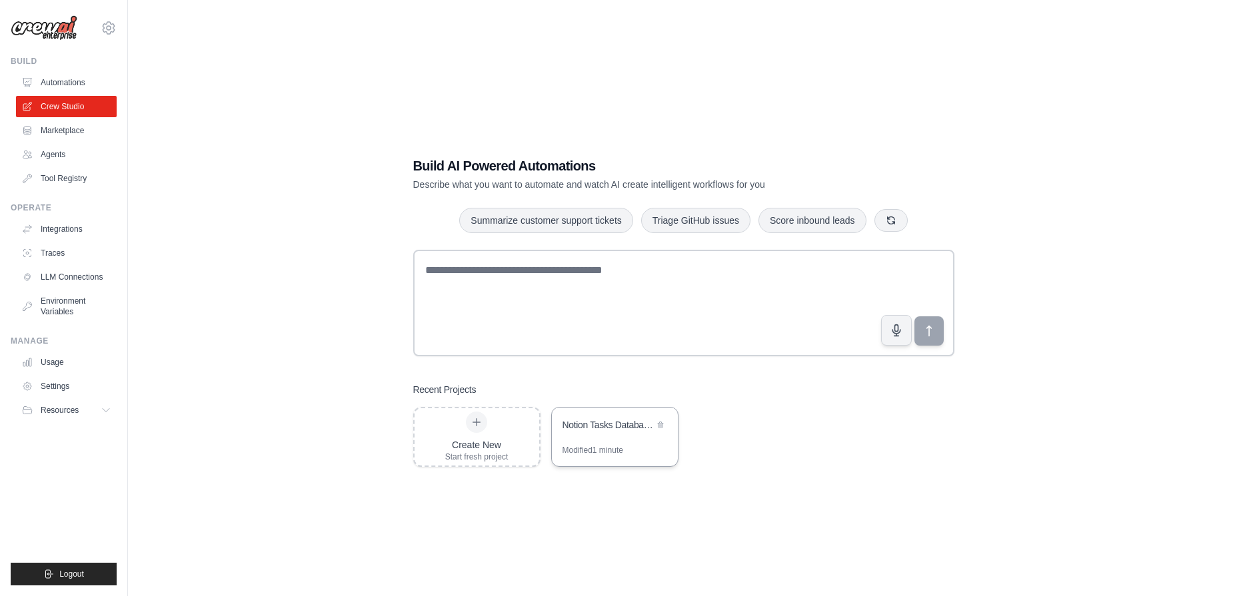
click at [592, 438] on div "Notion Tasks Database Updater" at bounding box center [615, 426] width 126 height 37
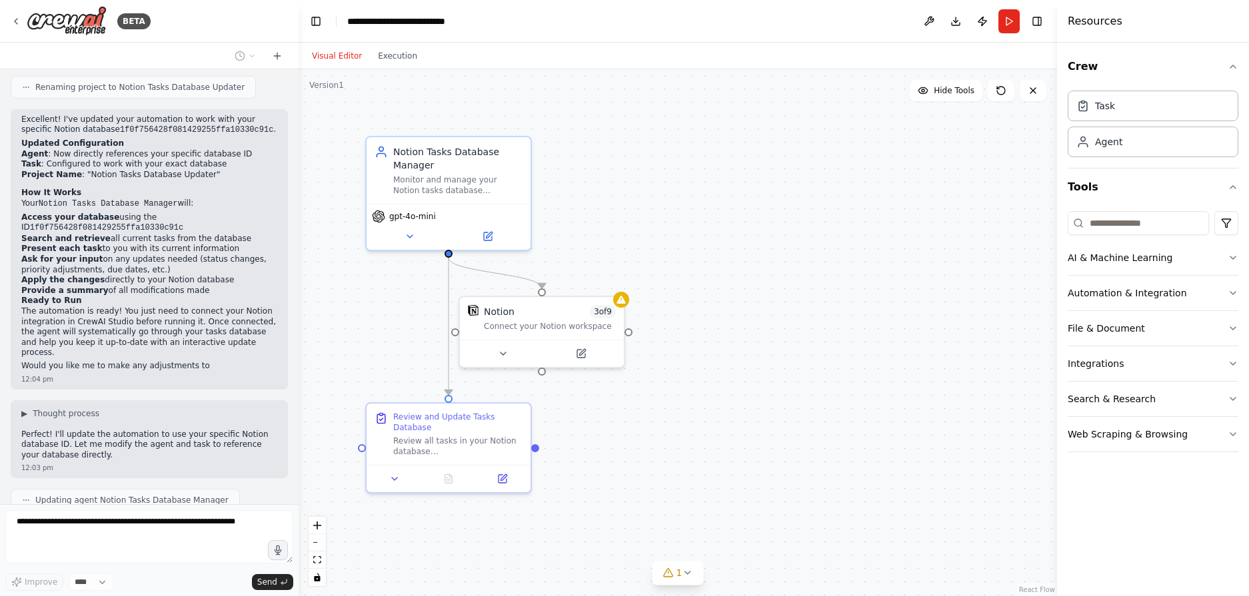
scroll to position [1437, 0]
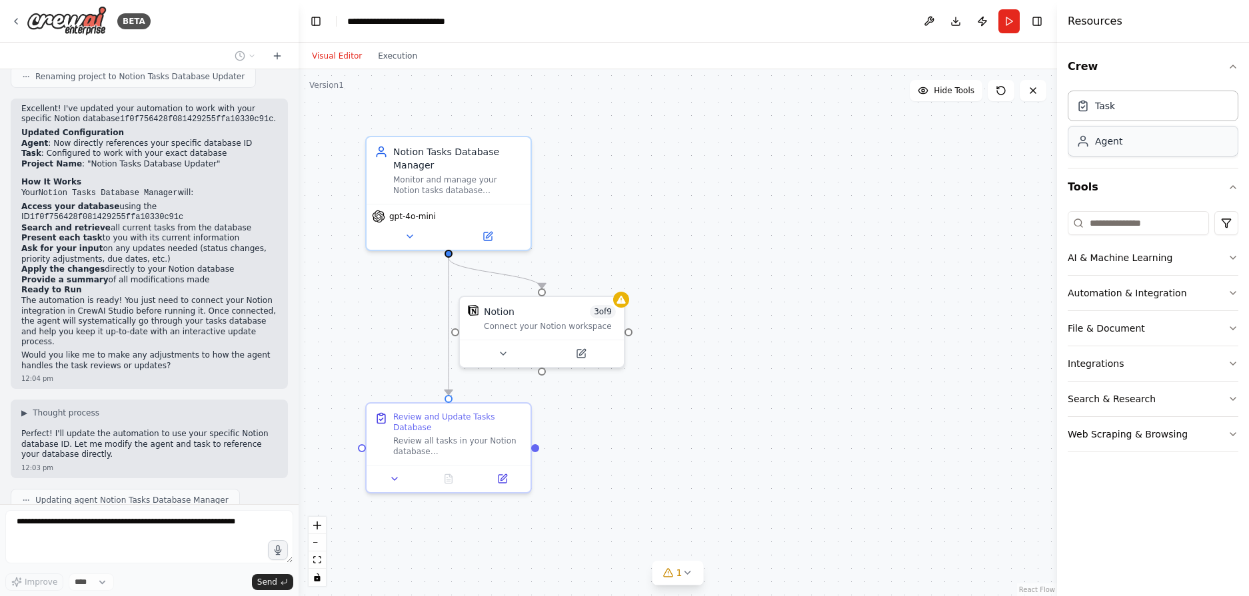
click at [1118, 146] on div "Agent" at bounding box center [1108, 141] width 27 height 13
click at [672, 572] on icon at bounding box center [668, 573] width 11 height 11
click at [635, 573] on span "Notion integration is not connected. Please connect before using it." at bounding box center [685, 571] width 270 height 11
click at [798, 537] on button at bounding box center [809, 539] width 23 height 16
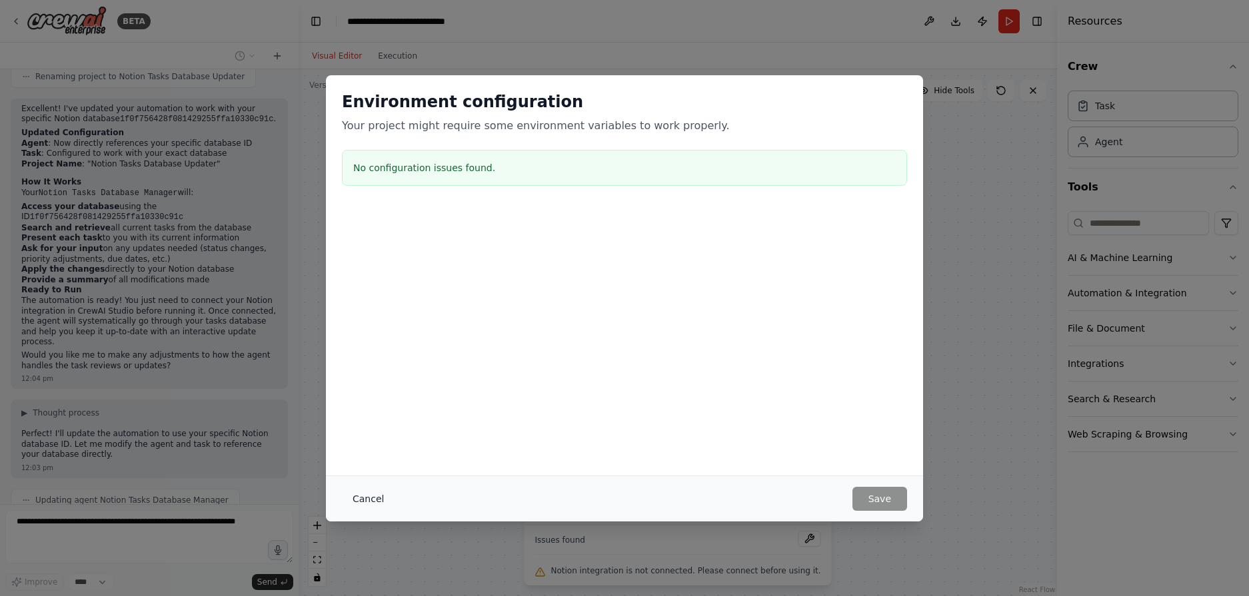
click at [379, 498] on button "Cancel" at bounding box center [368, 499] width 53 height 24
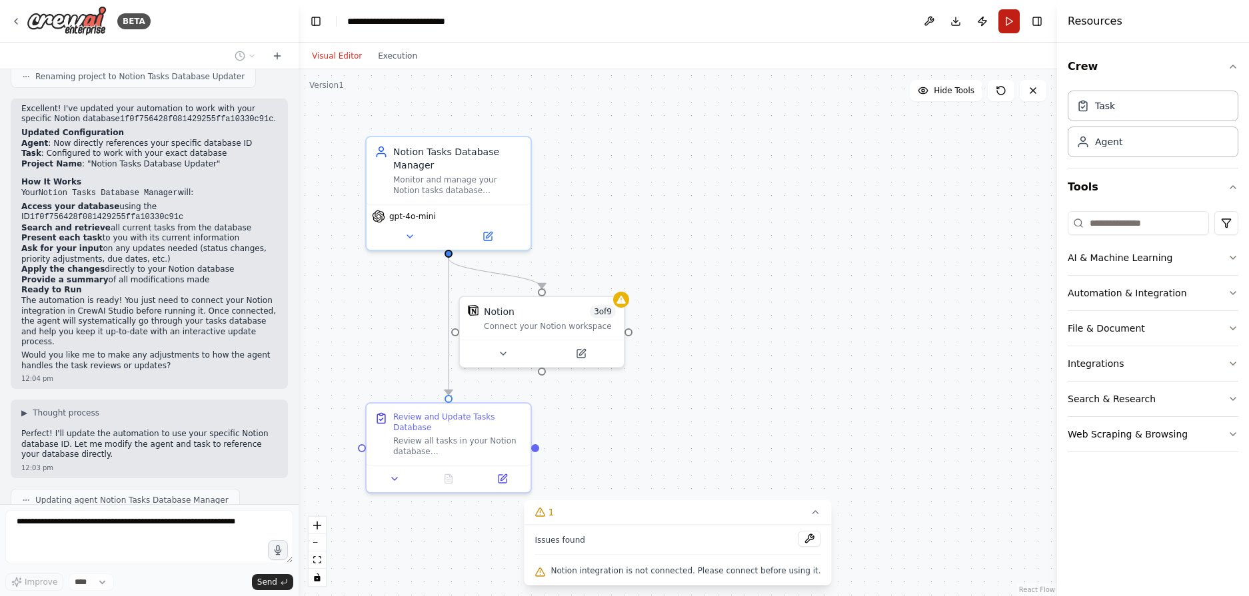
click at [1011, 29] on button "Run" at bounding box center [1008, 21] width 21 height 24
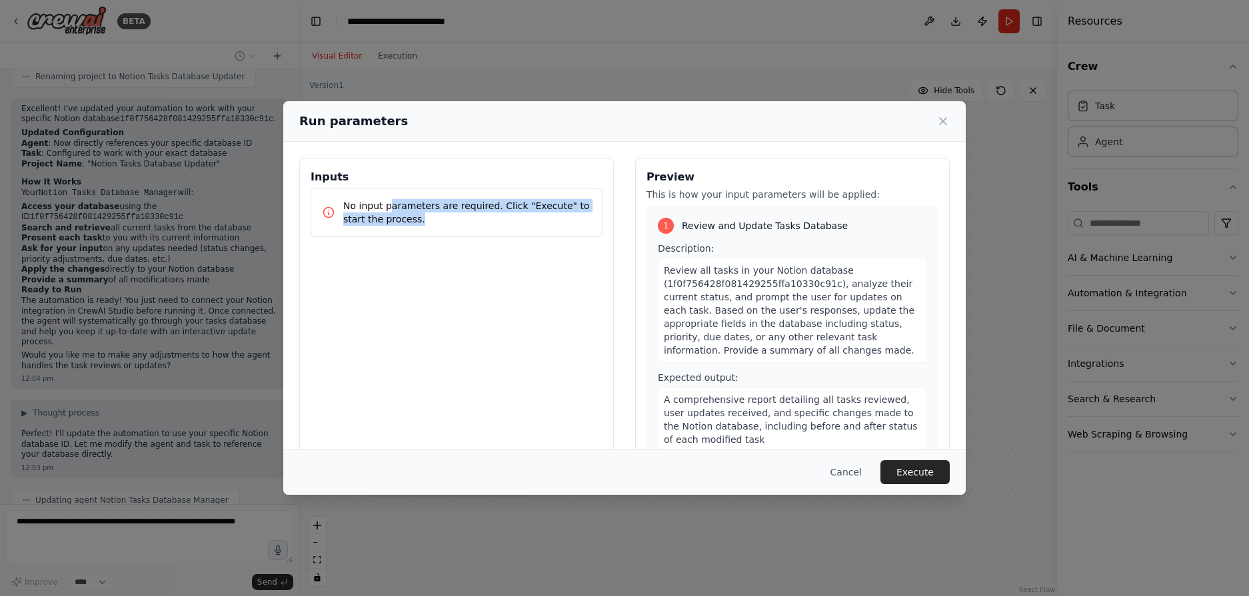
drag, startPoint x: 385, startPoint y: 203, endPoint x: 479, endPoint y: 220, distance: 95.5
click at [479, 220] on p "No input parameters are required. Click "Execute" to start the process." at bounding box center [467, 212] width 248 height 27
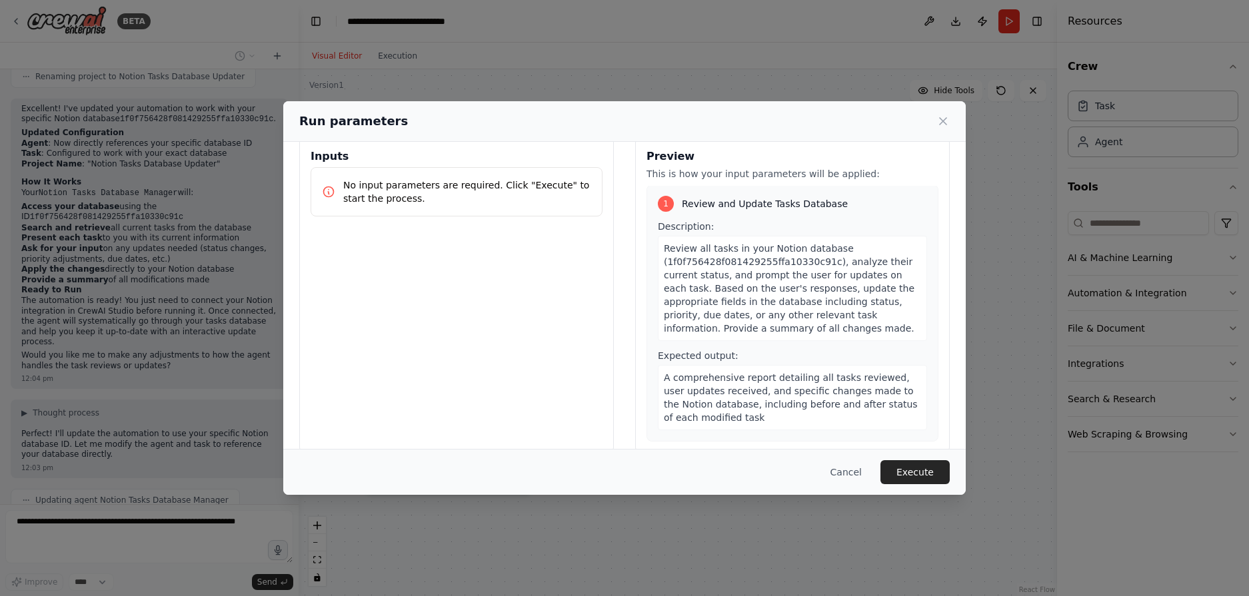
scroll to position [41, 0]
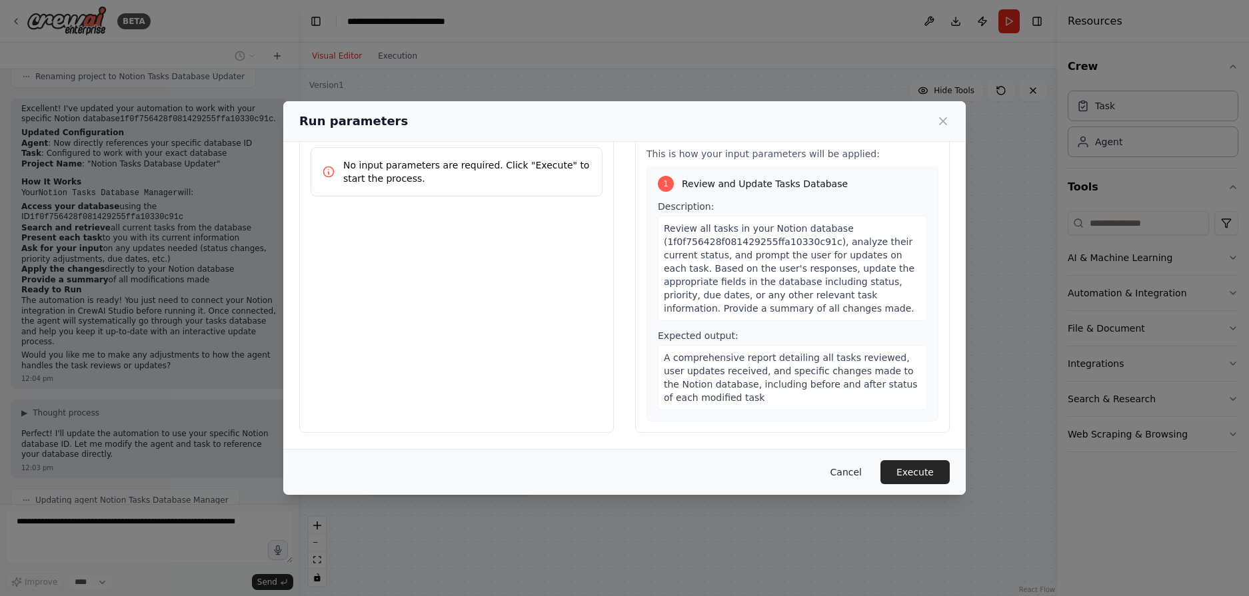
click at [860, 476] on button "Cancel" at bounding box center [846, 472] width 53 height 24
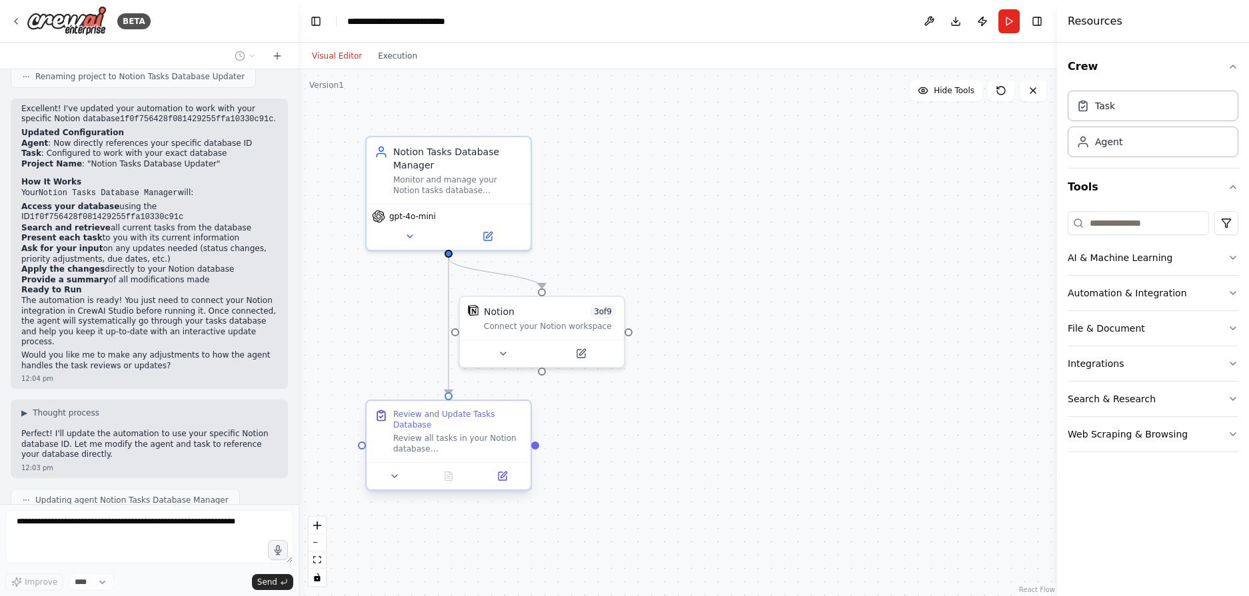
click at [432, 441] on div "Review all tasks in your Notion database (1f0f756428f081429255ffa10330c91c), an…" at bounding box center [457, 443] width 129 height 21
click at [483, 433] on div "Review all tasks in your Notion database (1f0f756428f081429255ffa10330c91c), an…" at bounding box center [457, 443] width 129 height 21
click at [506, 472] on icon at bounding box center [502, 476] width 8 height 8
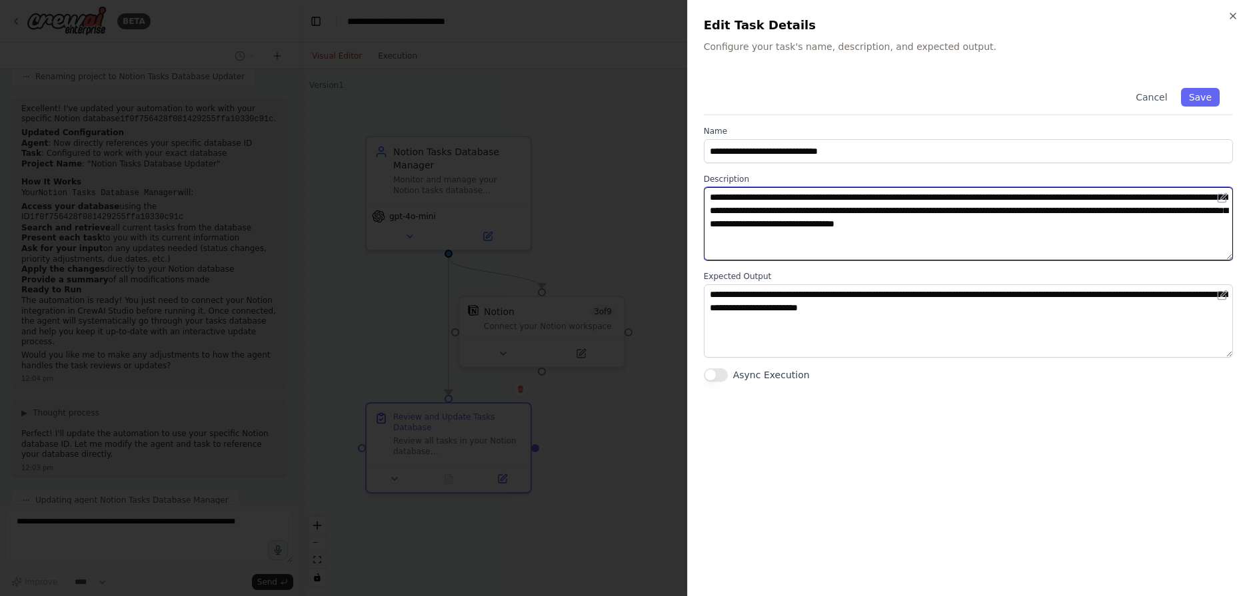
drag, startPoint x: 891, startPoint y: 205, endPoint x: 1122, endPoint y: 223, distance: 232.0
click at [1122, 223] on textarea "**********" at bounding box center [968, 223] width 529 height 73
click at [1148, 228] on textarea "**********" at bounding box center [968, 223] width 529 height 73
drag, startPoint x: 1040, startPoint y: 193, endPoint x: 1172, endPoint y: 230, distance: 137.8
click at [1172, 230] on textarea "**********" at bounding box center [968, 223] width 529 height 73
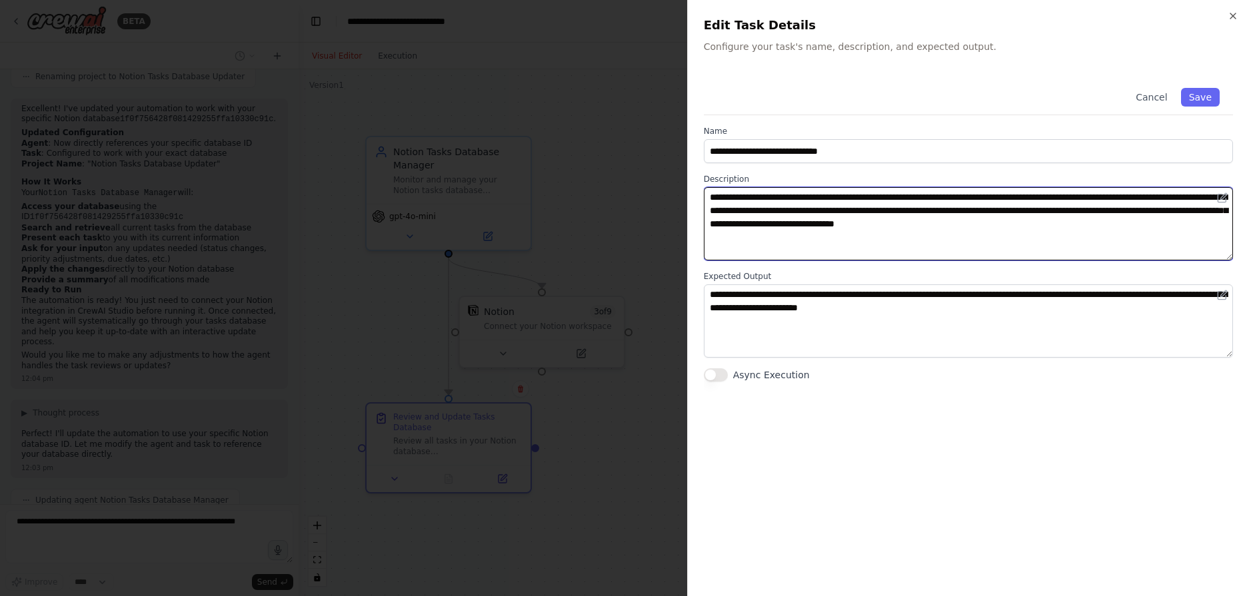
click at [1137, 230] on textarea "**********" at bounding box center [968, 223] width 529 height 73
drag, startPoint x: 742, startPoint y: 195, endPoint x: 752, endPoint y: 197, distance: 10.8
click at [752, 197] on textarea "**********" at bounding box center [968, 223] width 529 height 73
type textarea "**********"
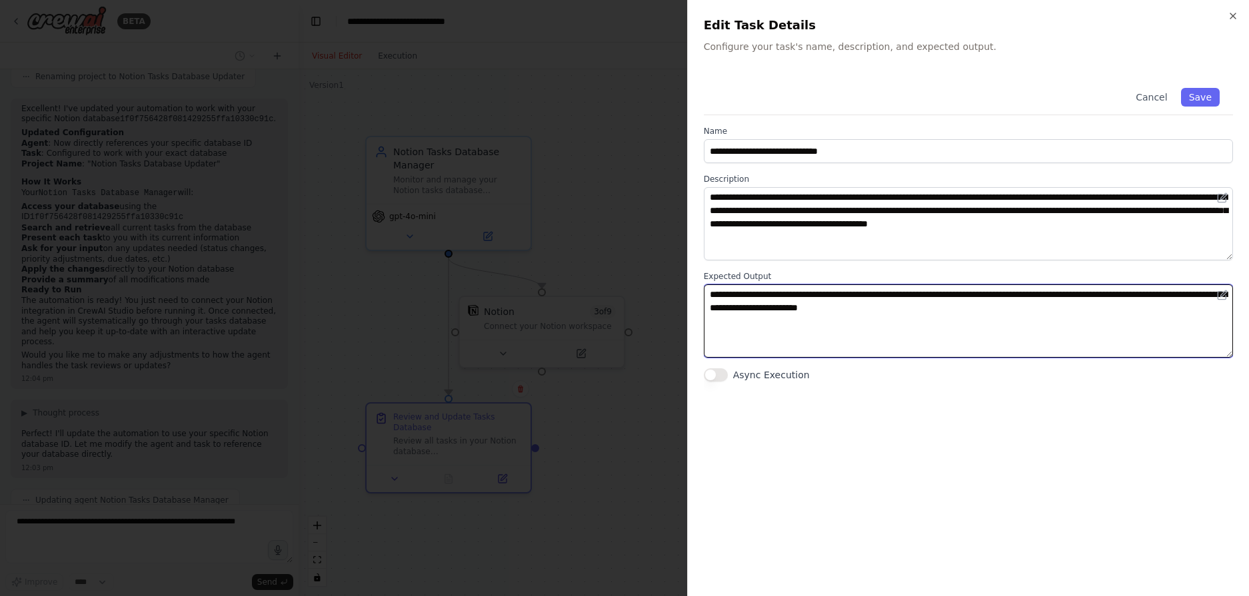
drag, startPoint x: 796, startPoint y: 299, endPoint x: 1185, endPoint y: 300, distance: 389.2
click at [1185, 300] on textarea "**********" at bounding box center [968, 321] width 529 height 73
click at [1096, 310] on textarea "**********" at bounding box center [968, 321] width 529 height 73
drag, startPoint x: 914, startPoint y: 294, endPoint x: 1004, endPoint y: 294, distance: 90.0
click at [1004, 294] on textarea "**********" at bounding box center [968, 321] width 529 height 73
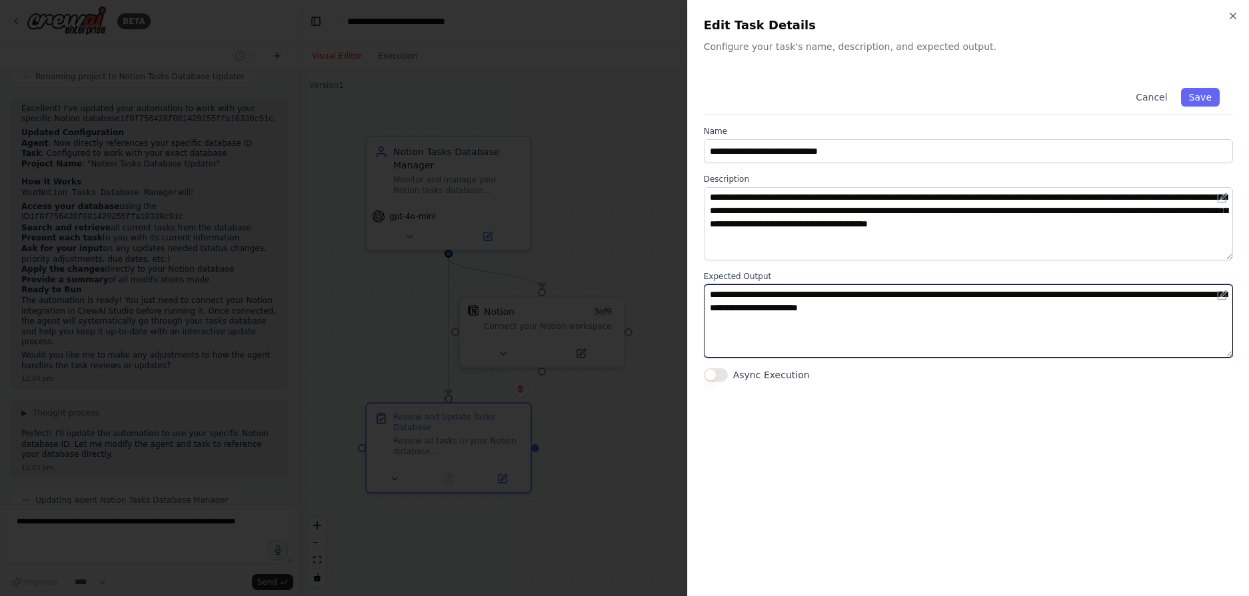
drag, startPoint x: 763, startPoint y: 308, endPoint x: 947, endPoint y: 308, distance: 183.9
click at [947, 308] on textarea "**********" at bounding box center [968, 321] width 529 height 73
click at [1004, 315] on textarea "**********" at bounding box center [968, 321] width 529 height 73
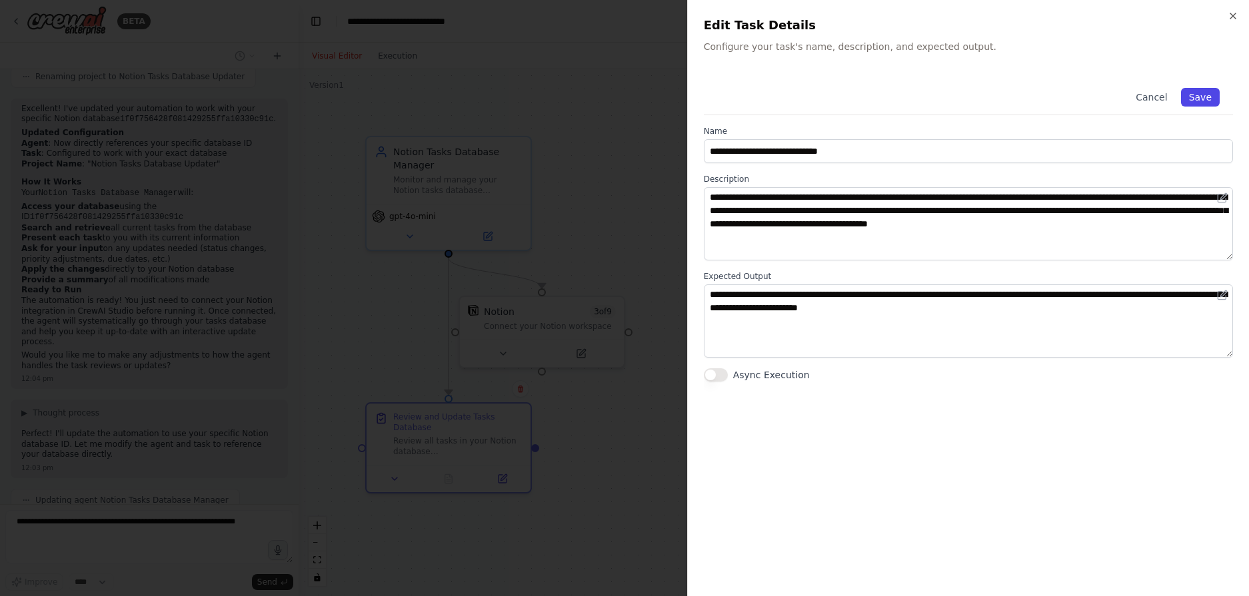
click at [1216, 95] on button "Save" at bounding box center [1200, 97] width 39 height 19
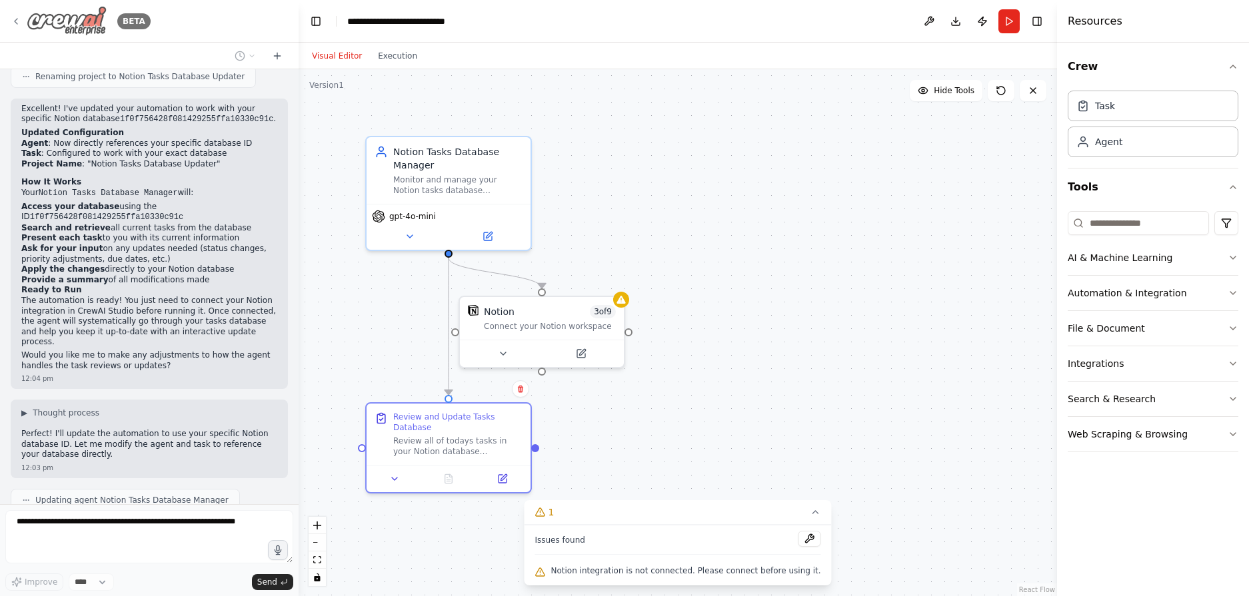
click at [19, 25] on icon at bounding box center [16, 21] width 11 height 11
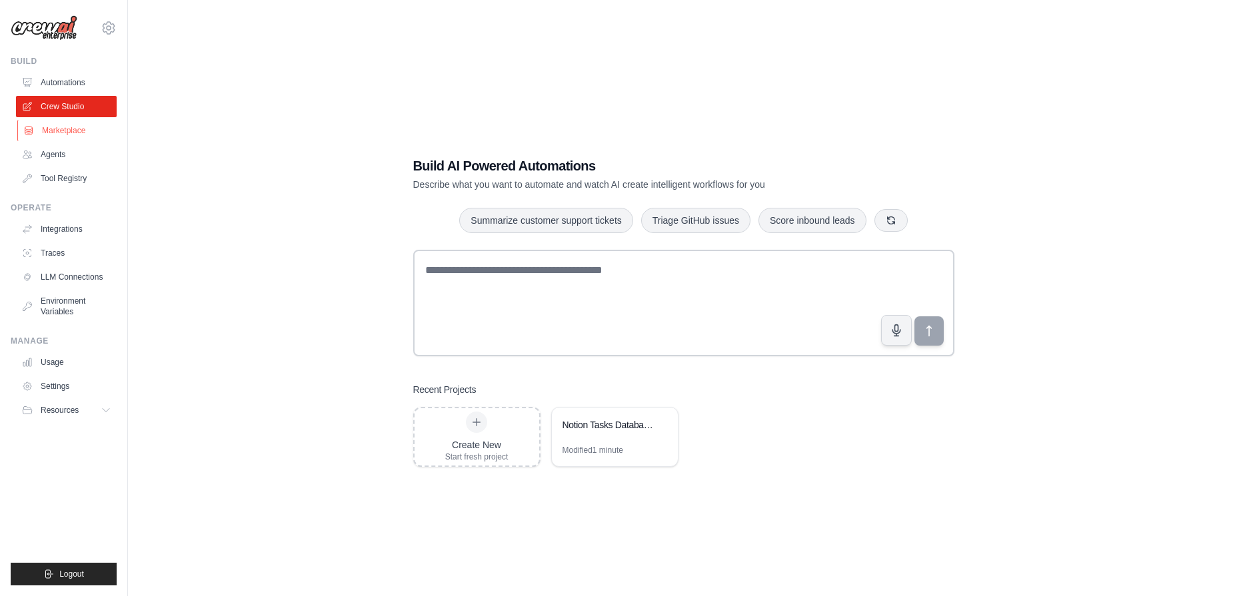
click at [78, 131] on link "Marketplace" at bounding box center [67, 130] width 101 height 21
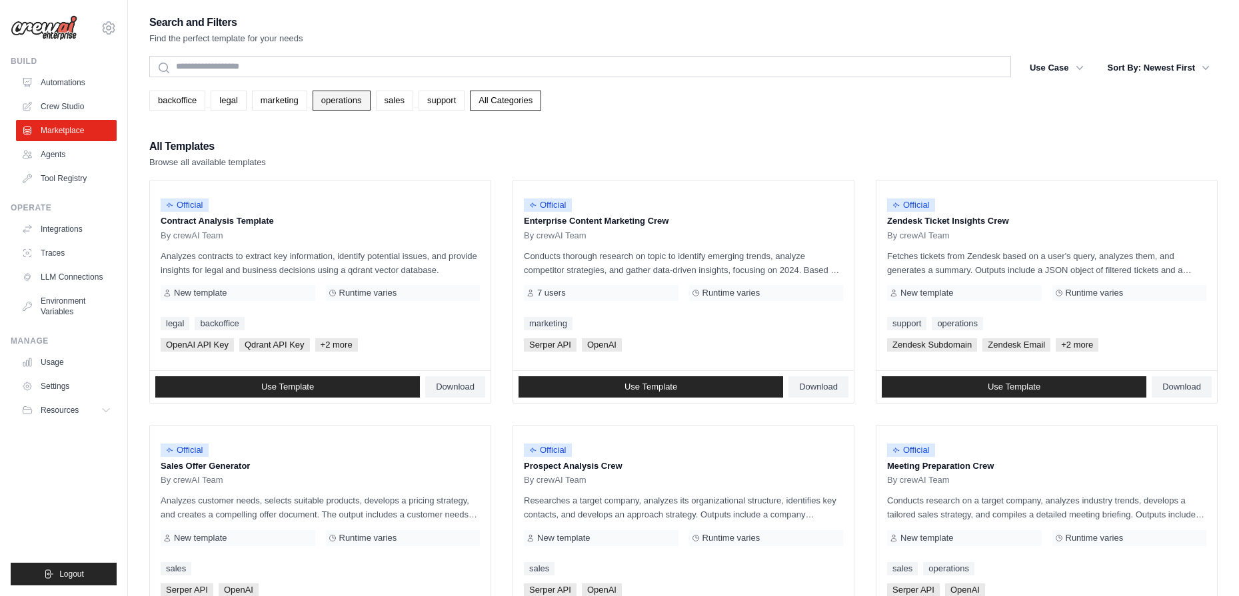
click at [337, 105] on link "operations" at bounding box center [342, 101] width 58 height 20
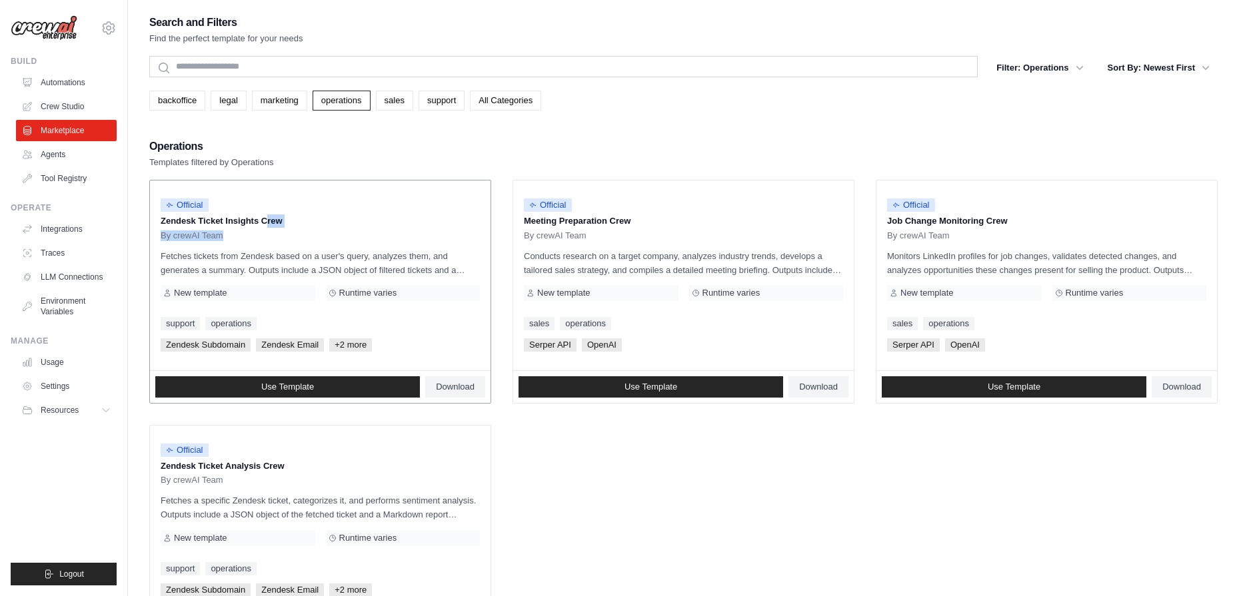
drag, startPoint x: 224, startPoint y: 223, endPoint x: 318, endPoint y: 233, distance: 94.5
click at [318, 233] on div "Official Zendesk Ticket Insights Crew By crewAI Team" at bounding box center [320, 216] width 319 height 50
drag, startPoint x: 560, startPoint y: 221, endPoint x: 628, endPoint y: 218, distance: 68.0
click at [628, 218] on p "Meeting Preparation Crew" at bounding box center [683, 221] width 319 height 13
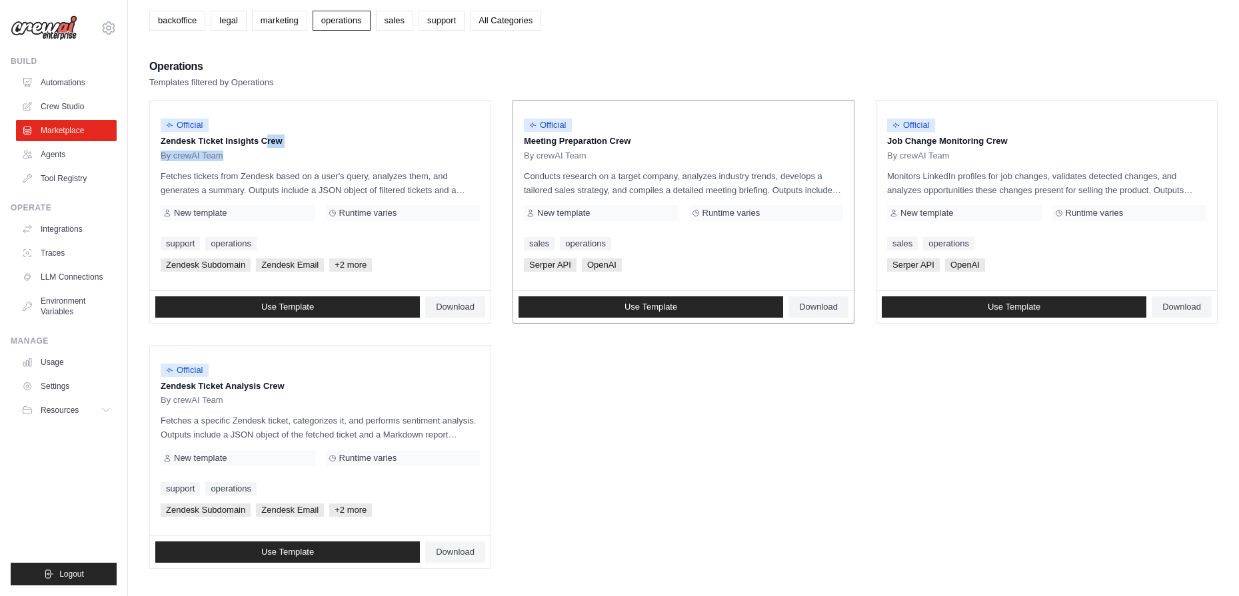
scroll to position [82, 0]
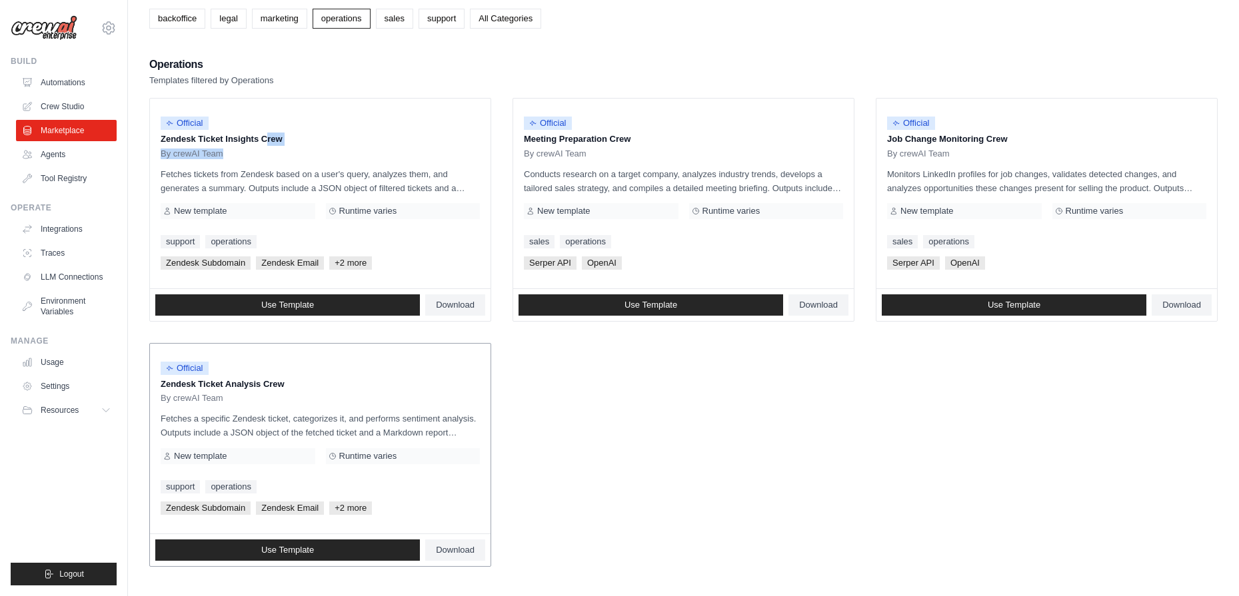
drag, startPoint x: 211, startPoint y: 388, endPoint x: 281, endPoint y: 386, distance: 70.0
click at [281, 386] on p "Zendesk Ticket Analysis Crew" at bounding box center [320, 384] width 319 height 13
drag, startPoint x: 281, startPoint y: 386, endPoint x: 270, endPoint y: 425, distance: 40.1
click at [270, 425] on p "Fetches a specific Zendesk ticket, categorizes it, and performs sentiment analy…" at bounding box center [320, 426] width 319 height 28
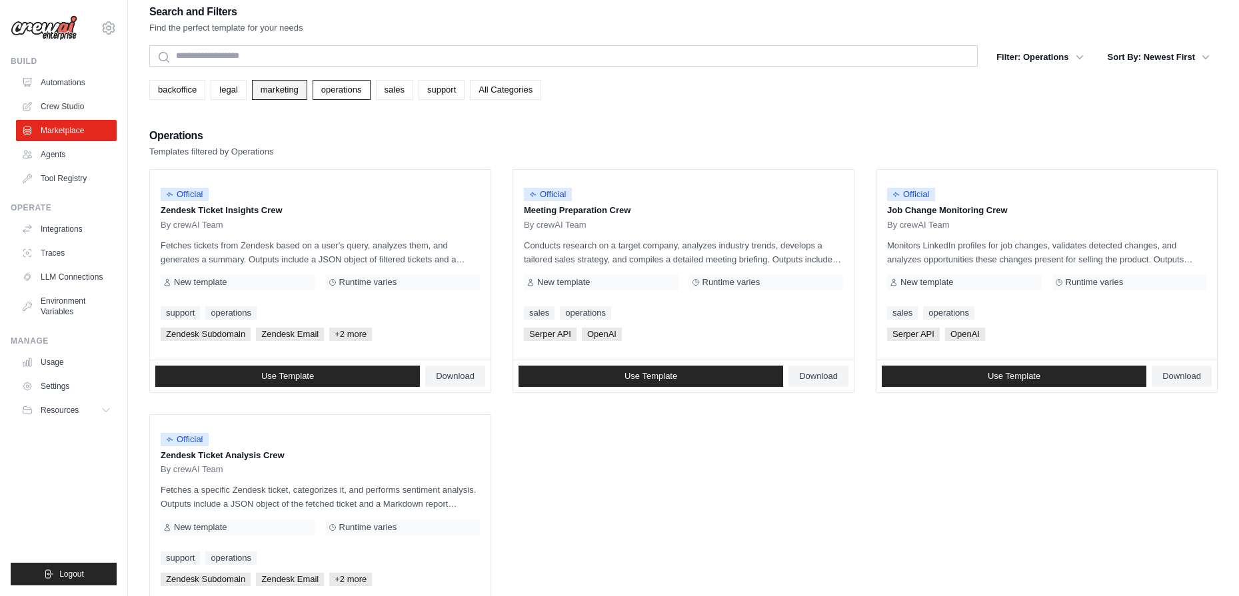
scroll to position [0, 0]
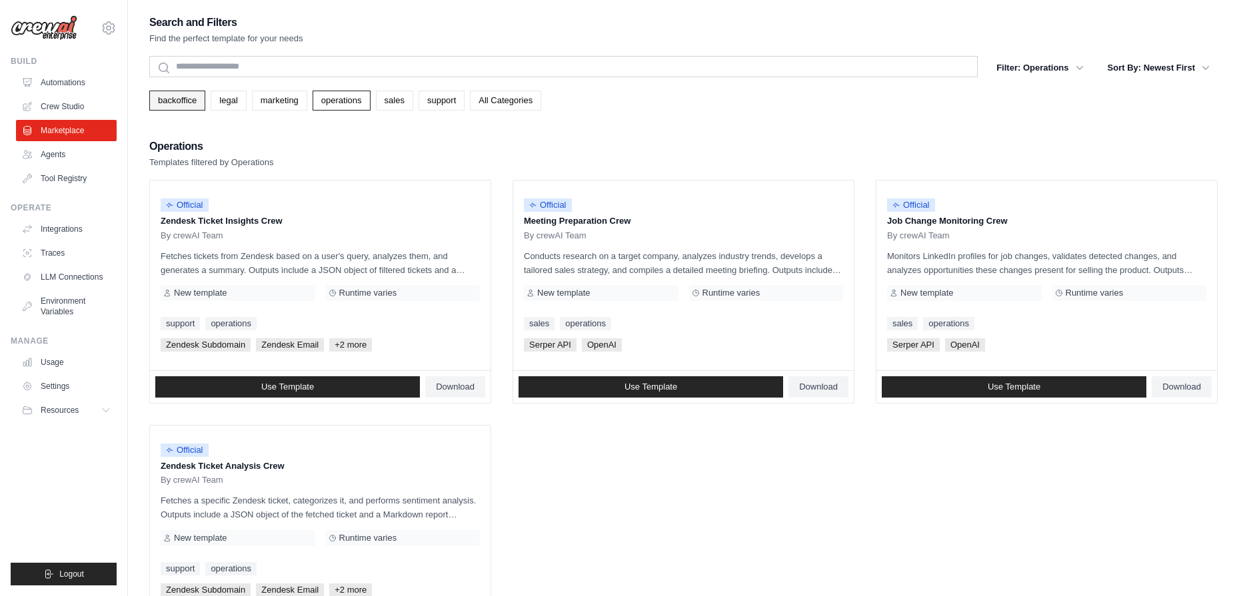
click at [177, 94] on link "backoffice" at bounding box center [177, 101] width 56 height 20
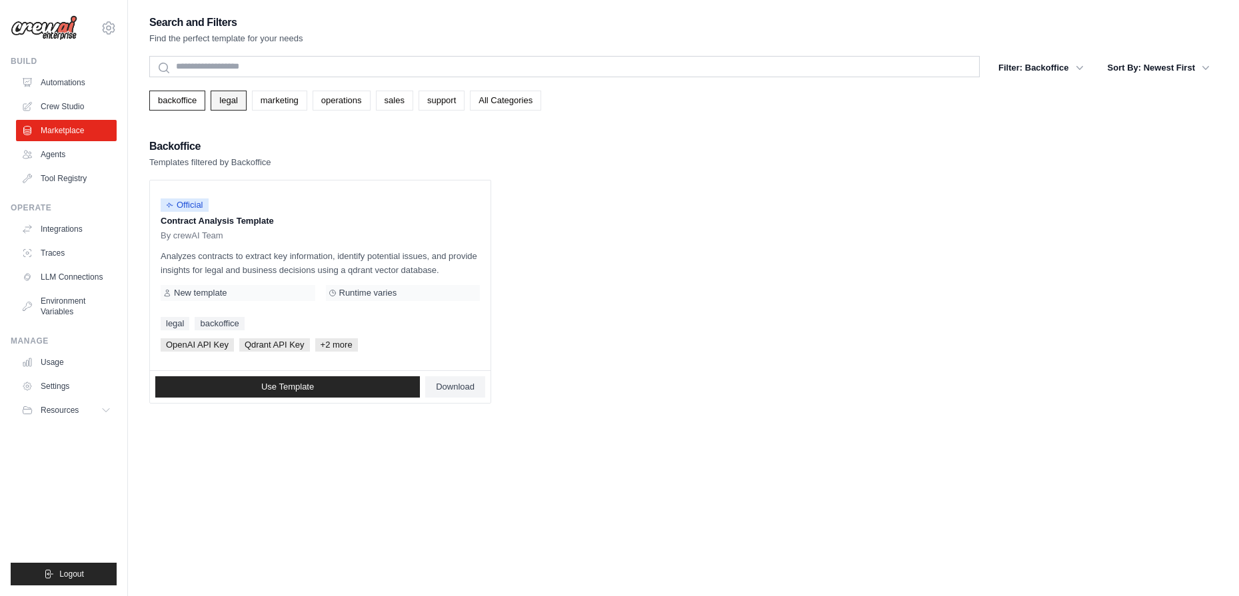
click at [228, 109] on link "legal" at bounding box center [228, 101] width 35 height 20
click at [272, 101] on link "marketing" at bounding box center [279, 101] width 55 height 20
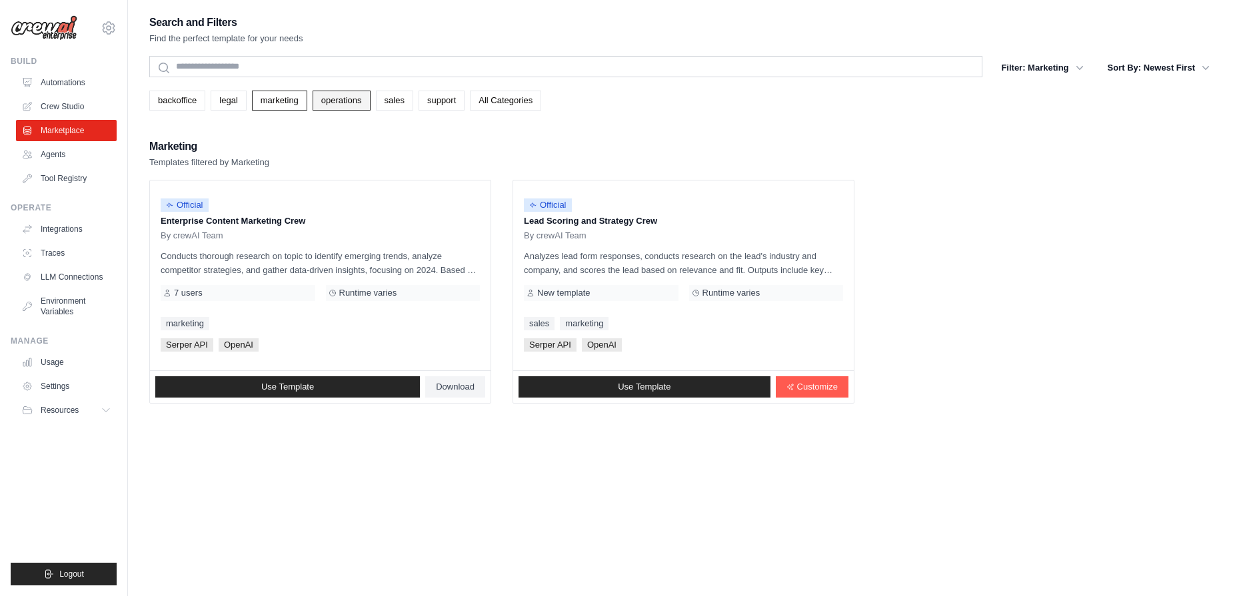
click at [347, 103] on link "operations" at bounding box center [342, 101] width 58 height 20
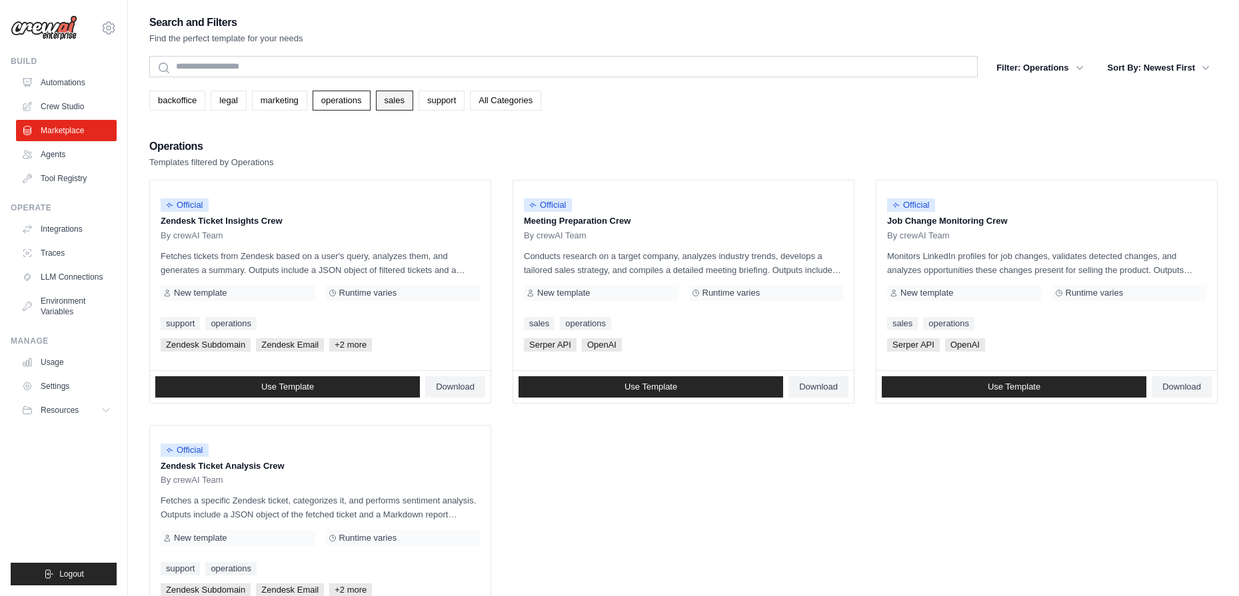
click at [398, 107] on link "sales" at bounding box center [394, 101] width 37 height 20
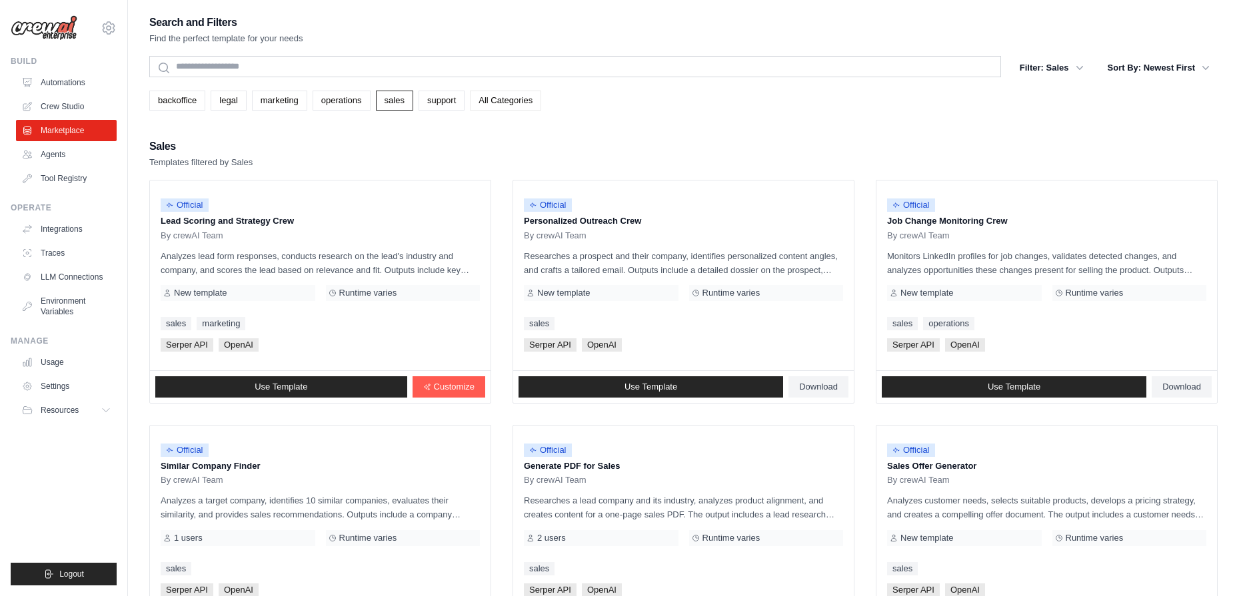
click at [523, 96] on link "All Categories" at bounding box center [505, 101] width 71 height 20
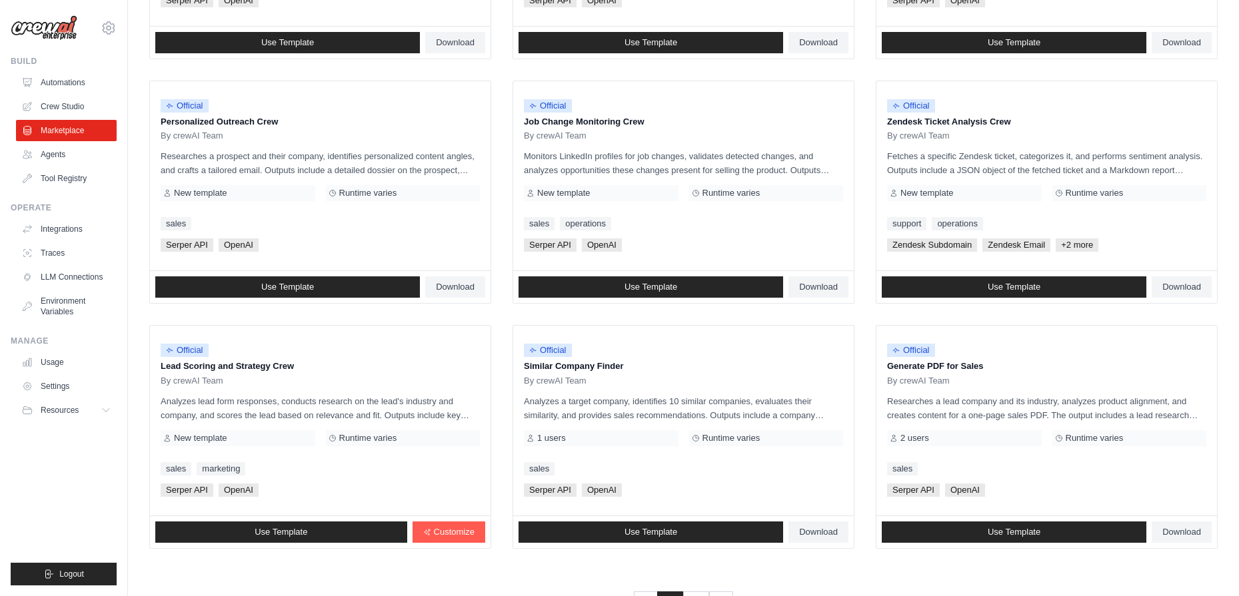
scroll to position [638, 0]
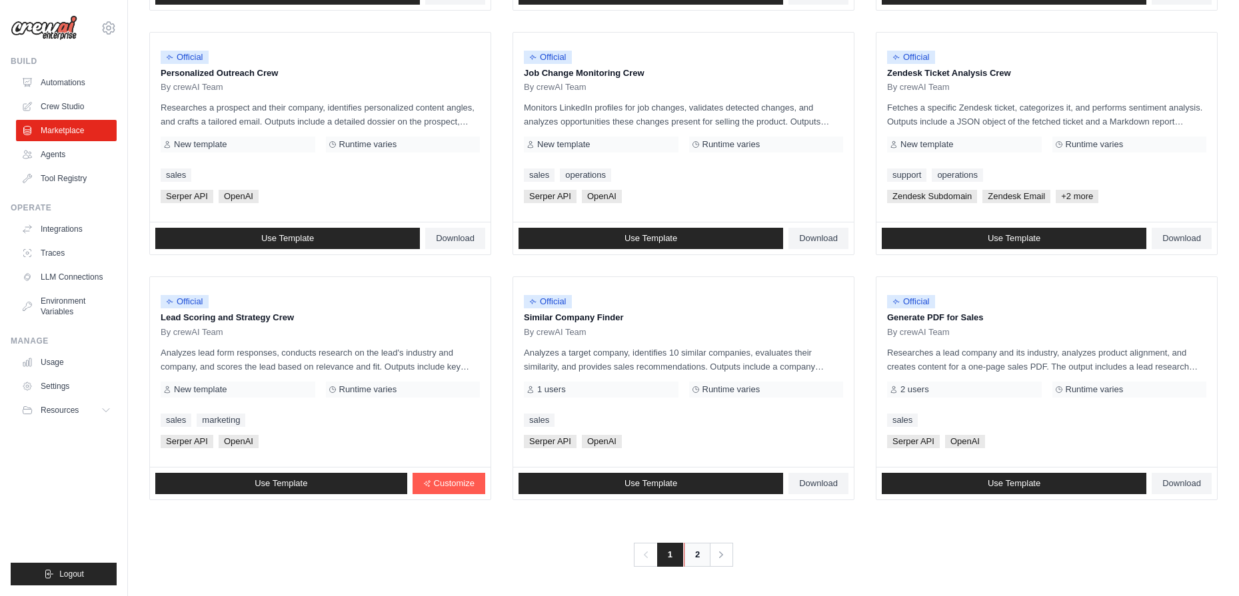
click at [690, 558] on link "2" at bounding box center [697, 555] width 27 height 24
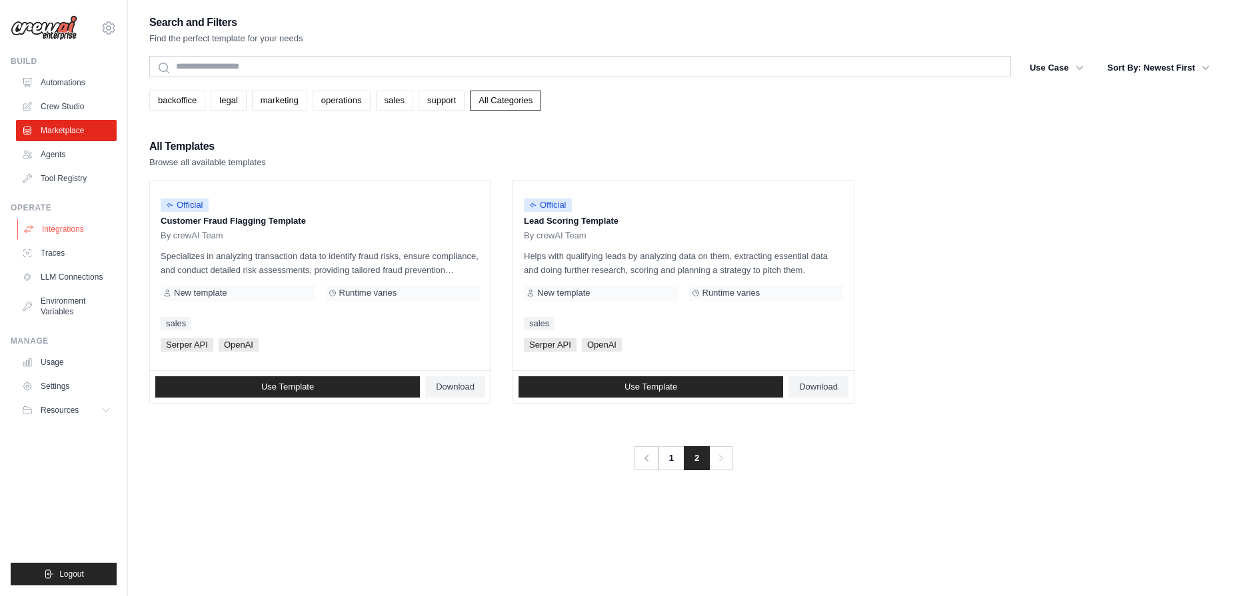
click at [69, 227] on link "Integrations" at bounding box center [67, 229] width 101 height 21
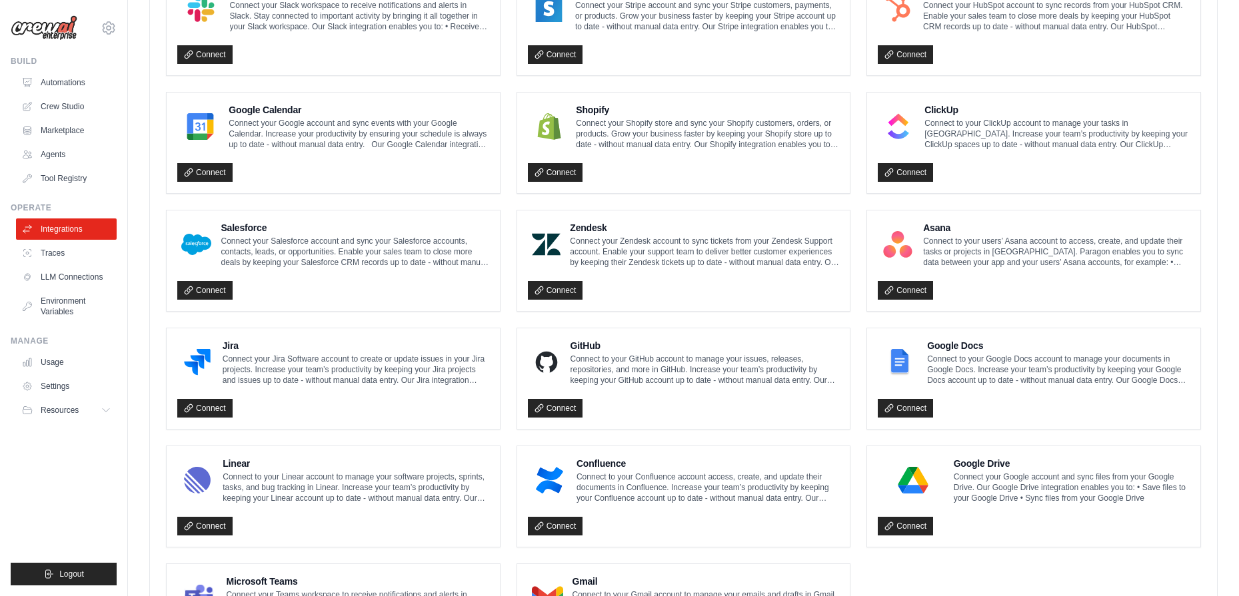
scroll to position [658, 0]
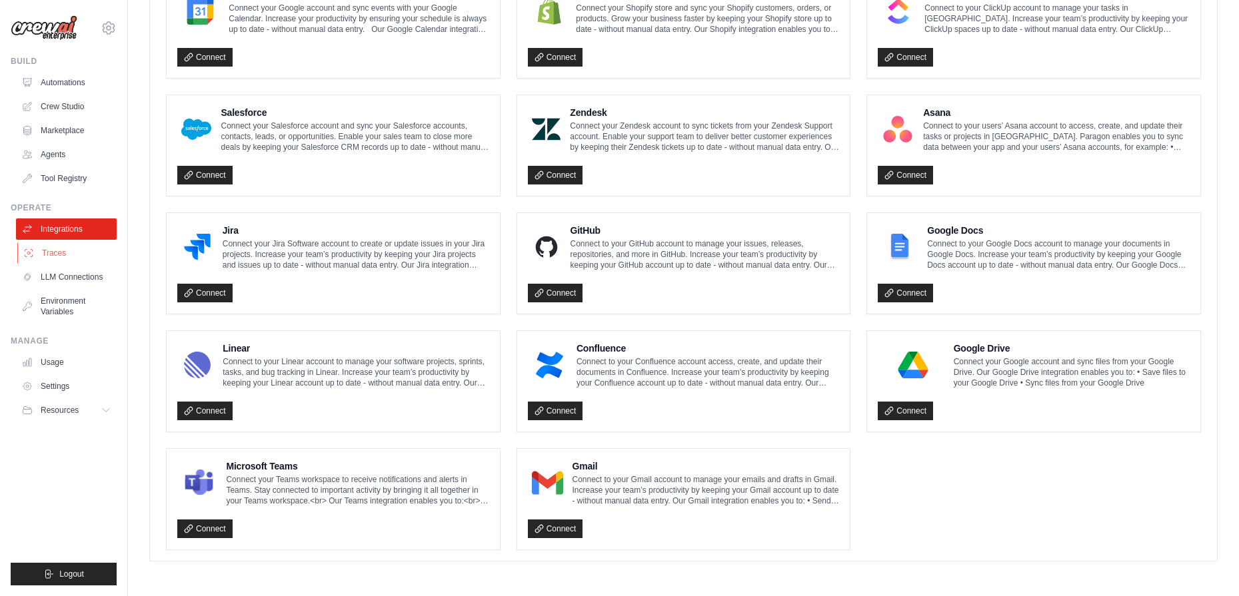
click at [67, 253] on link "Traces" at bounding box center [67, 253] width 101 height 21
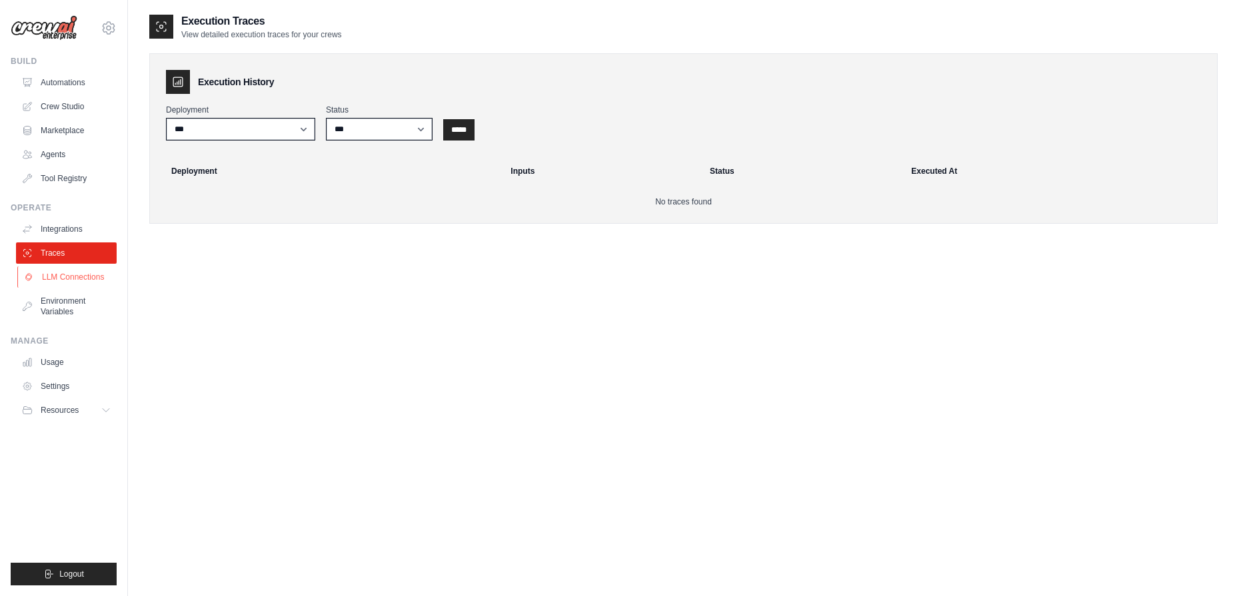
click at [65, 273] on link "LLM Connections" at bounding box center [67, 277] width 101 height 21
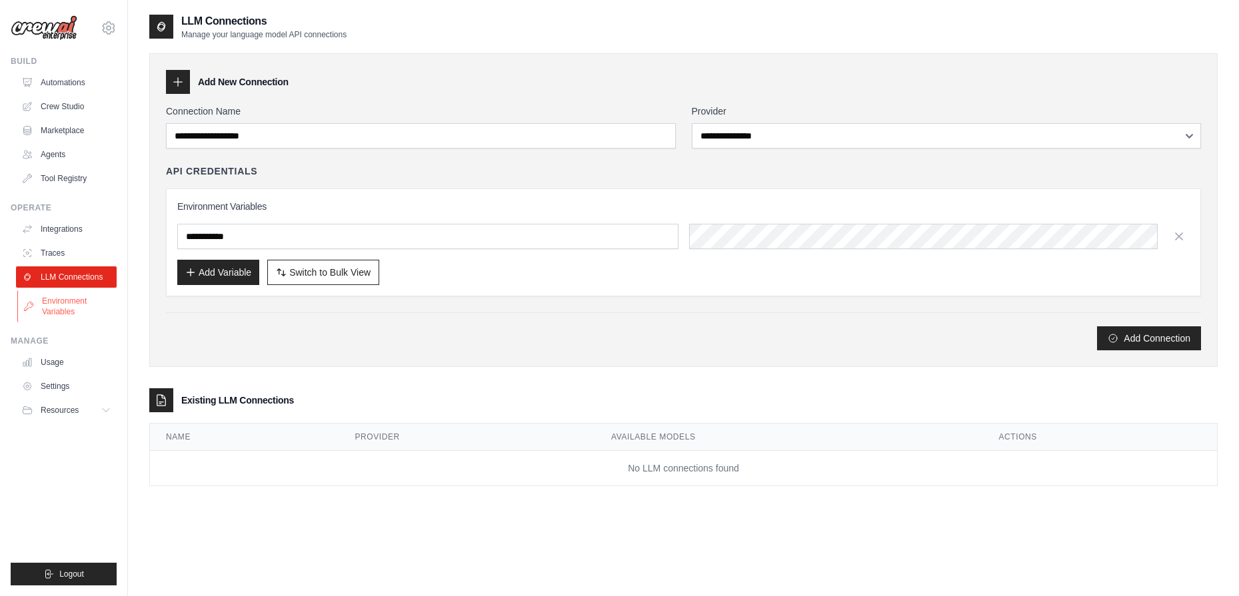
click at [66, 305] on link "Environment Variables" at bounding box center [67, 307] width 101 height 32
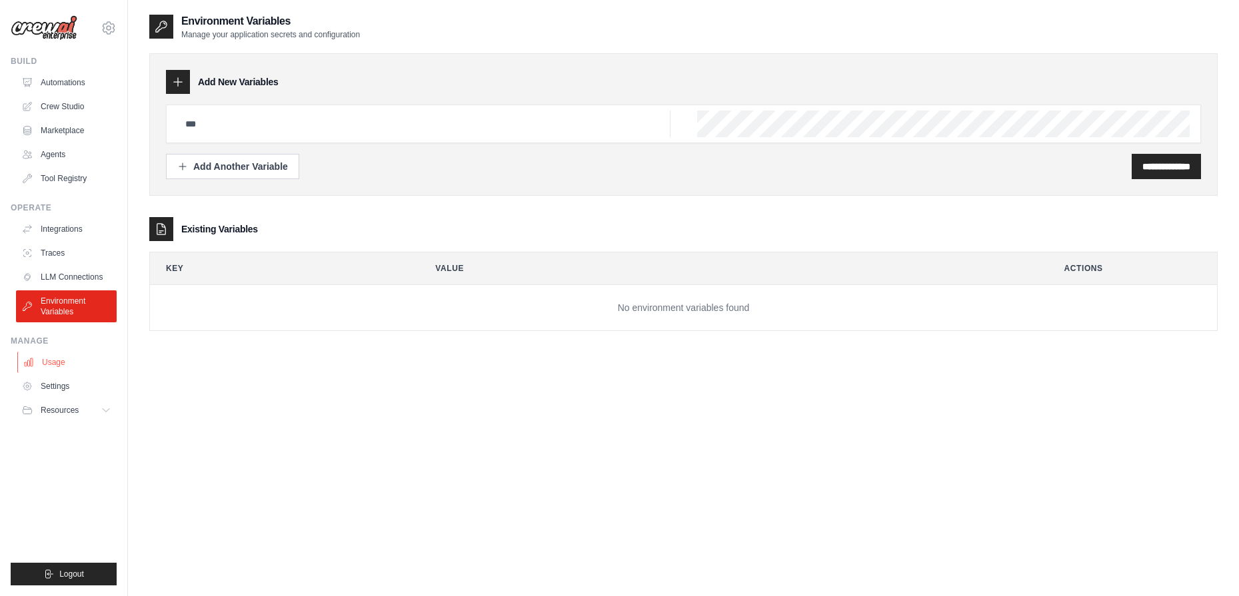
click at [58, 365] on link "Usage" at bounding box center [67, 362] width 101 height 21
